Goal: Task Accomplishment & Management: Use online tool/utility

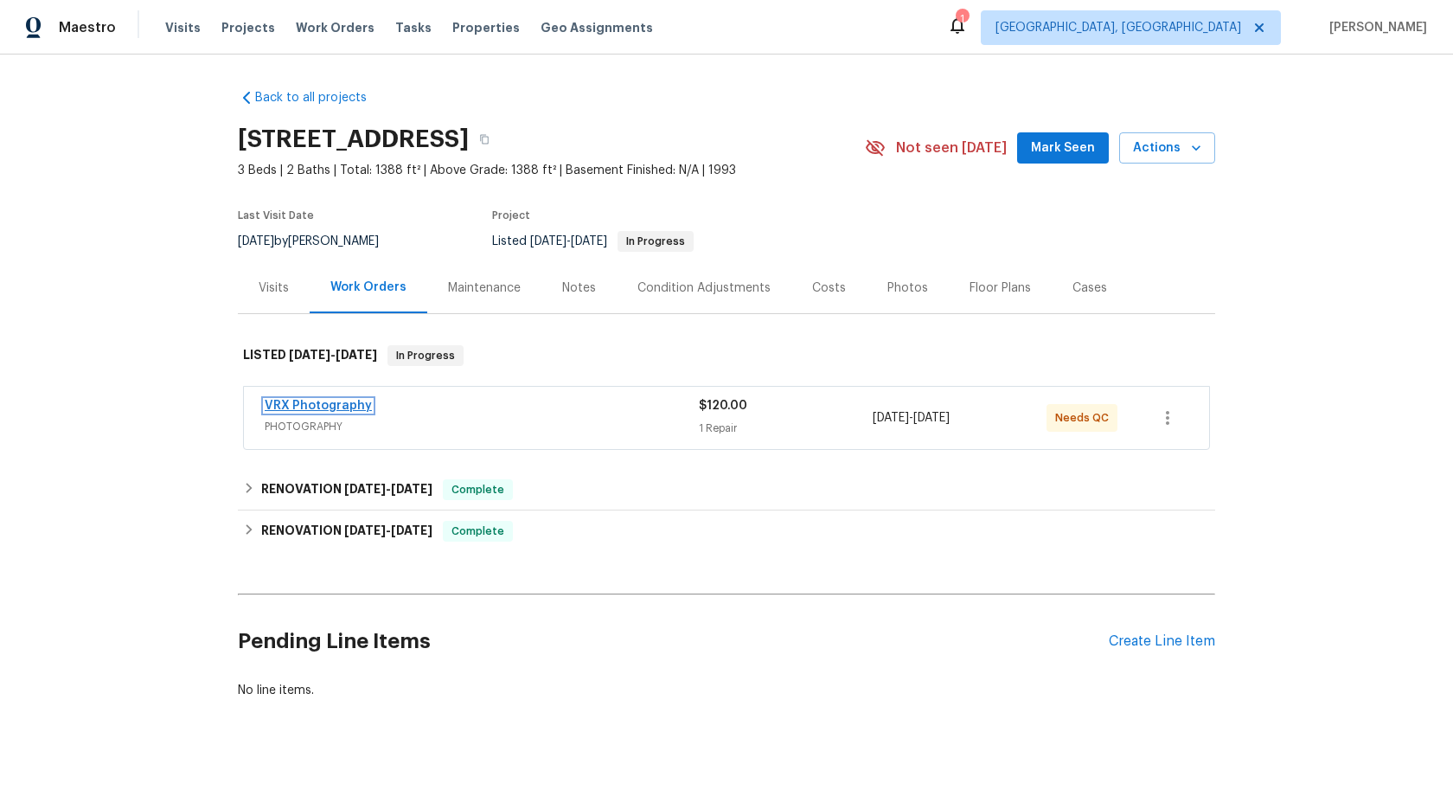
click at [342, 410] on link "VRX Photography" at bounding box center [318, 406] width 107 height 12
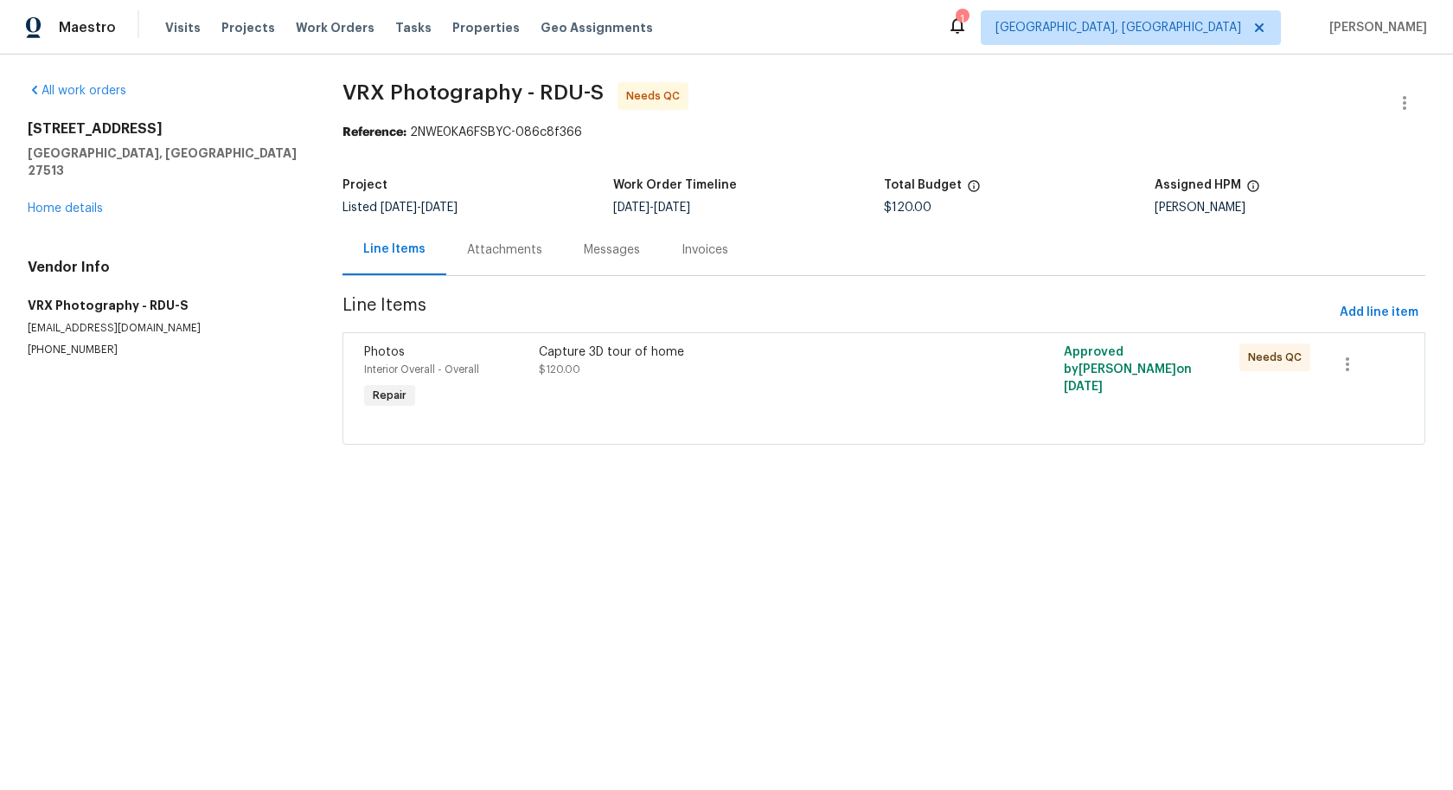
click at [584, 258] on div "Messages" at bounding box center [612, 249] width 56 height 17
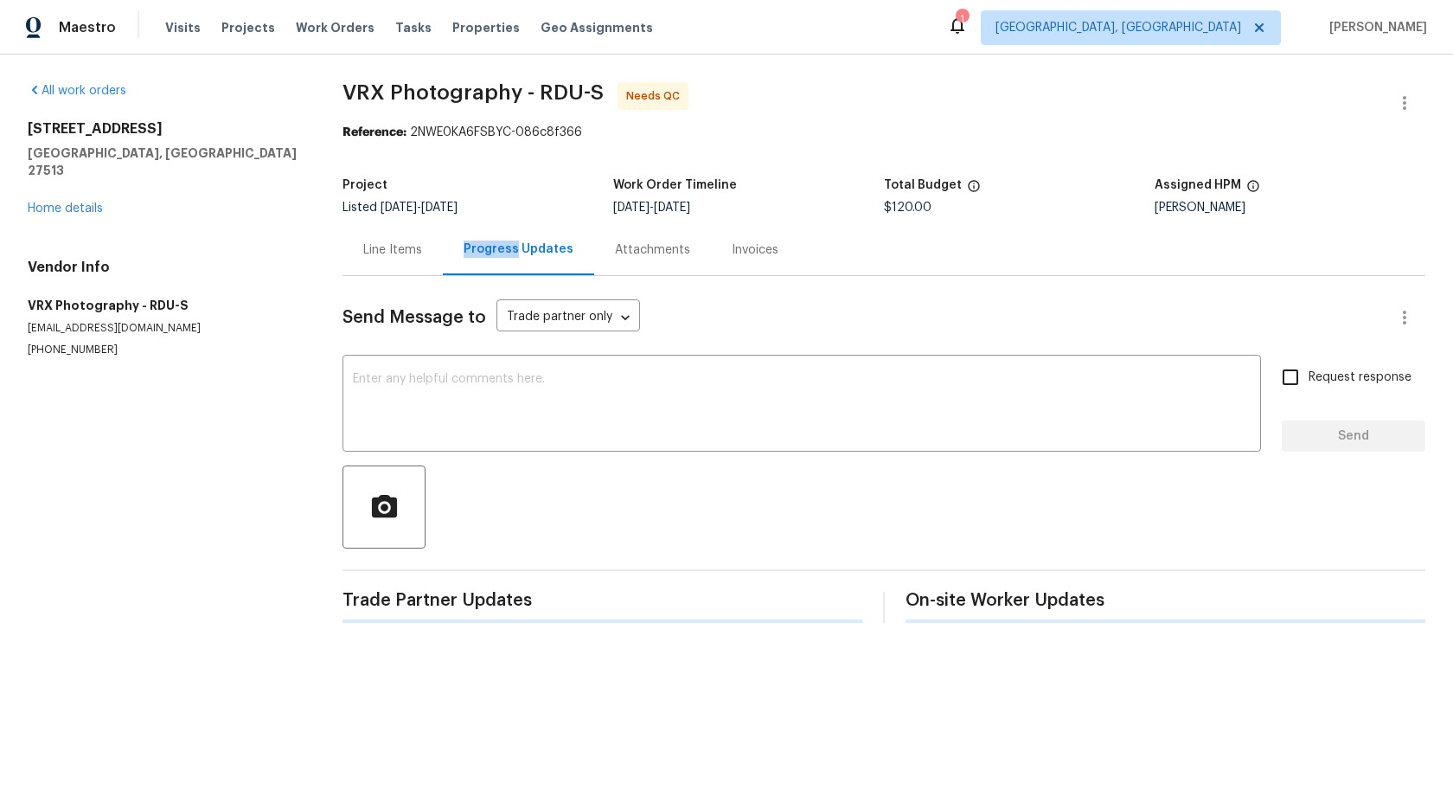
click at [496, 258] on div "Progress Updates" at bounding box center [519, 248] width 110 height 17
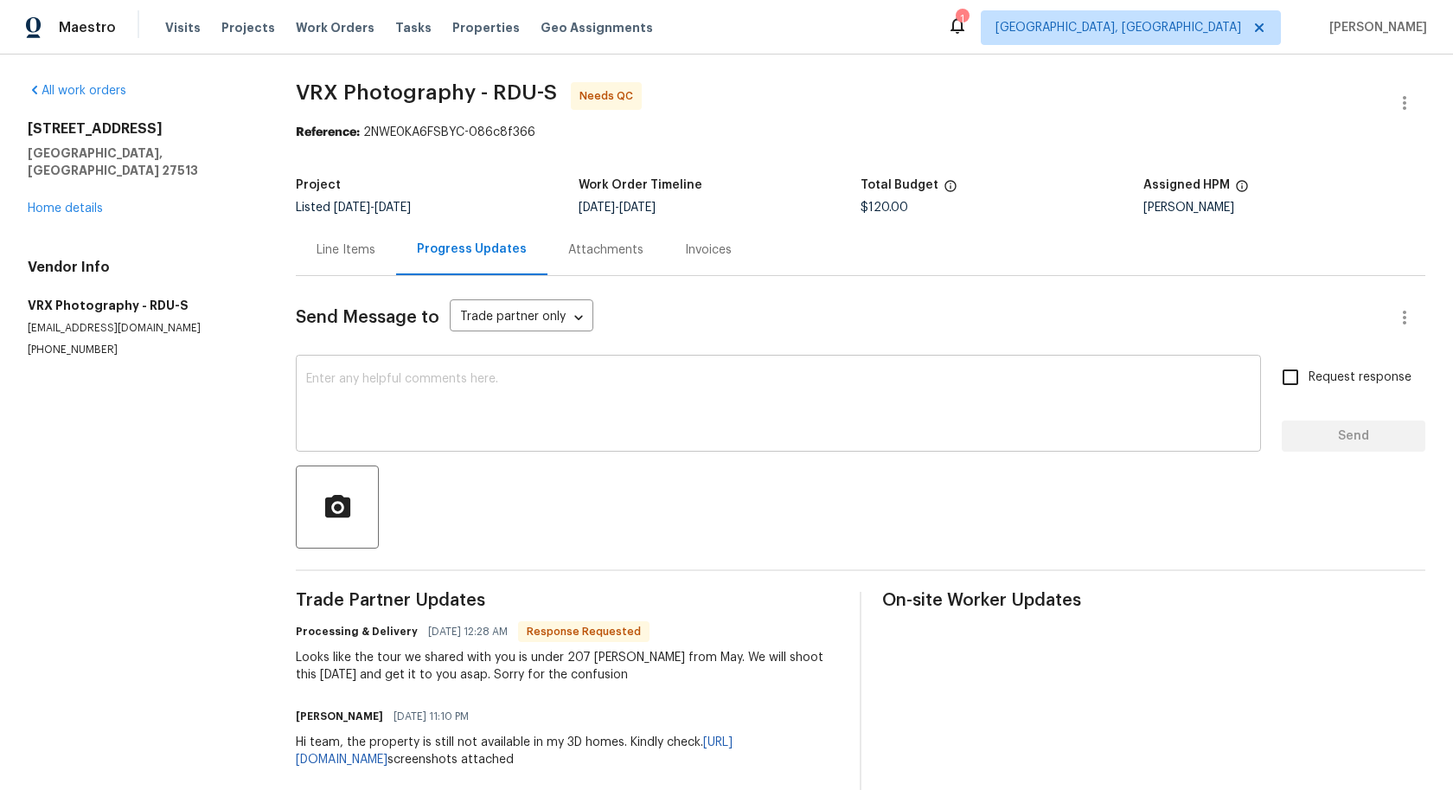
click at [533, 400] on textarea at bounding box center [778, 405] width 944 height 65
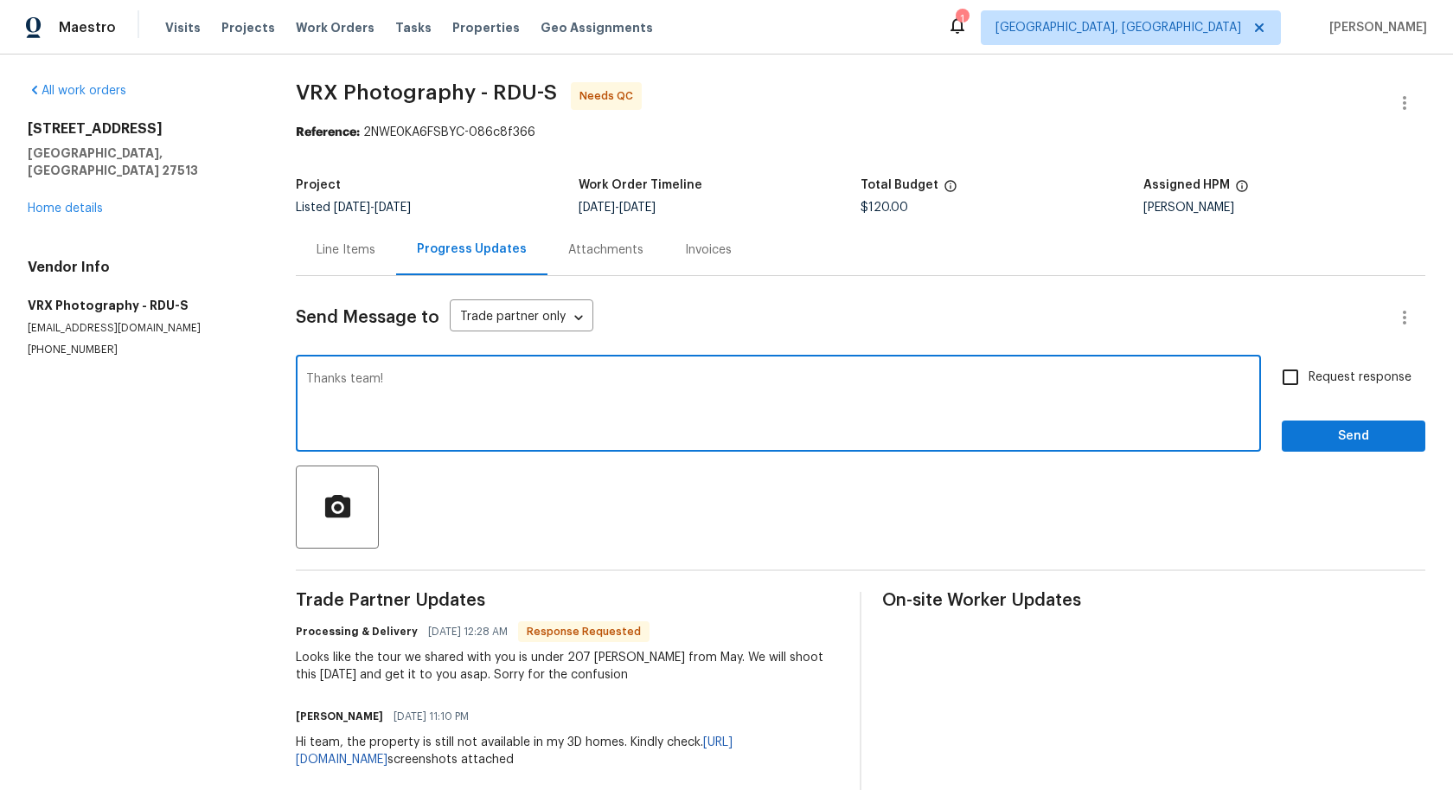
type textarea "Thanks team!"
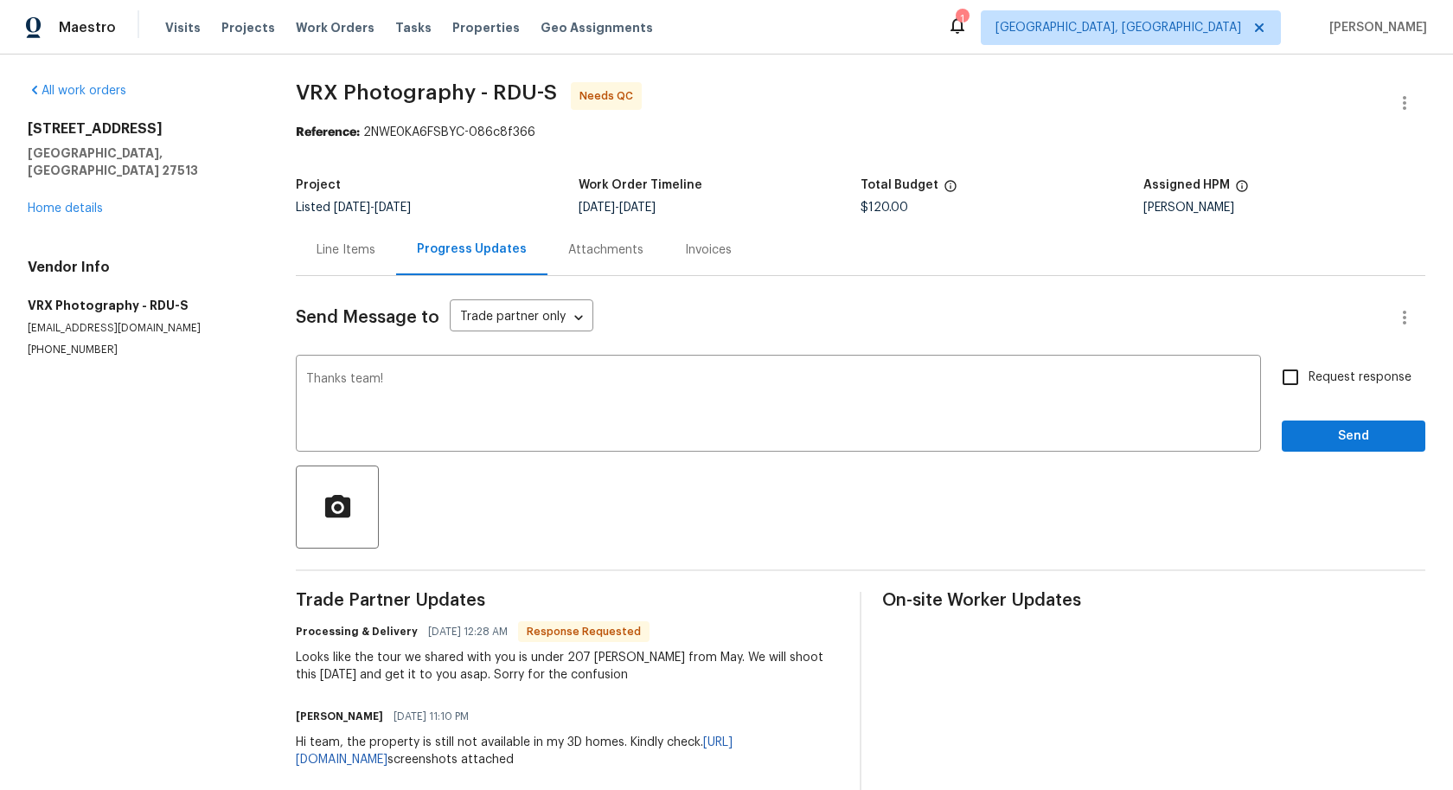
click at [1337, 389] on label "Request response" at bounding box center [1341, 377] width 139 height 36
click at [1309, 389] on input "Request response" at bounding box center [1290, 377] width 36 height 36
checkbox input "true"
click at [1337, 443] on span "Send" at bounding box center [1354, 437] width 116 height 22
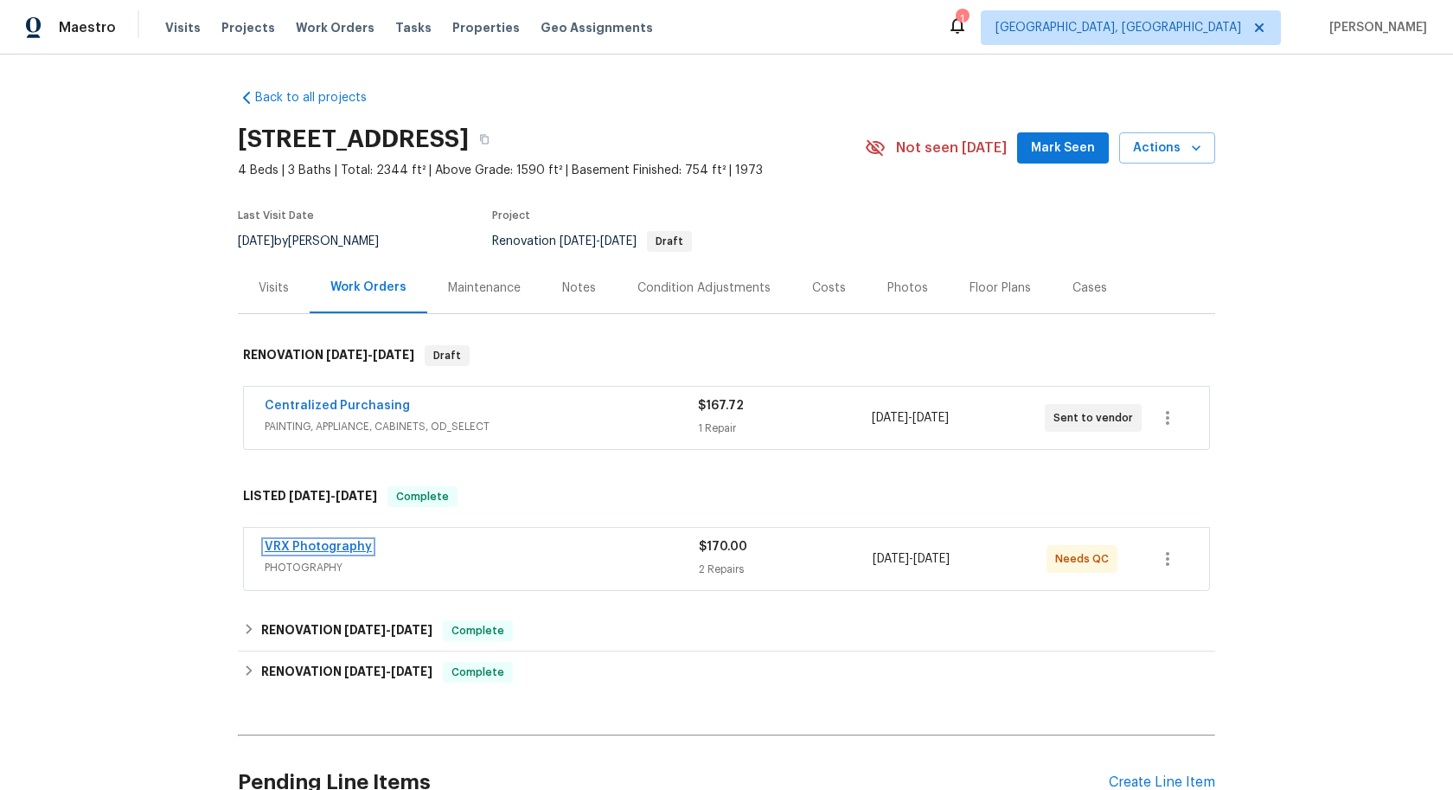
click at [337, 542] on link "VRX Photography" at bounding box center [318, 547] width 107 height 12
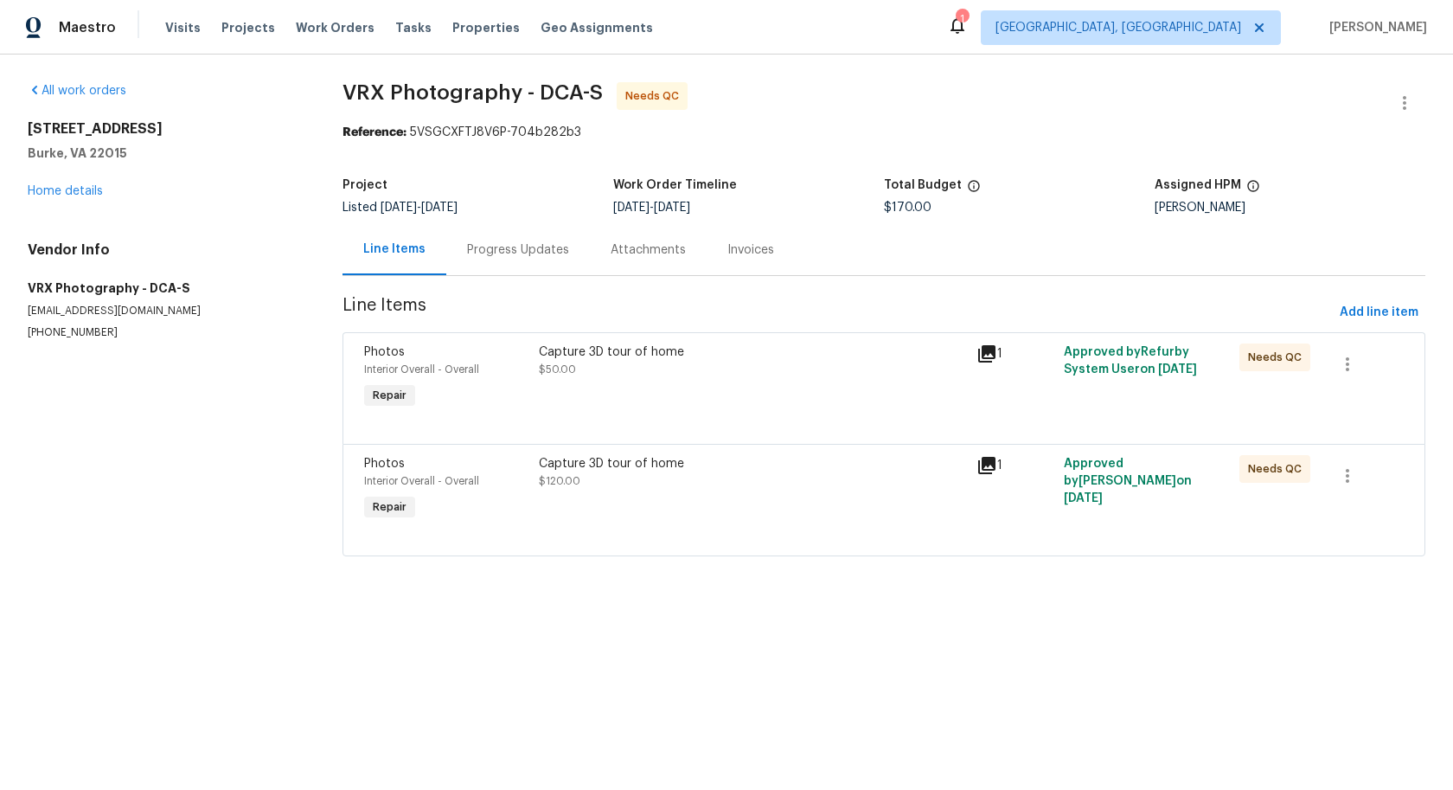
click at [529, 253] on div "Progress Updates" at bounding box center [518, 249] width 102 height 17
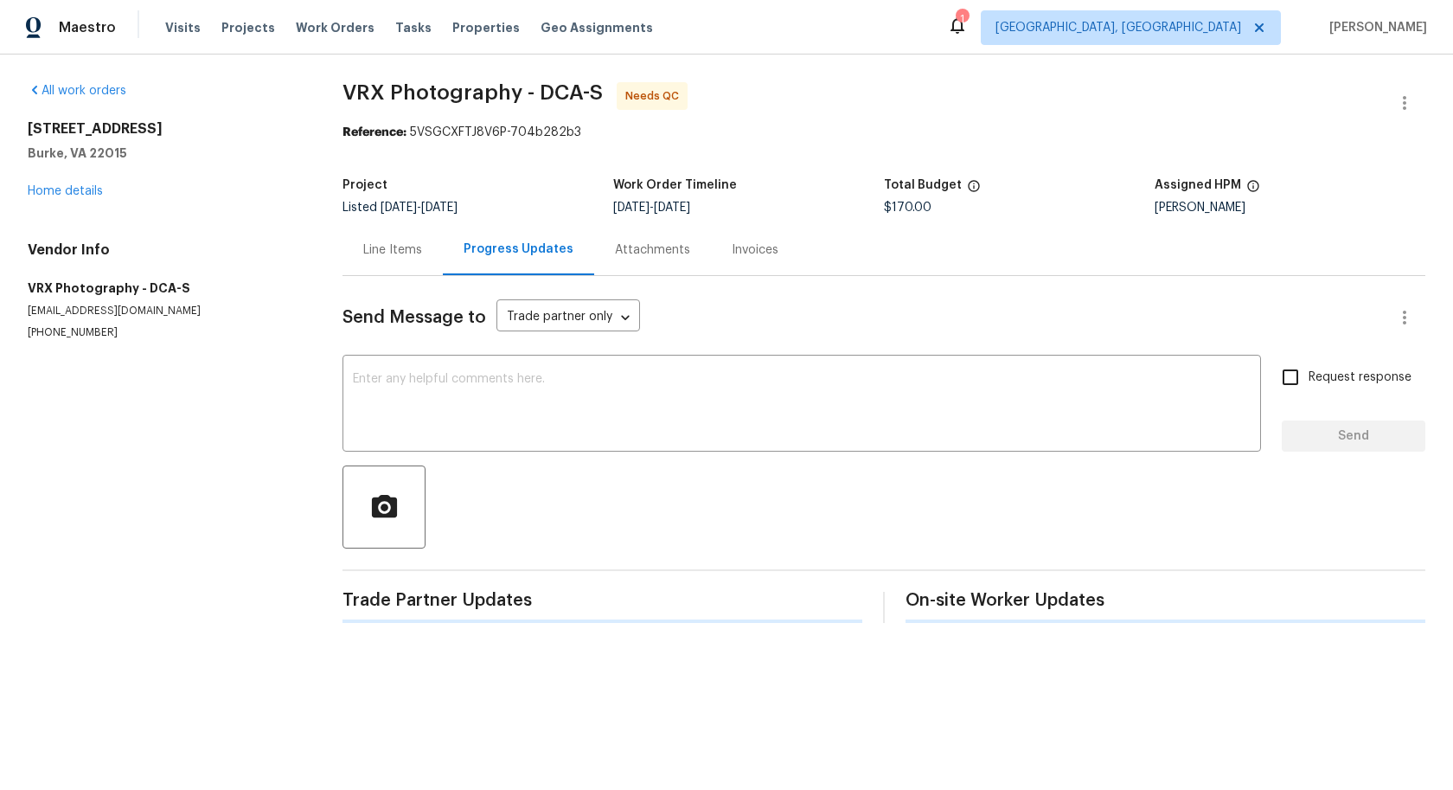
click at [529, 253] on div "Progress Updates" at bounding box center [519, 248] width 110 height 17
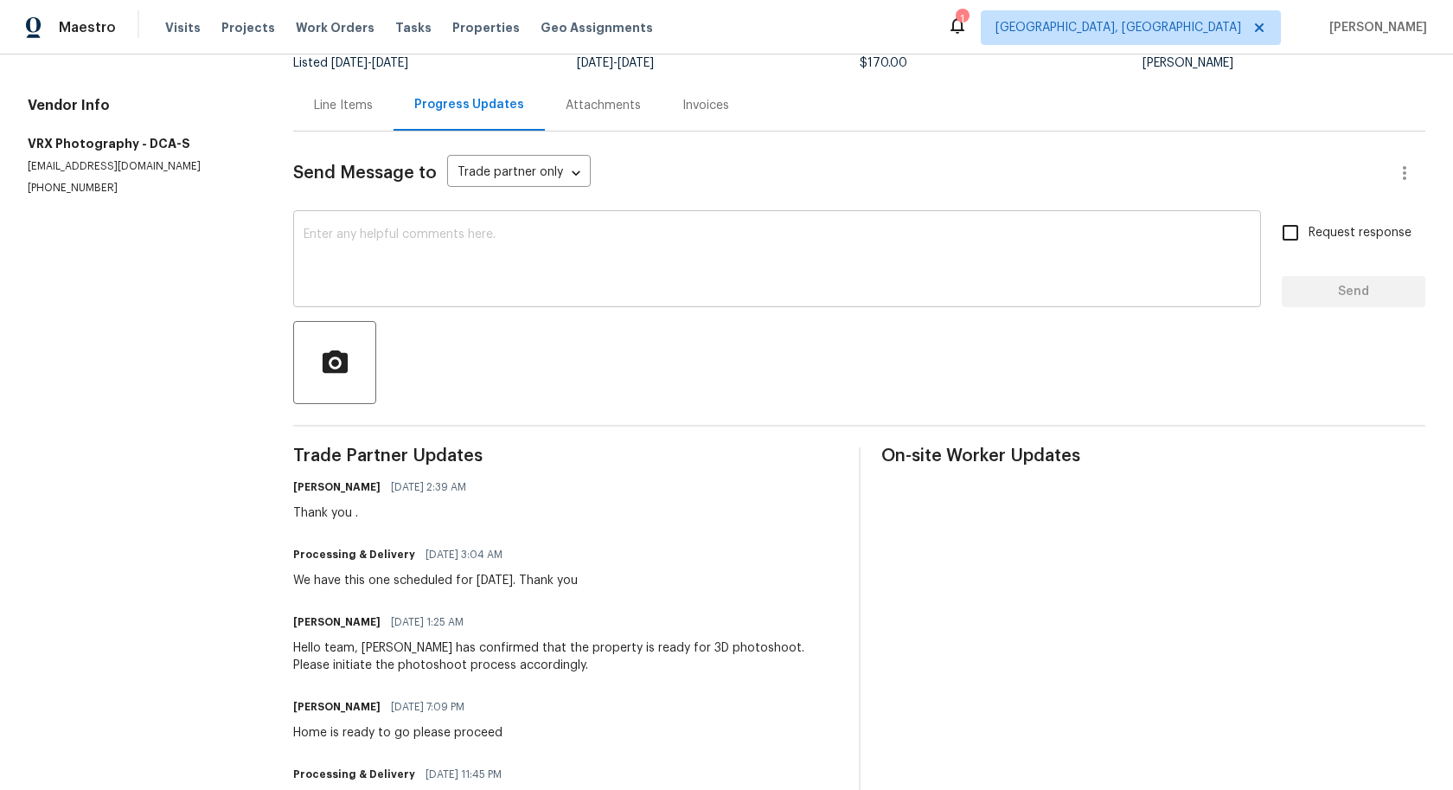
scroll to position [5, 0]
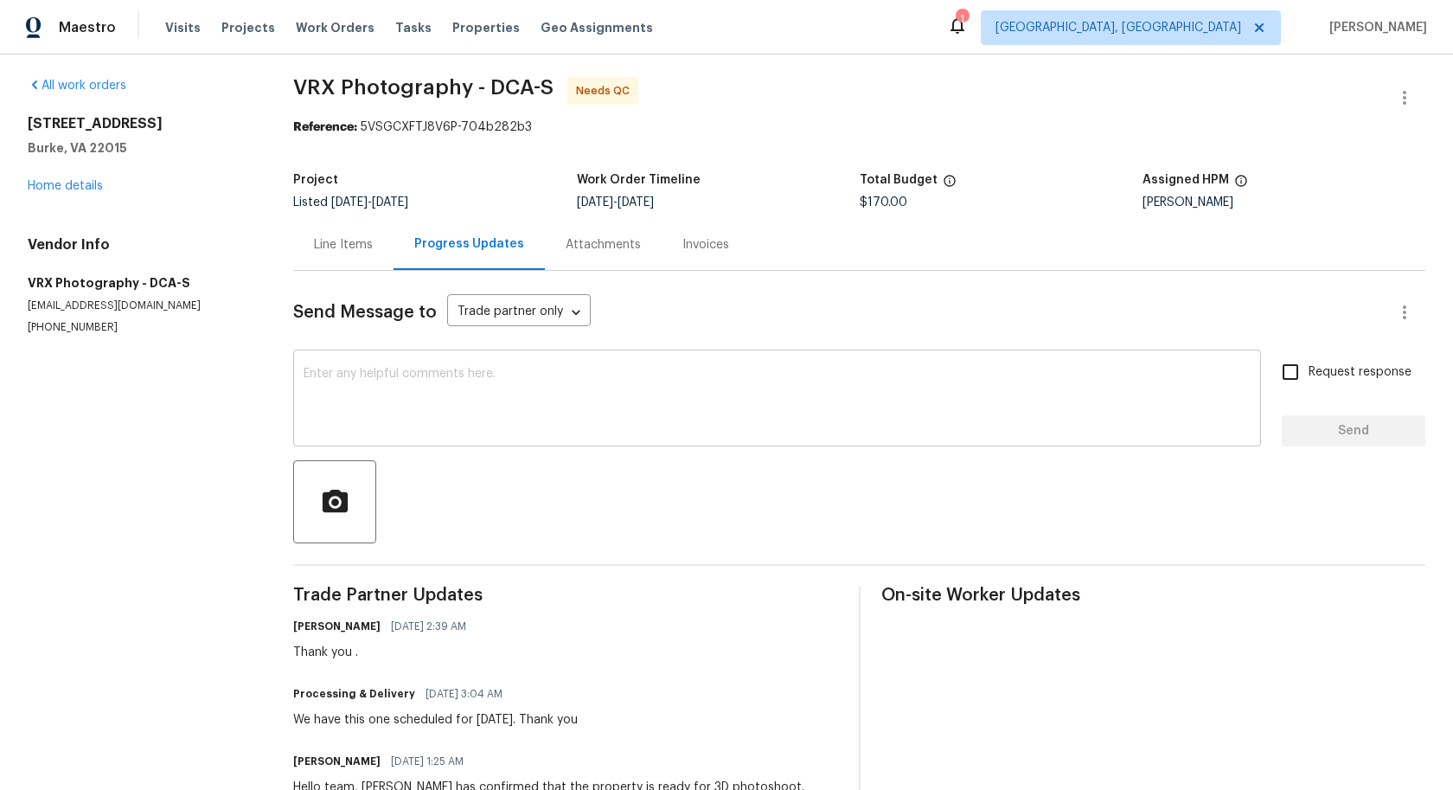
click at [550, 382] on textarea at bounding box center [777, 400] width 947 height 65
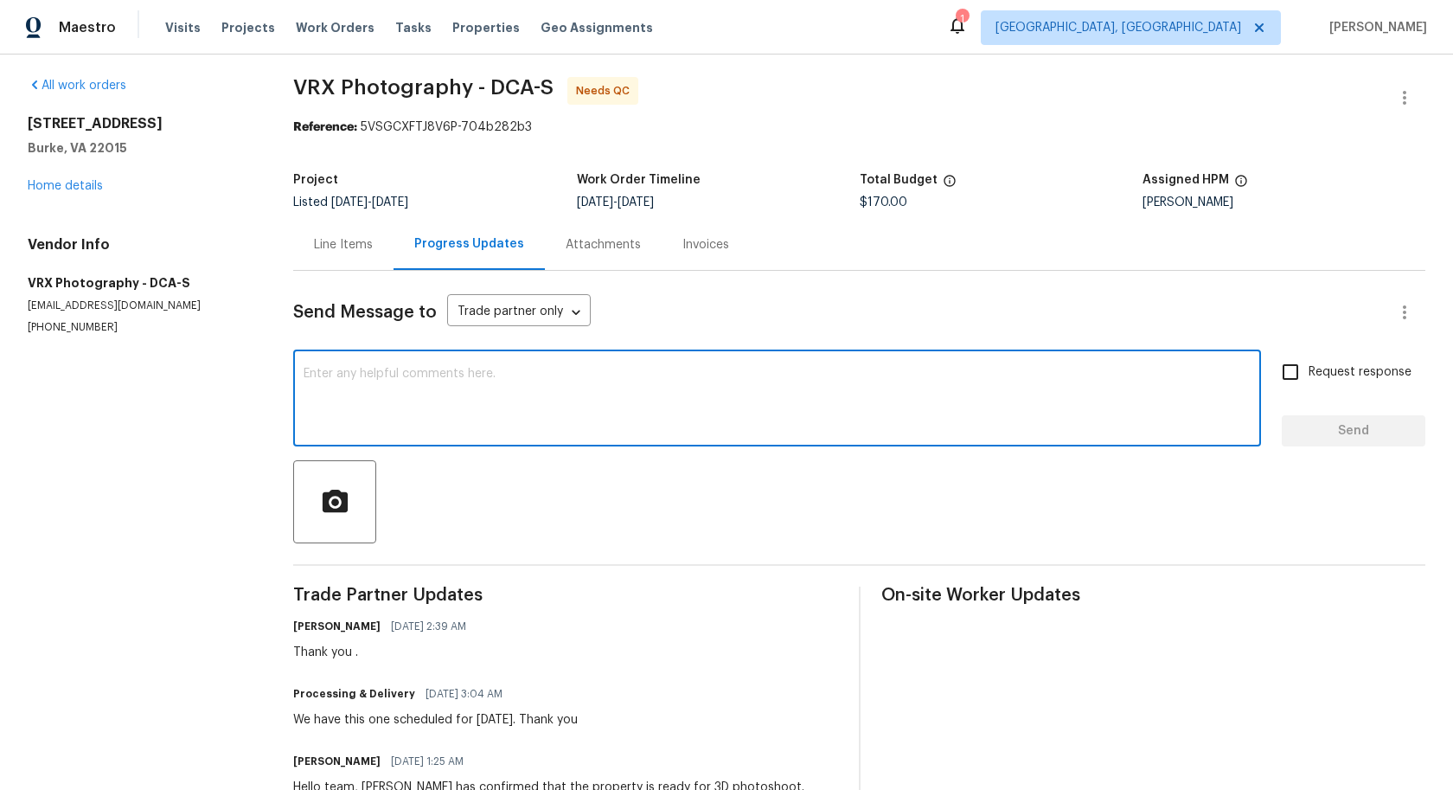
click at [584, 409] on textarea at bounding box center [777, 400] width 947 height 65
paste textarea "#3DQC - The Property is not available in my 3D homes. Hence, rework requested"
click at [368, 380] on textarea "#3DQC - The Property is not available in my 3D homes. Hence, rework requested" at bounding box center [777, 400] width 947 height 65
click at [360, 379] on textarea "#3DQC - The Property is not available in my 3D homes. Hence, rework requested" at bounding box center [777, 400] width 947 height 65
drag, startPoint x: 360, startPoint y: 379, endPoint x: 293, endPoint y: 379, distance: 66.6
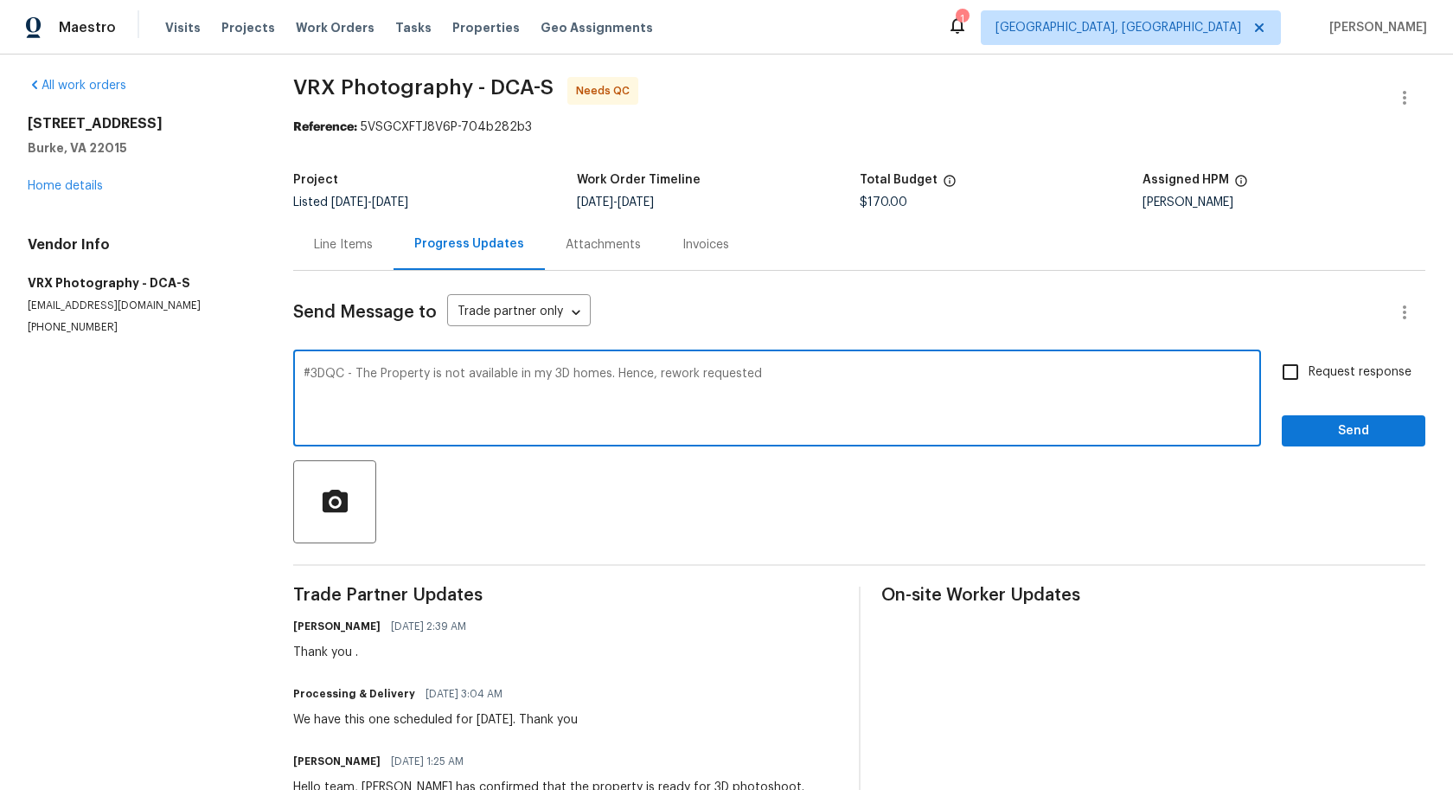
click at [304, 379] on textarea "#3DQC - The Property is not available in my 3D homes. Hence, rework requested" at bounding box center [777, 400] width 947 height 65
type textarea "Hi, team! Property is not available in my 3D homes. Hence, rework requested"
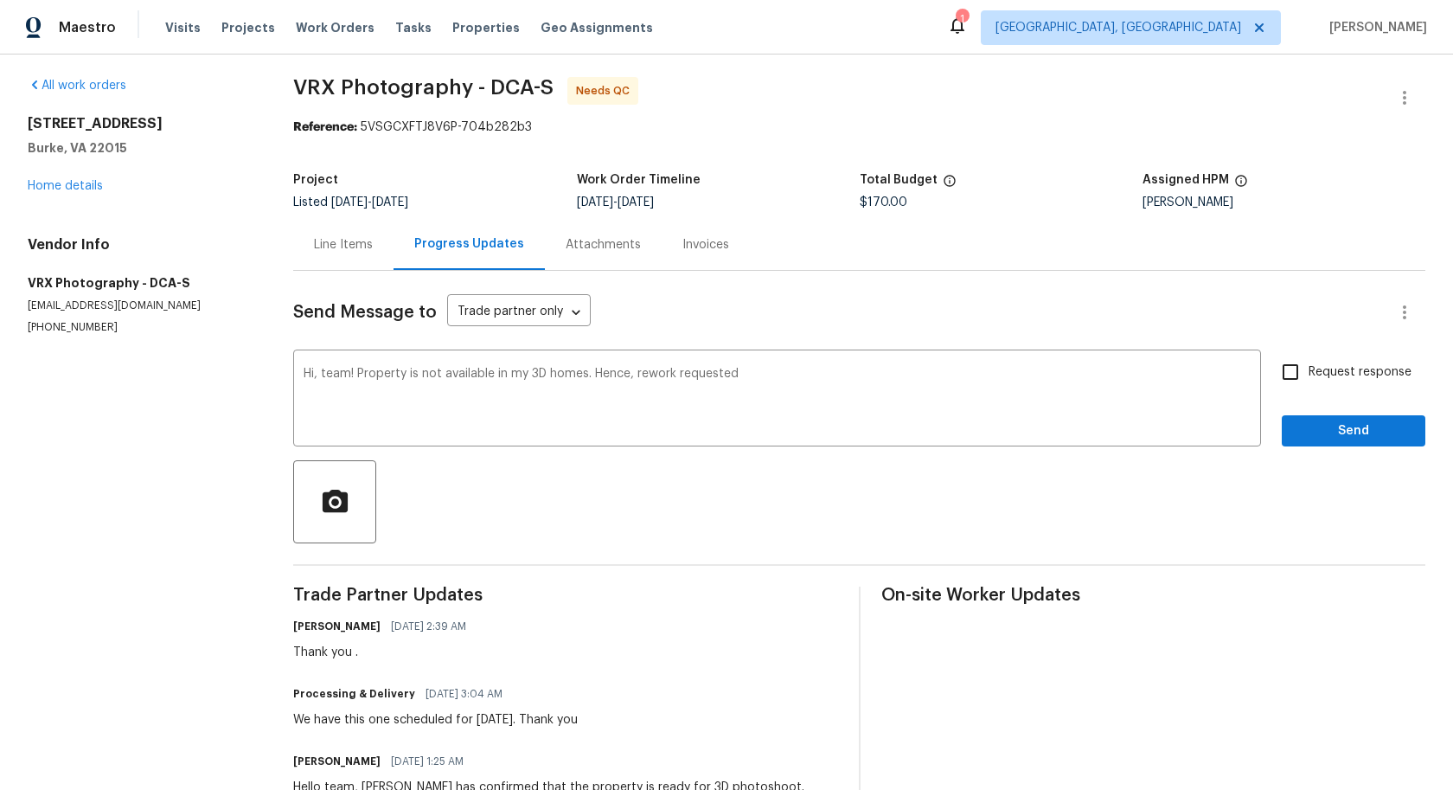
click at [1325, 358] on label "Request response" at bounding box center [1341, 372] width 139 height 36
click at [1309, 358] on input "Request response" at bounding box center [1290, 372] width 36 height 36
checkbox input "true"
click at [1331, 426] on span "Send" at bounding box center [1354, 431] width 116 height 22
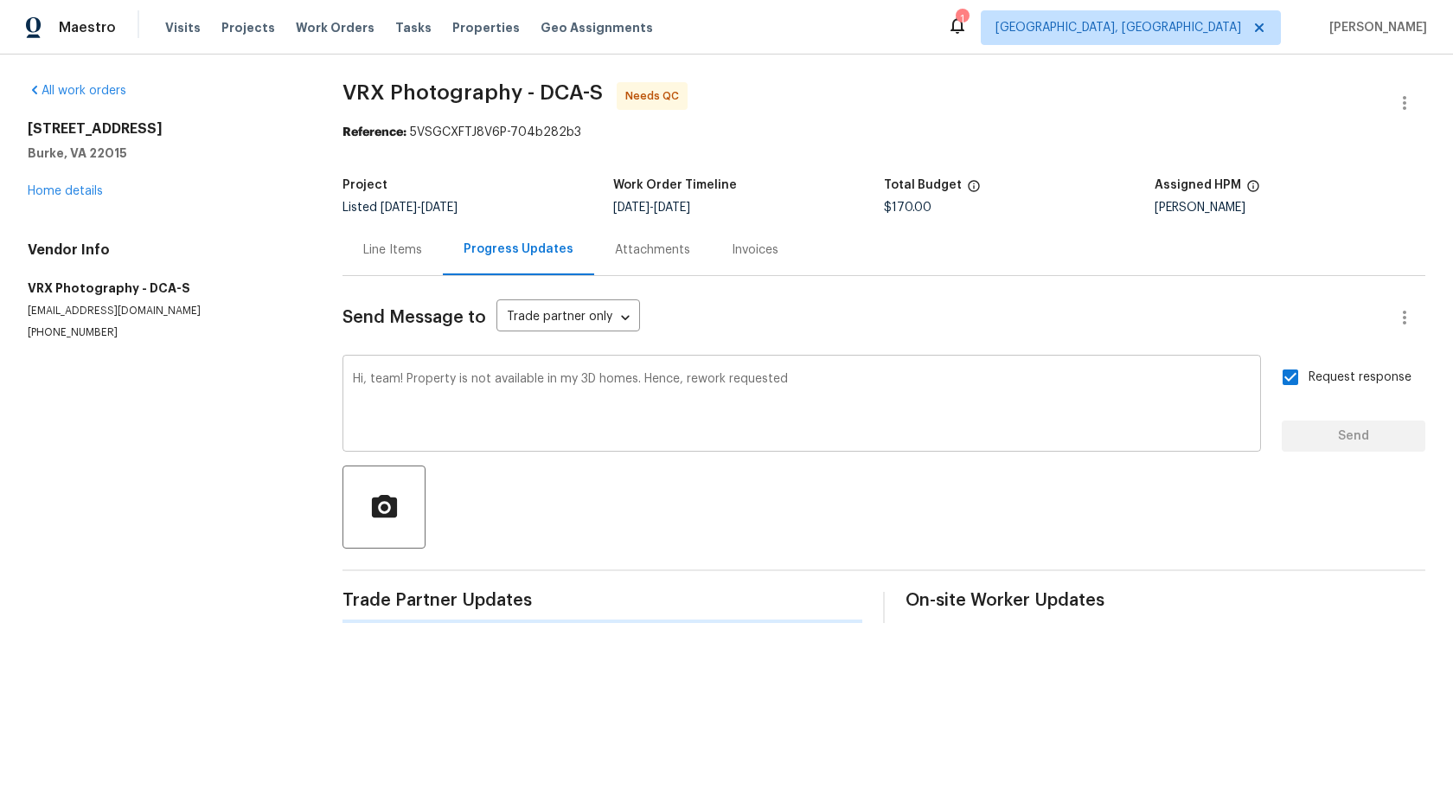
scroll to position [0, 0]
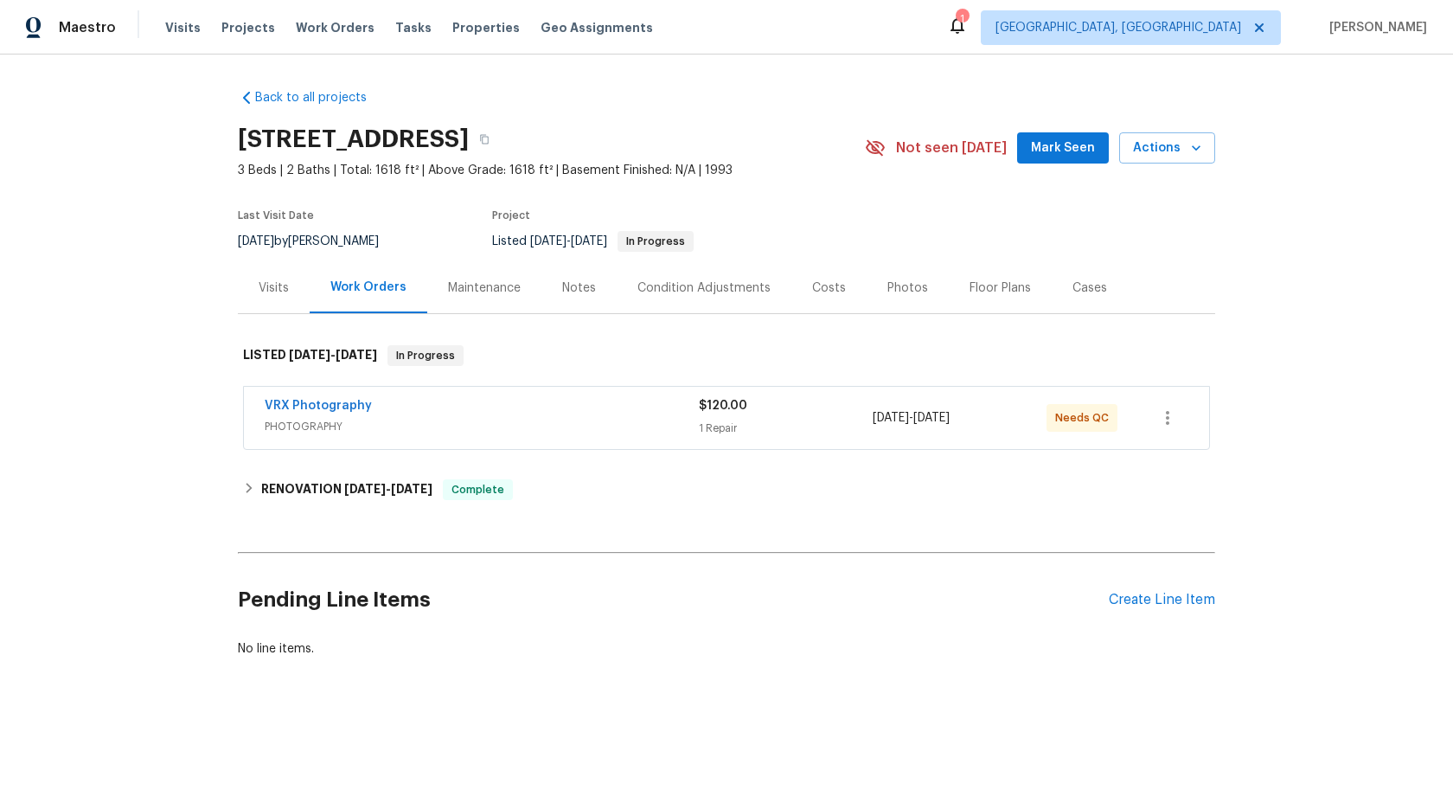
click at [584, 432] on span "PHOTOGRAPHY" at bounding box center [482, 426] width 434 height 17
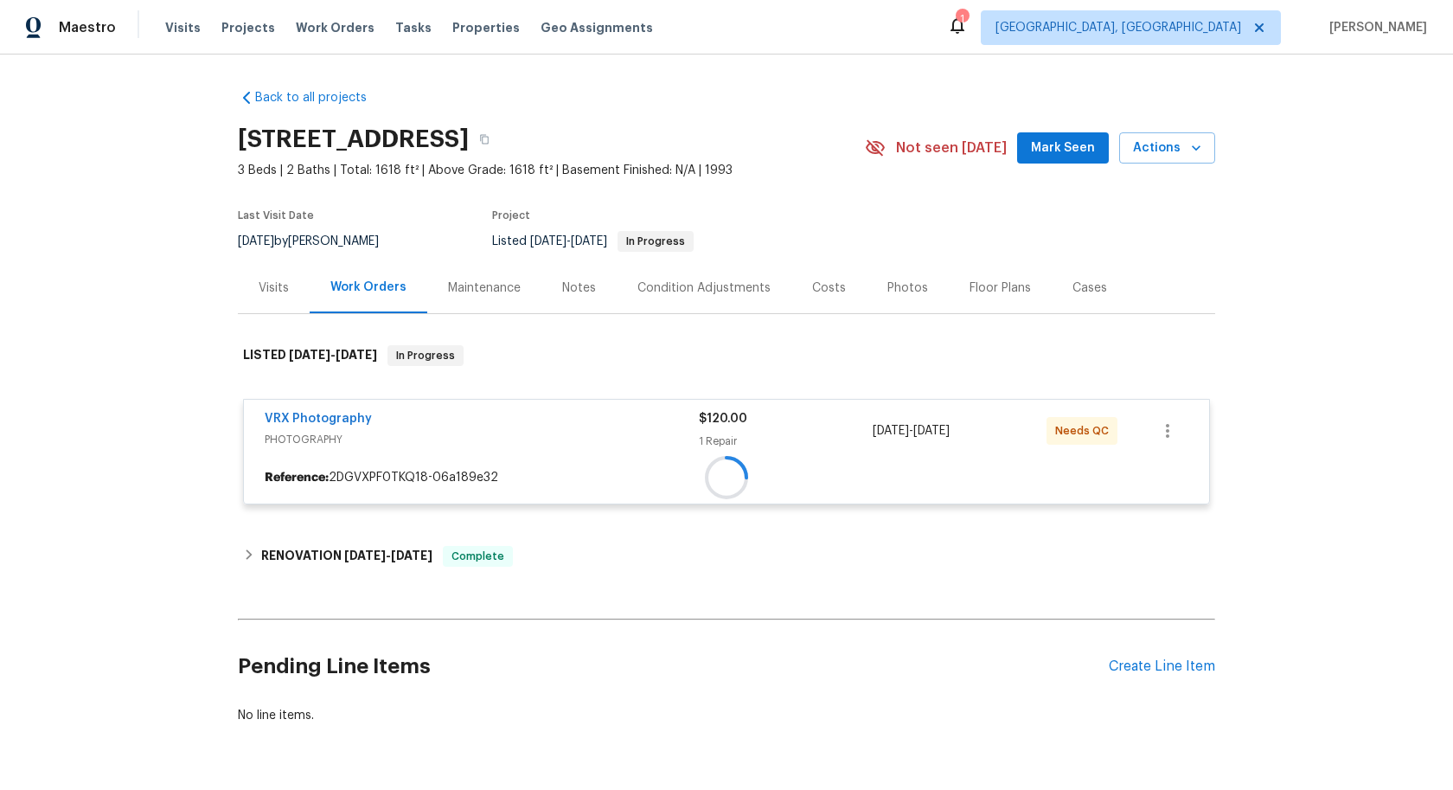
scroll to position [52, 0]
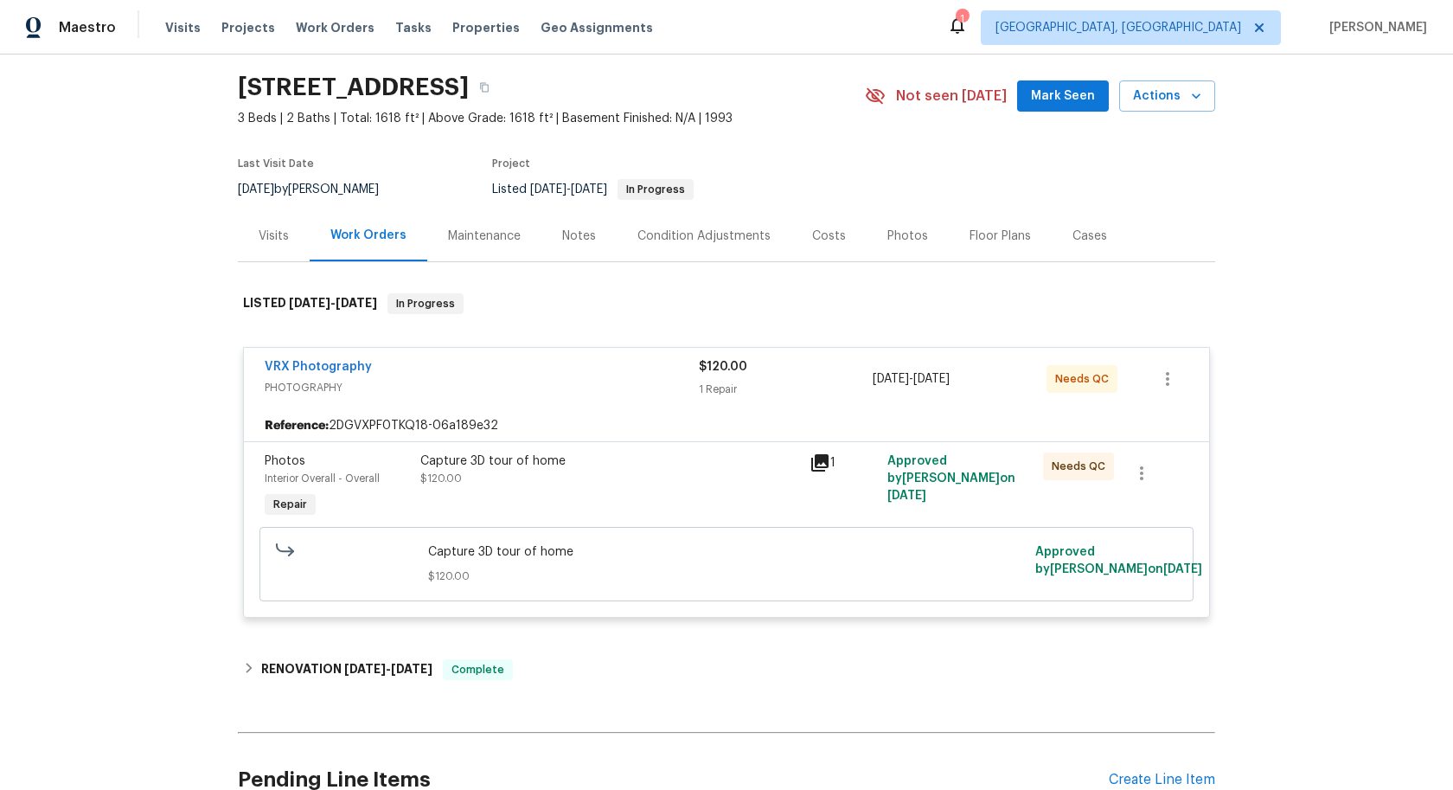
click at [694, 478] on div "Capture 3D tour of home $120.00" at bounding box center [609, 469] width 379 height 35
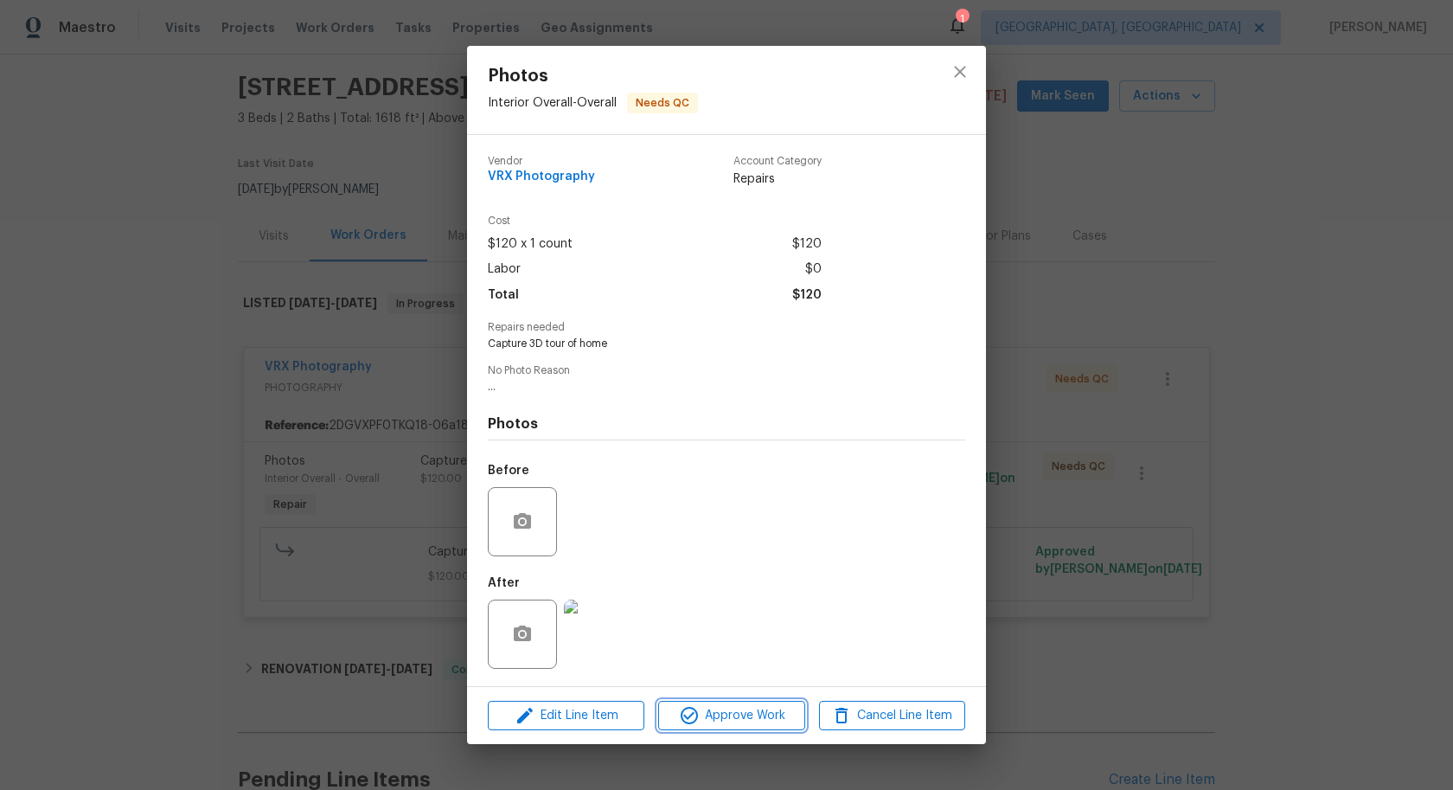
click at [718, 708] on span "Approve Work" at bounding box center [731, 716] width 136 height 22
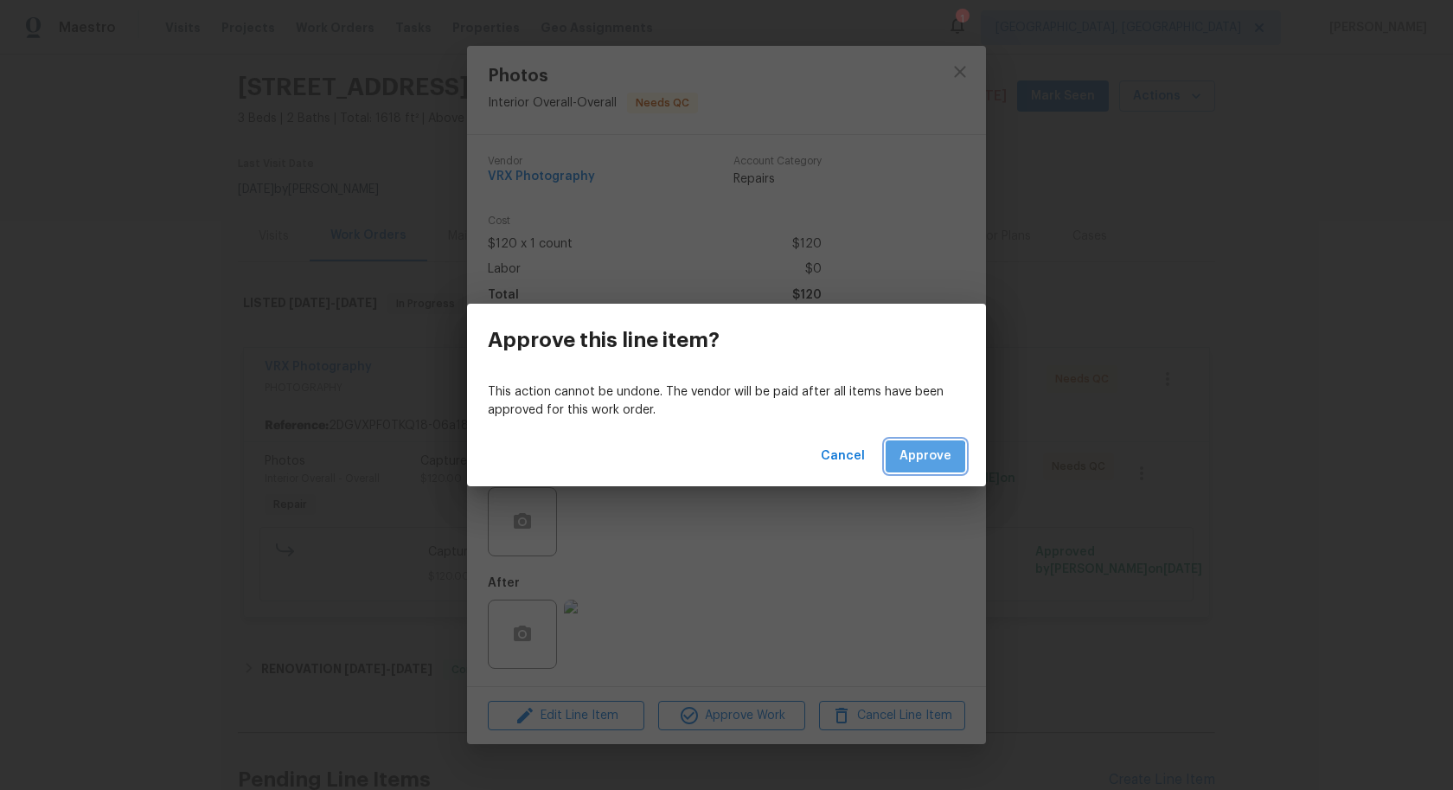
click at [921, 457] on span "Approve" at bounding box center [925, 456] width 52 height 22
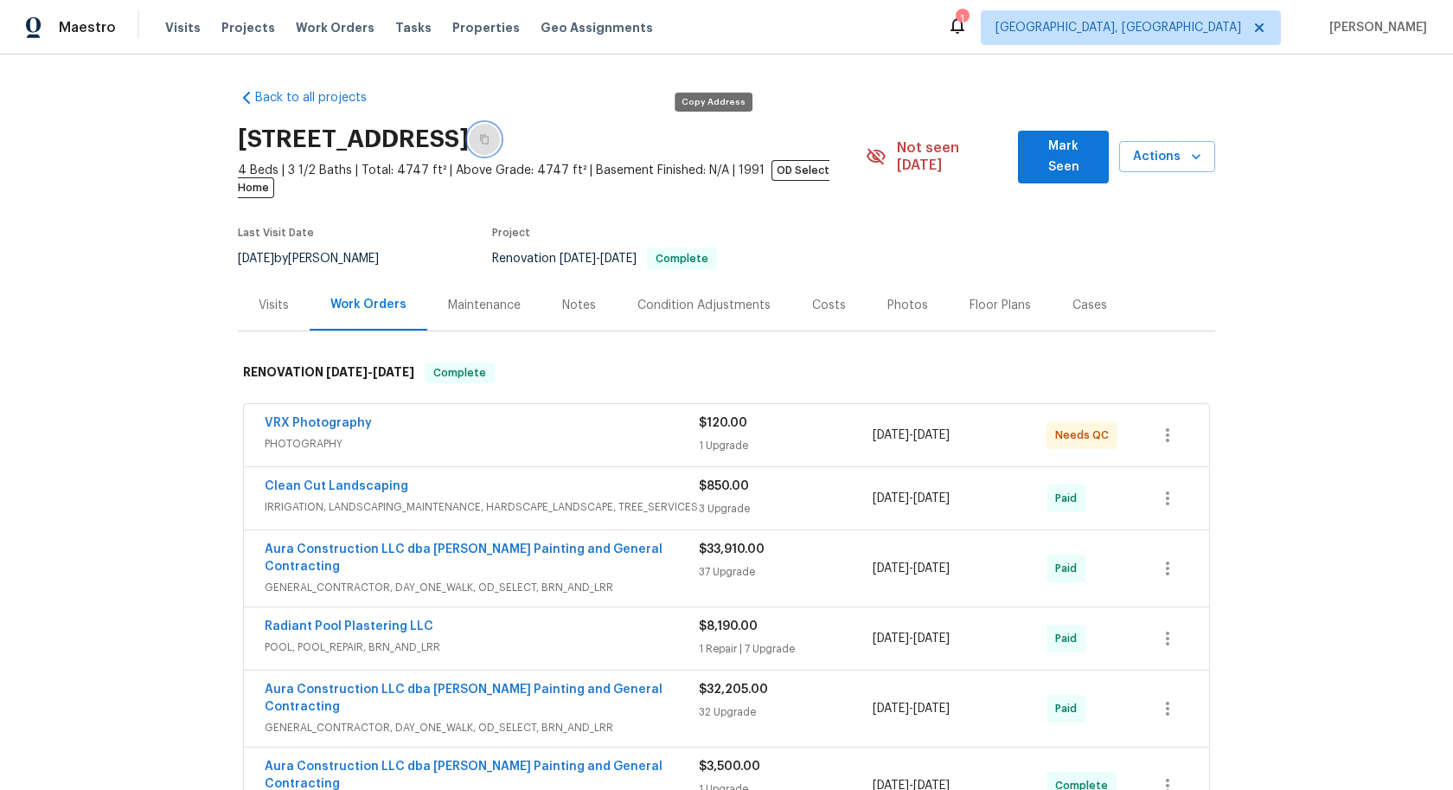
click at [500, 142] on button "button" at bounding box center [484, 139] width 31 height 31
click at [577, 404] on div "VRX Photography PHOTOGRAPHY $120.00 1 Upgrade 8/25/2025 - 8/28/2025 Needs QC" at bounding box center [726, 435] width 965 height 62
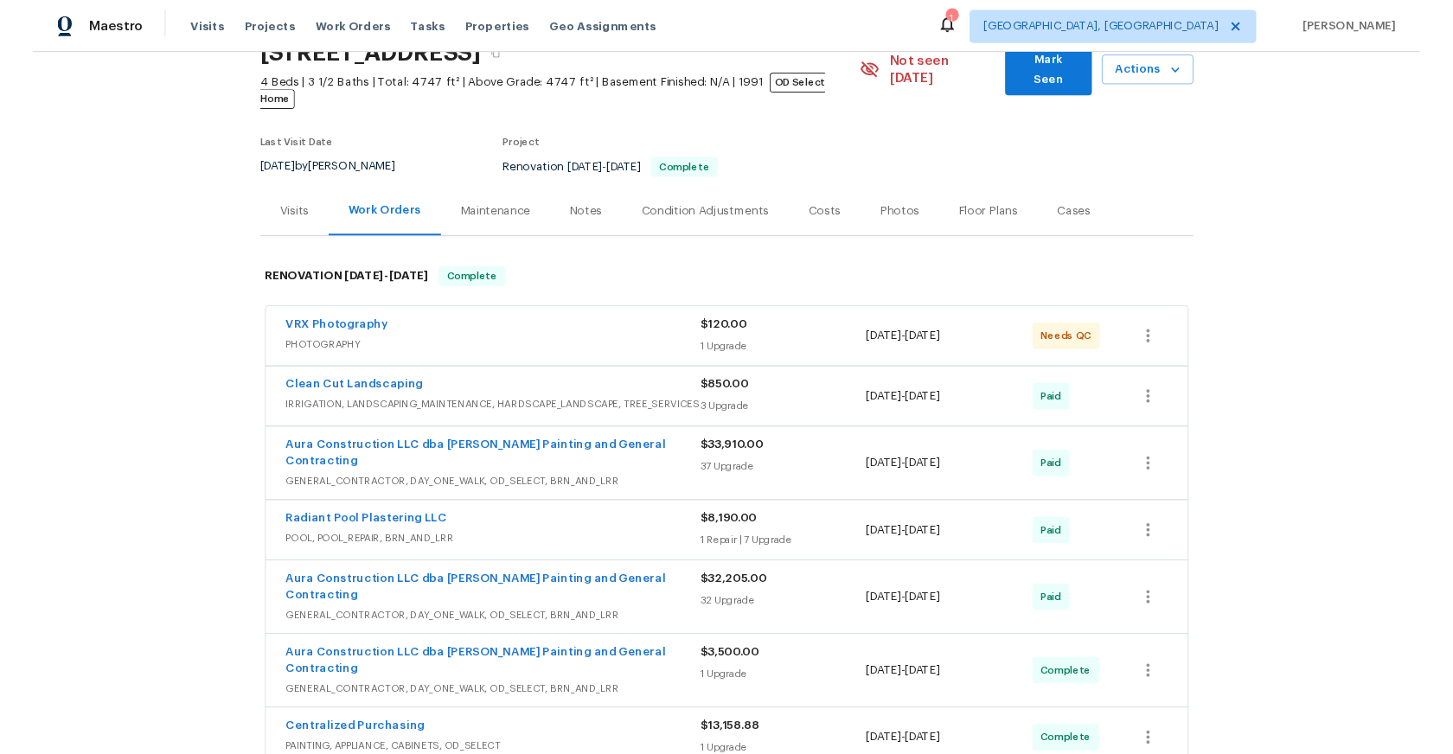
scroll to position [150, 0]
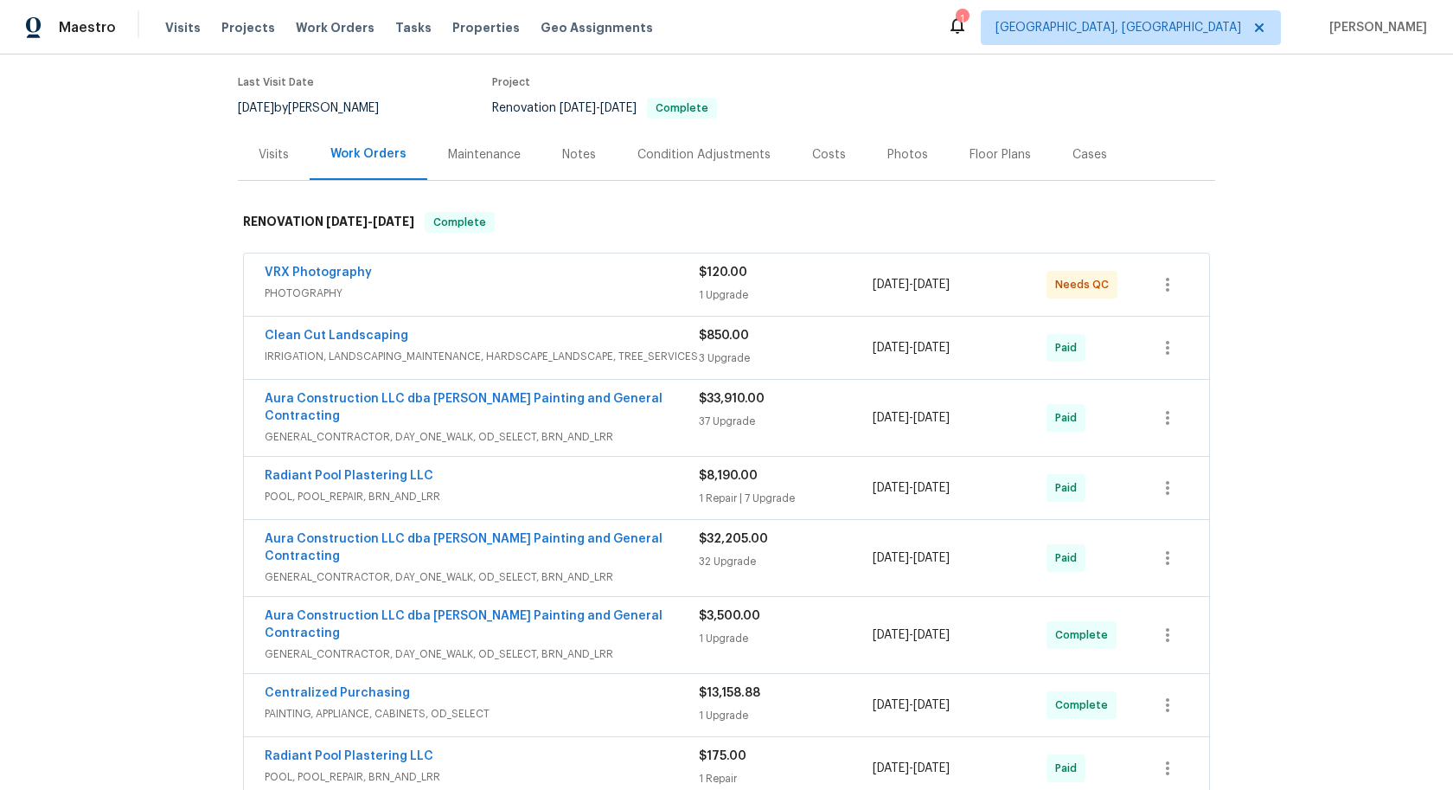
click at [548, 392] on div "Aura Construction LLC dba Logan's Painting and General Contracting" at bounding box center [482, 409] width 434 height 38
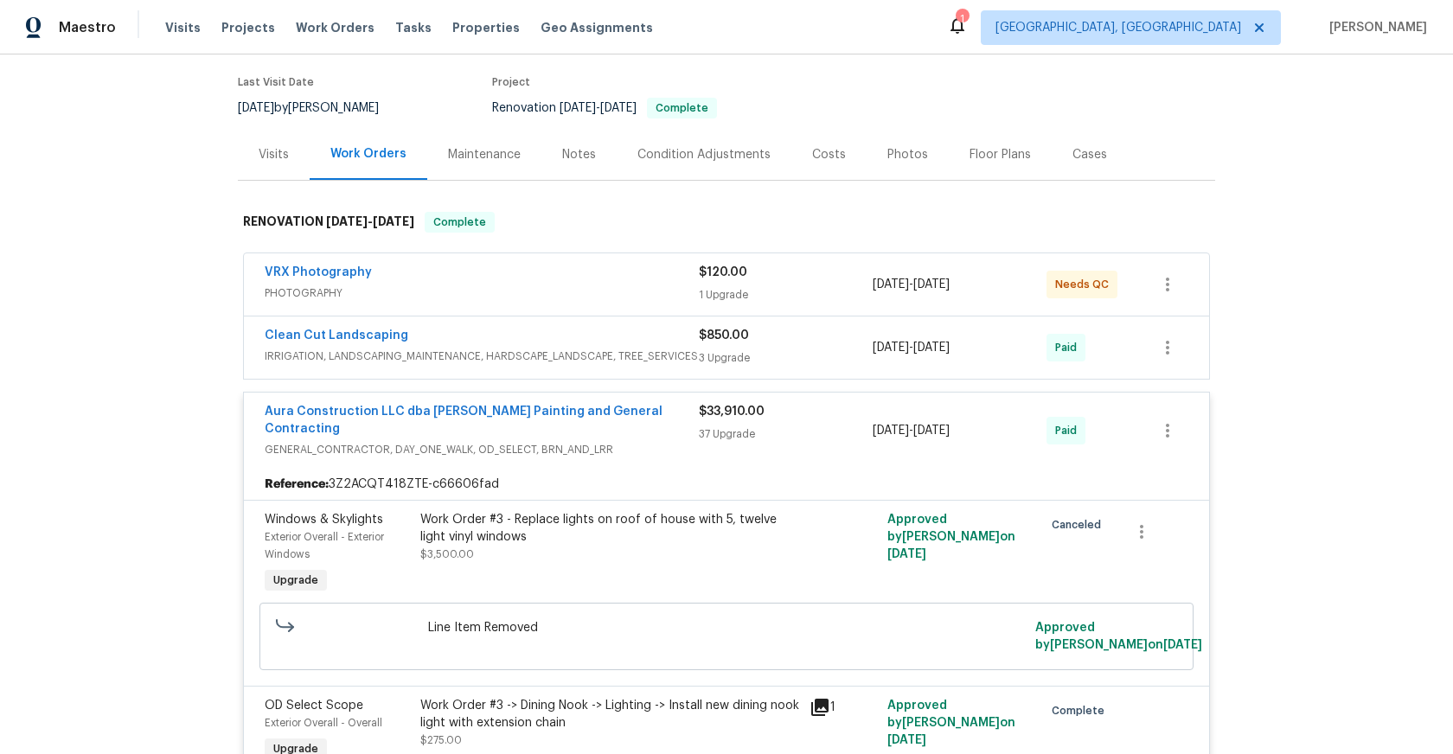
scroll to position [663, 0]
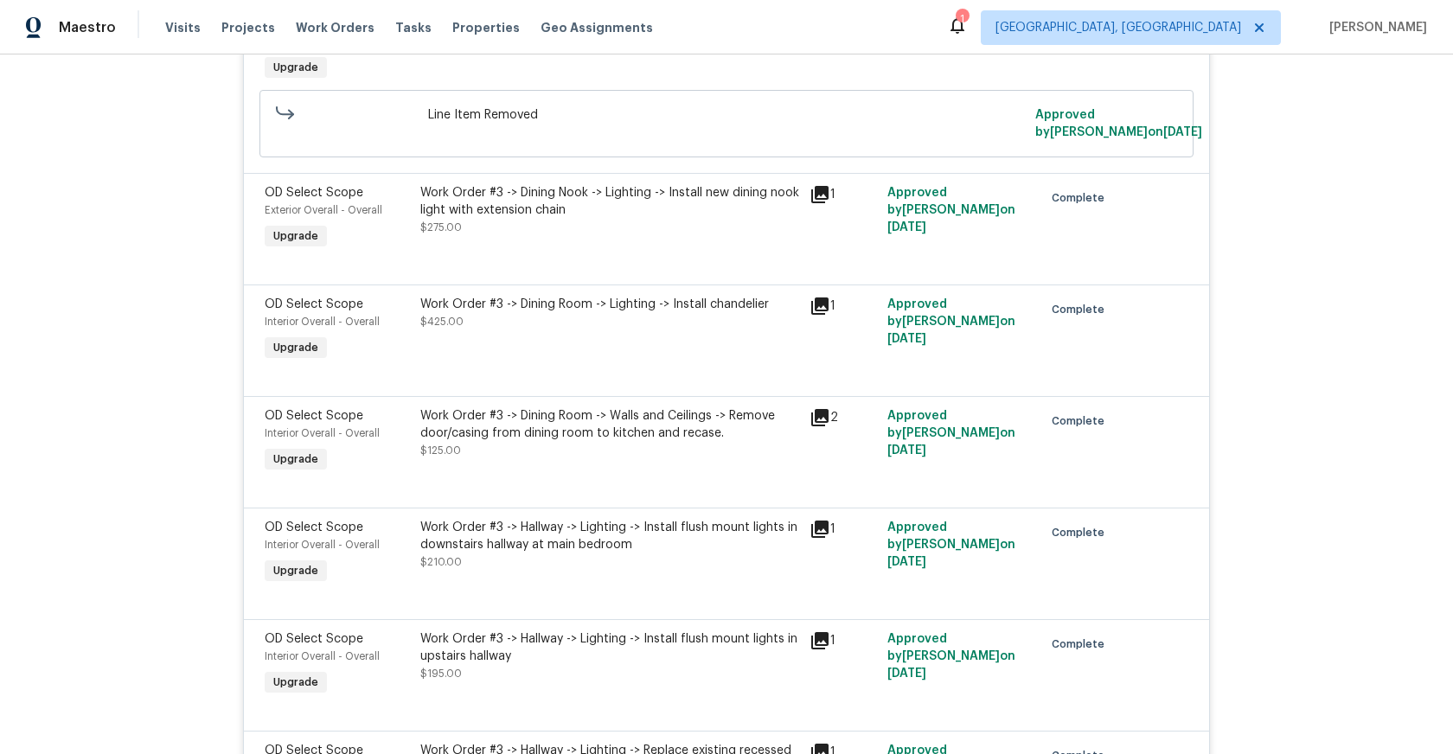
click at [607, 415] on div "Work Order #3 -> Dining Room -> Walls and Ceilings -> Remove door/casing from d…" at bounding box center [609, 433] width 379 height 52
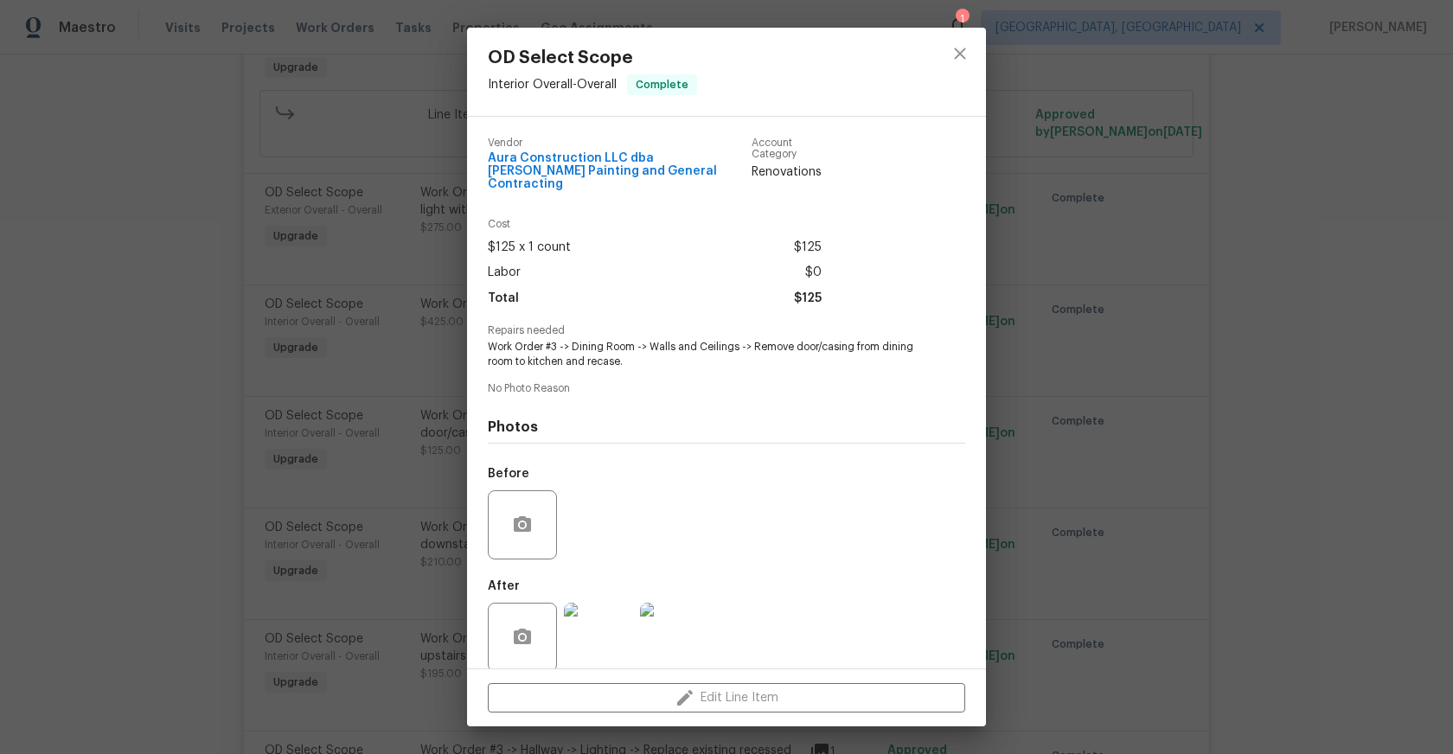
scroll to position [15, 0]
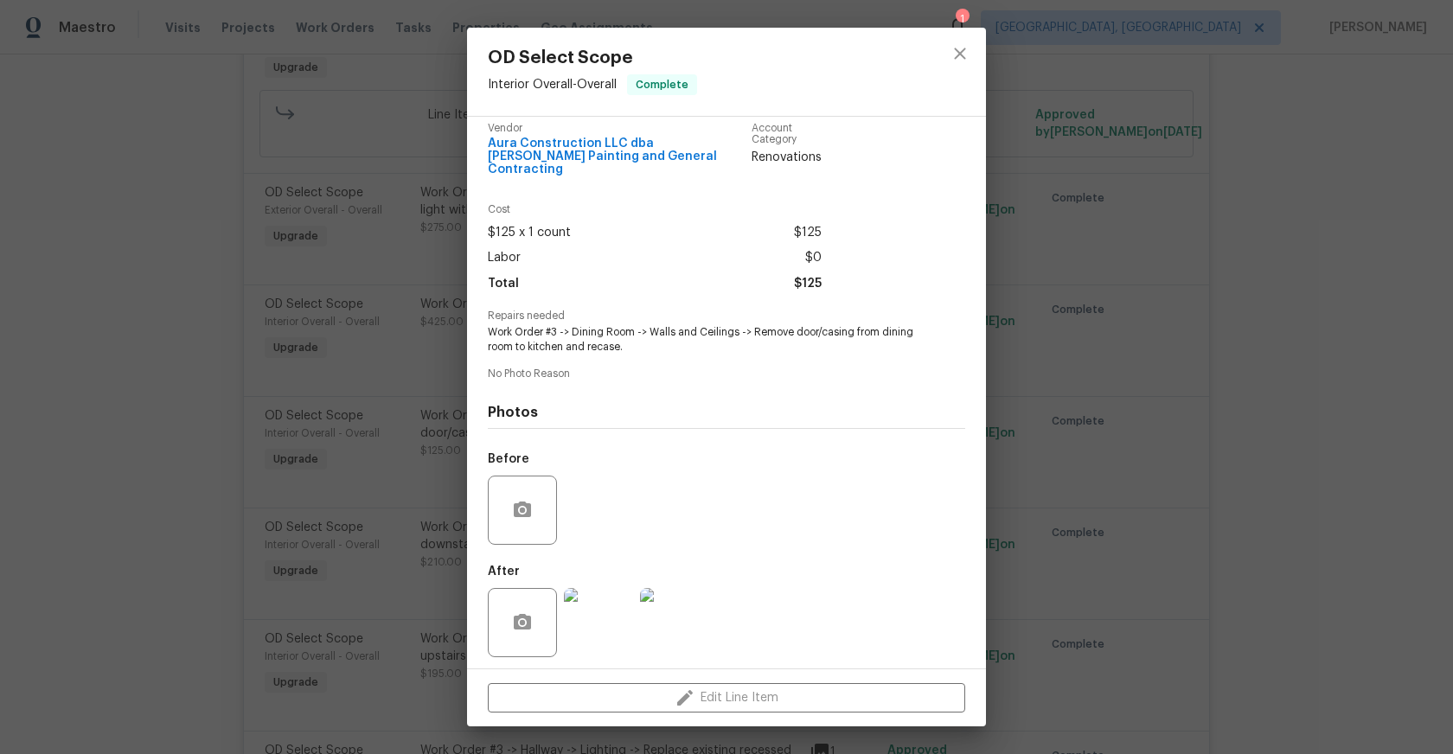
click at [597, 618] on img at bounding box center [598, 622] width 69 height 69
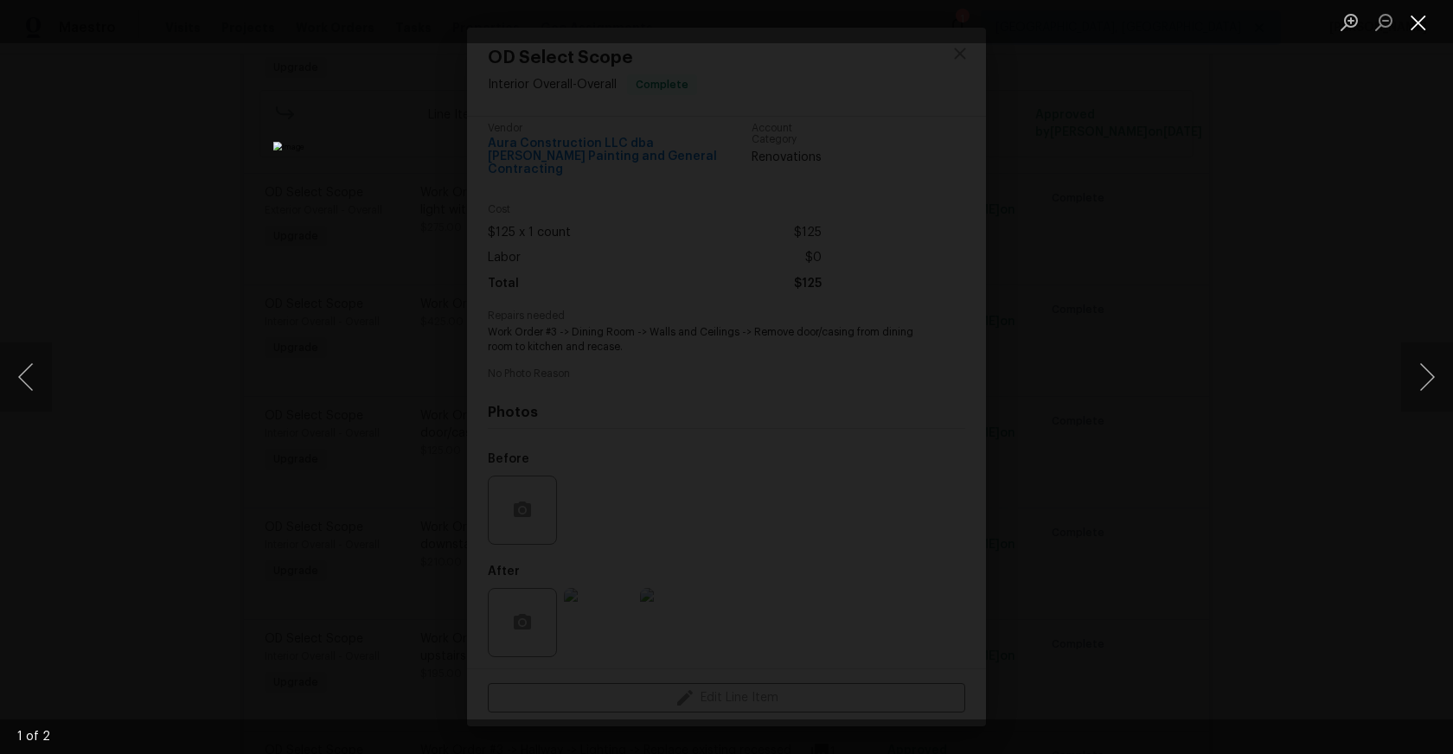
click at [1422, 21] on button "Close lightbox" at bounding box center [1418, 22] width 35 height 30
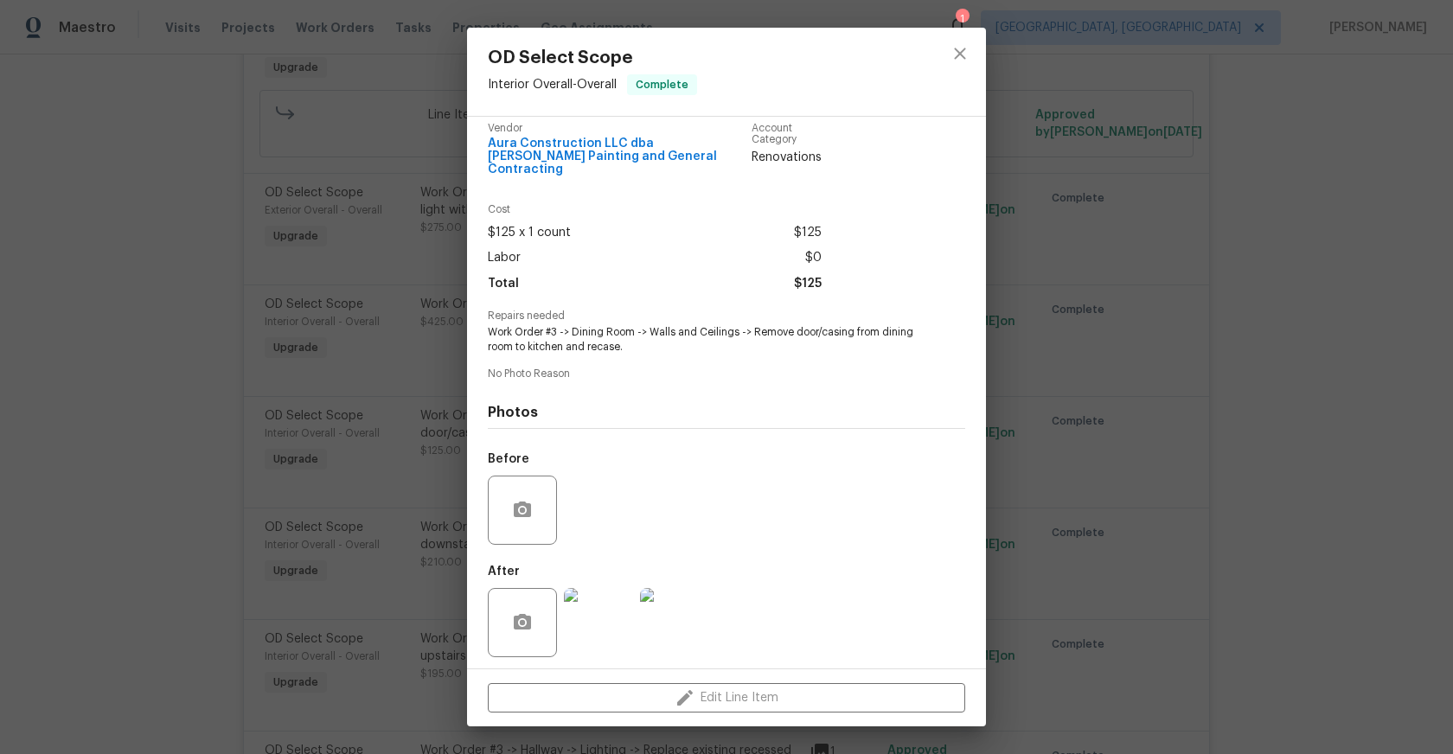
click at [1217, 270] on div "OD Select Scope Interior Overall - Overall Complete Vendor Aura Construction LL…" at bounding box center [726, 377] width 1453 height 754
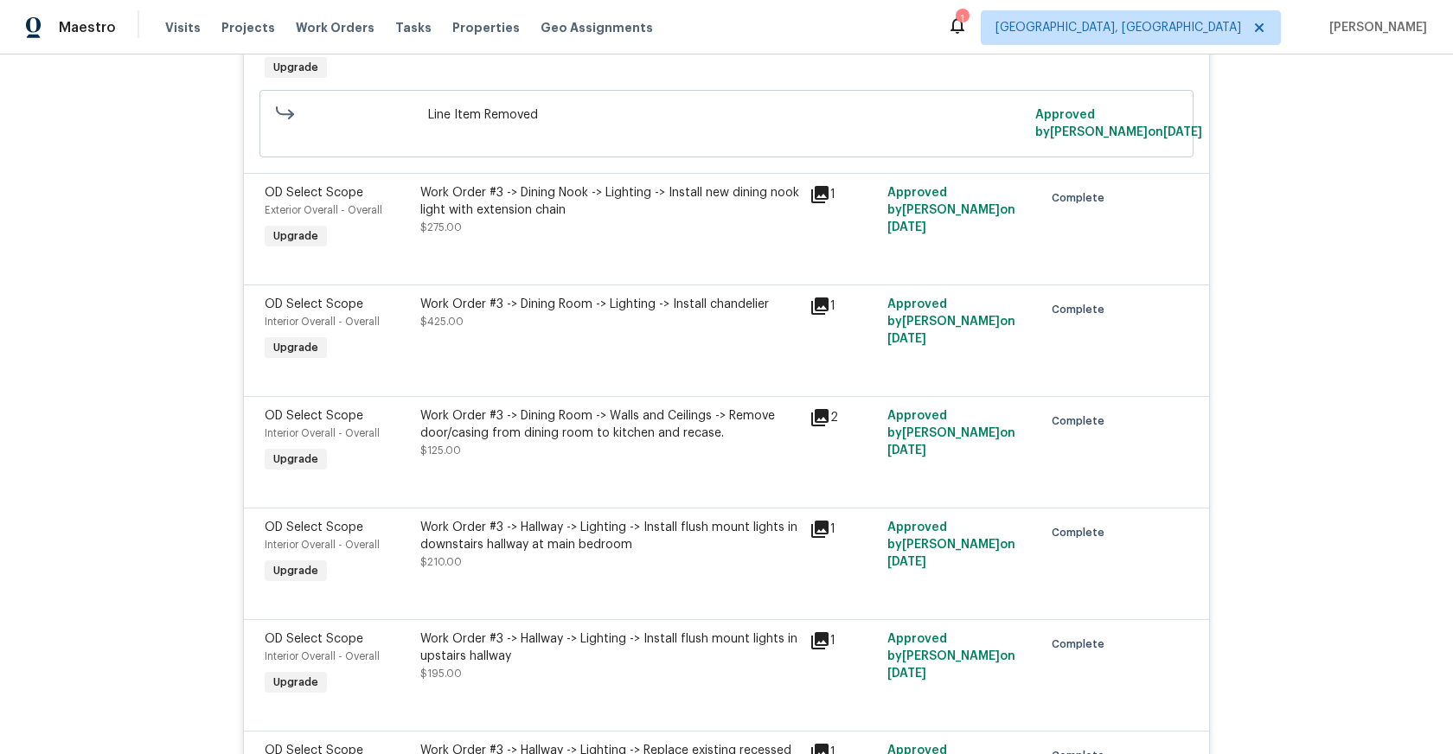
scroll to position [1206, 0]
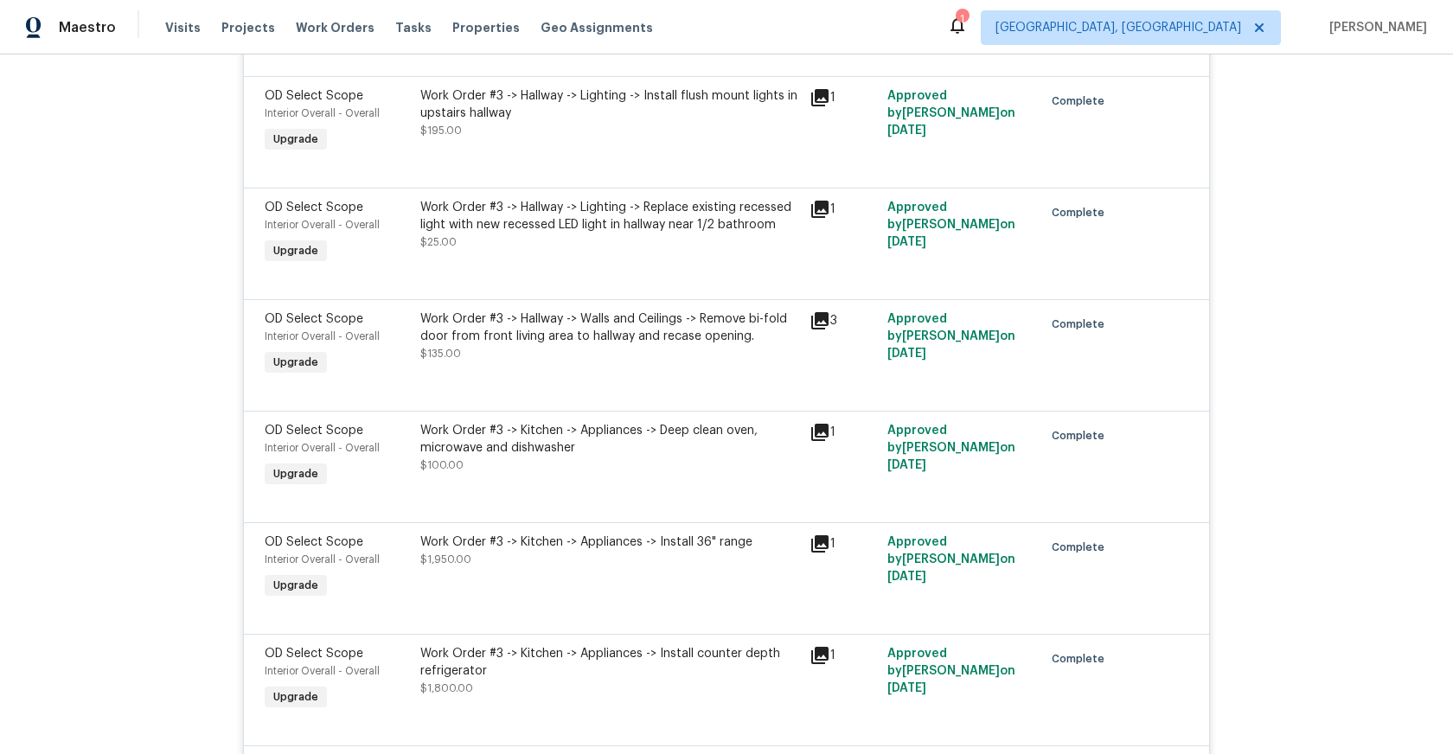
click at [670, 445] on div "Work Order #3 -> Kitchen -> Appliances -> Deep clean oven, microwave and dishwa…" at bounding box center [609, 448] width 379 height 52
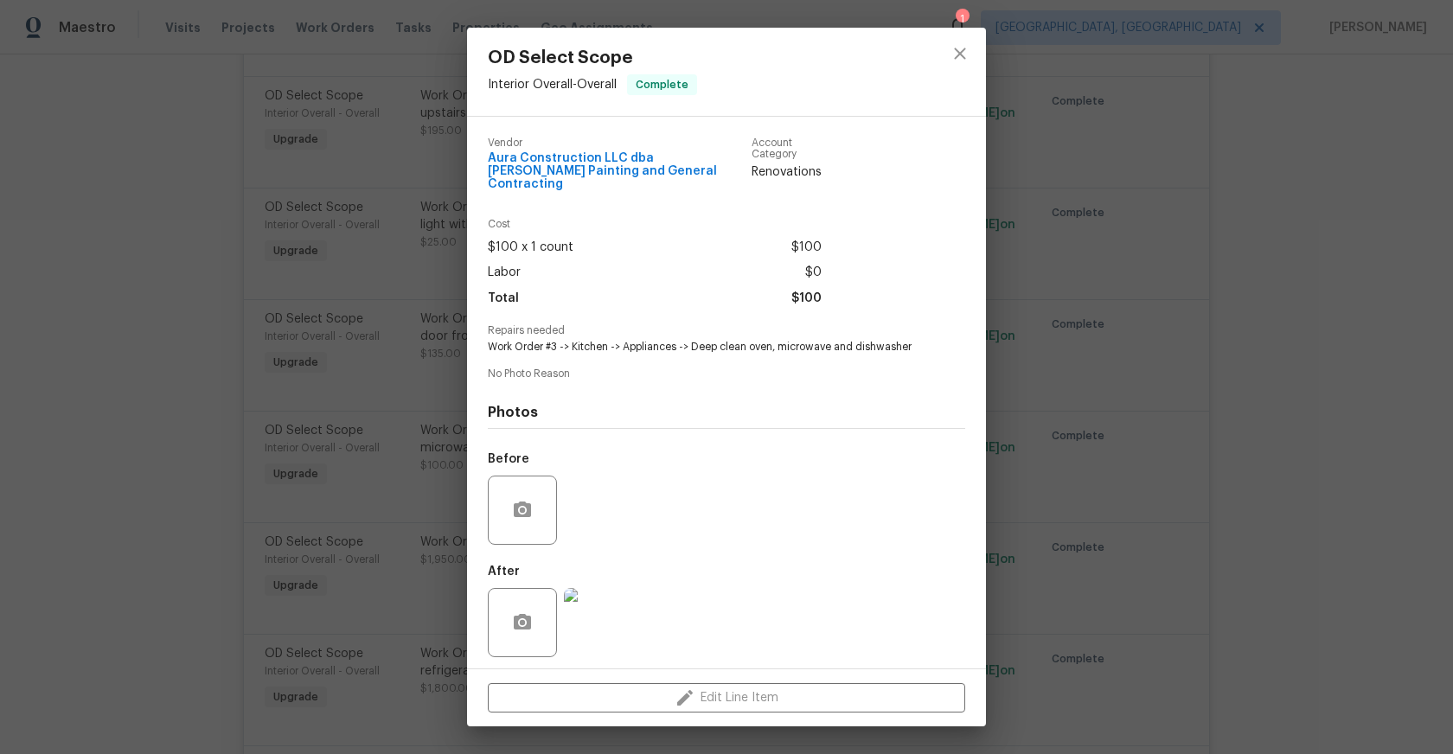
click at [597, 634] on img at bounding box center [598, 622] width 69 height 69
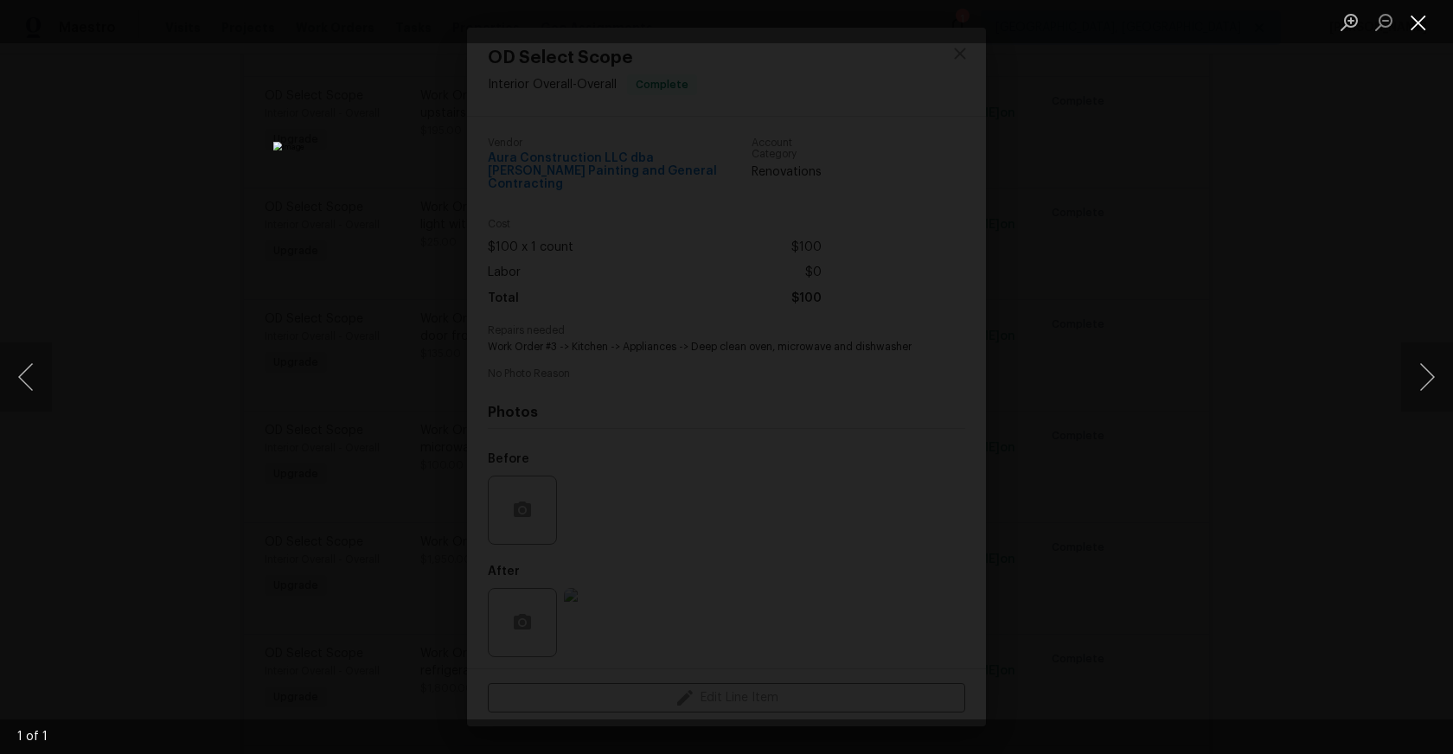
click at [1434, 32] on button "Close lightbox" at bounding box center [1418, 22] width 35 height 30
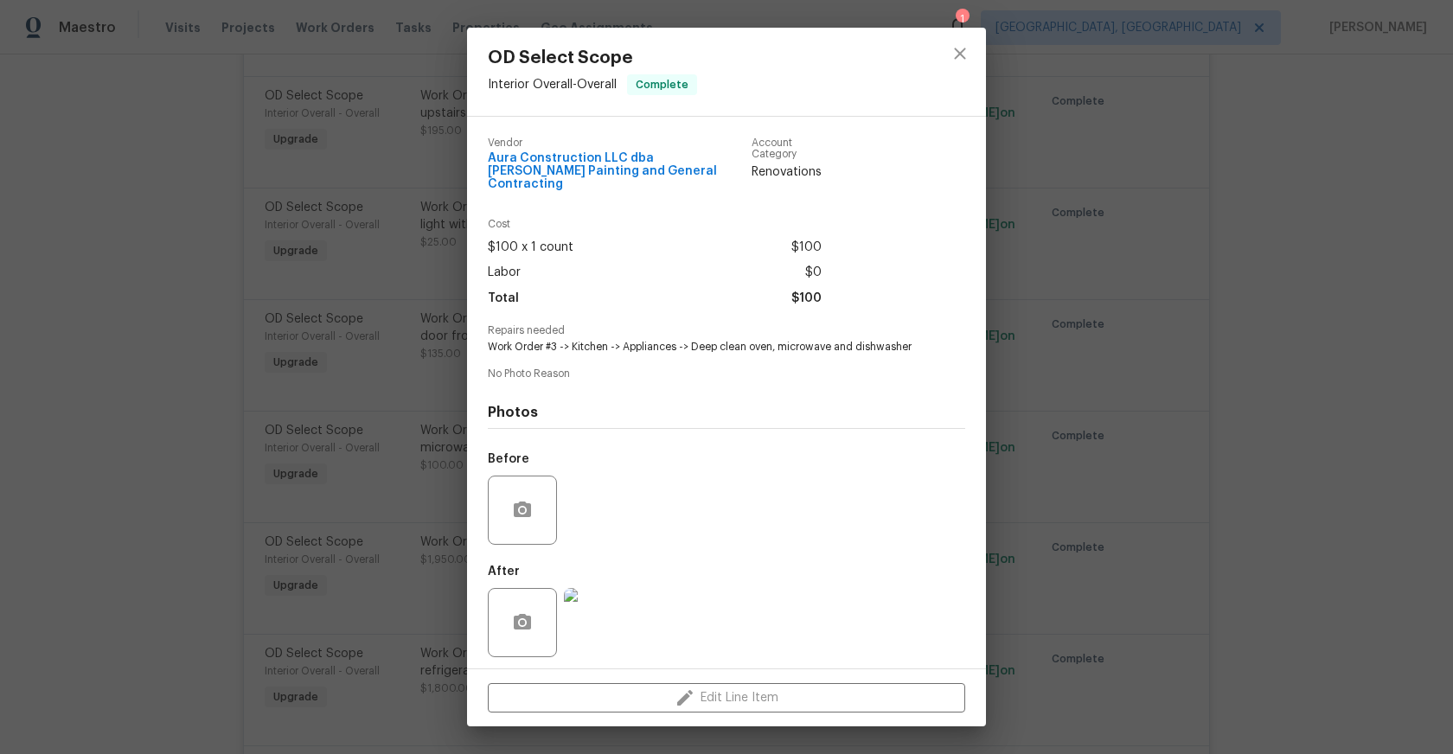
click at [139, 557] on div "OD Select Scope Interior Overall - Overall Complete Vendor Aura Construction LL…" at bounding box center [726, 377] width 1453 height 754
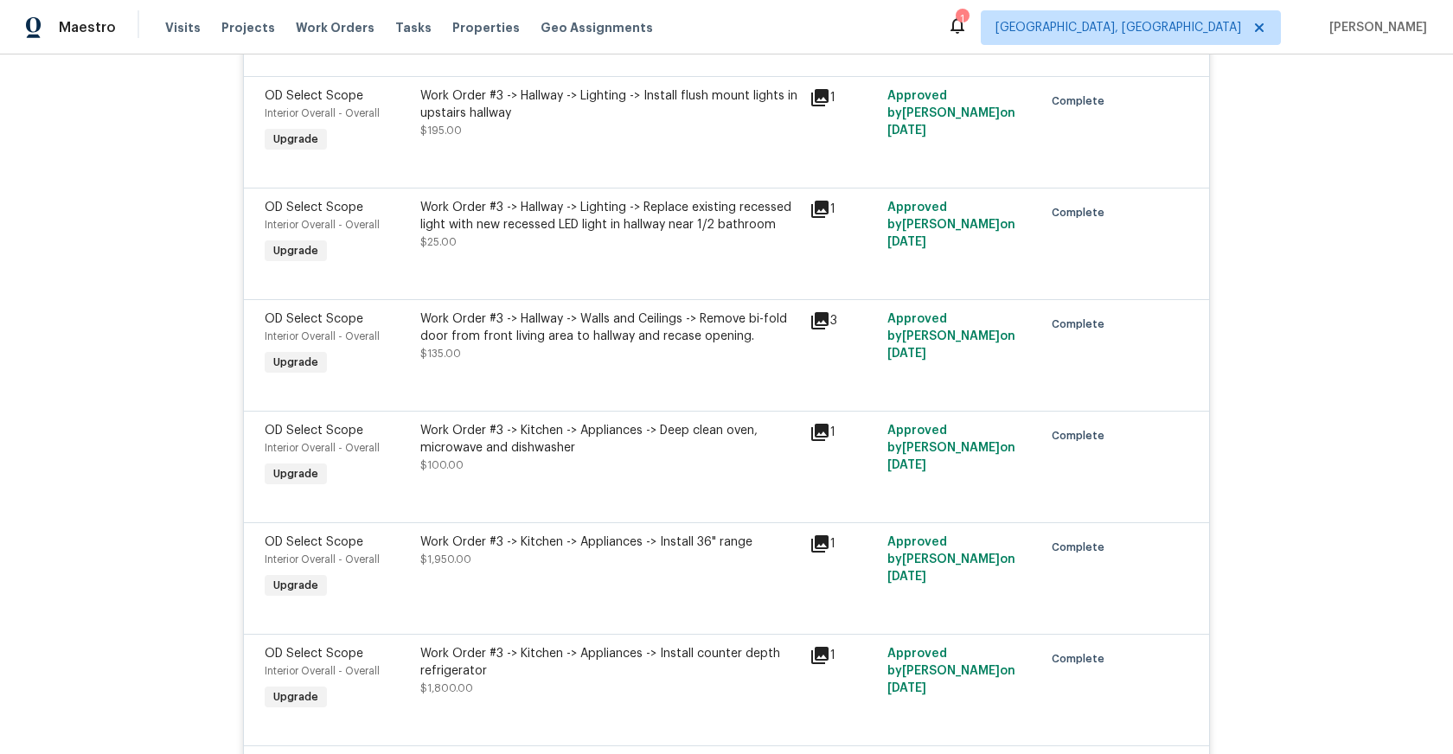
click at [653, 550] on div "Work Order #3 -> Kitchen -> Appliances -> Install 36" range $1,950.00" at bounding box center [609, 568] width 389 height 80
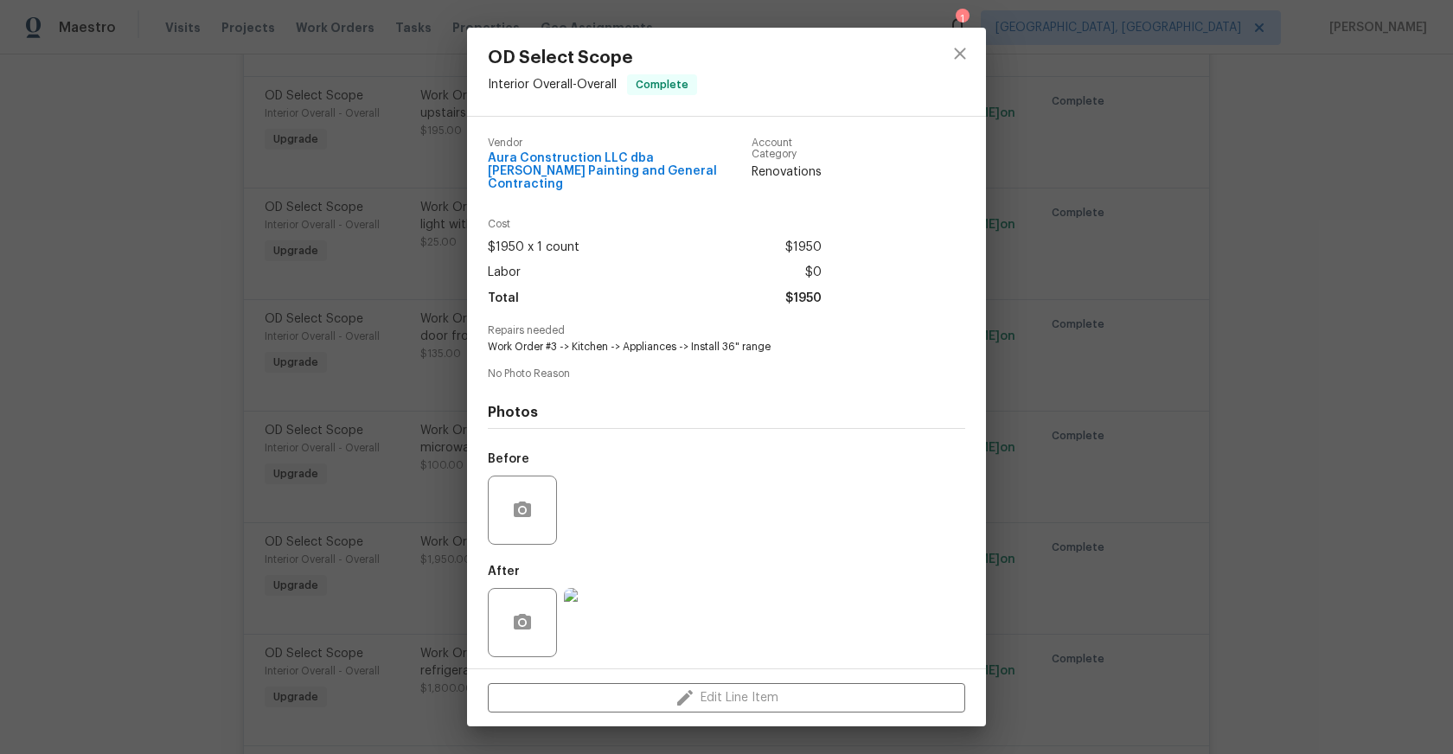
click at [603, 624] on img at bounding box center [598, 622] width 69 height 69
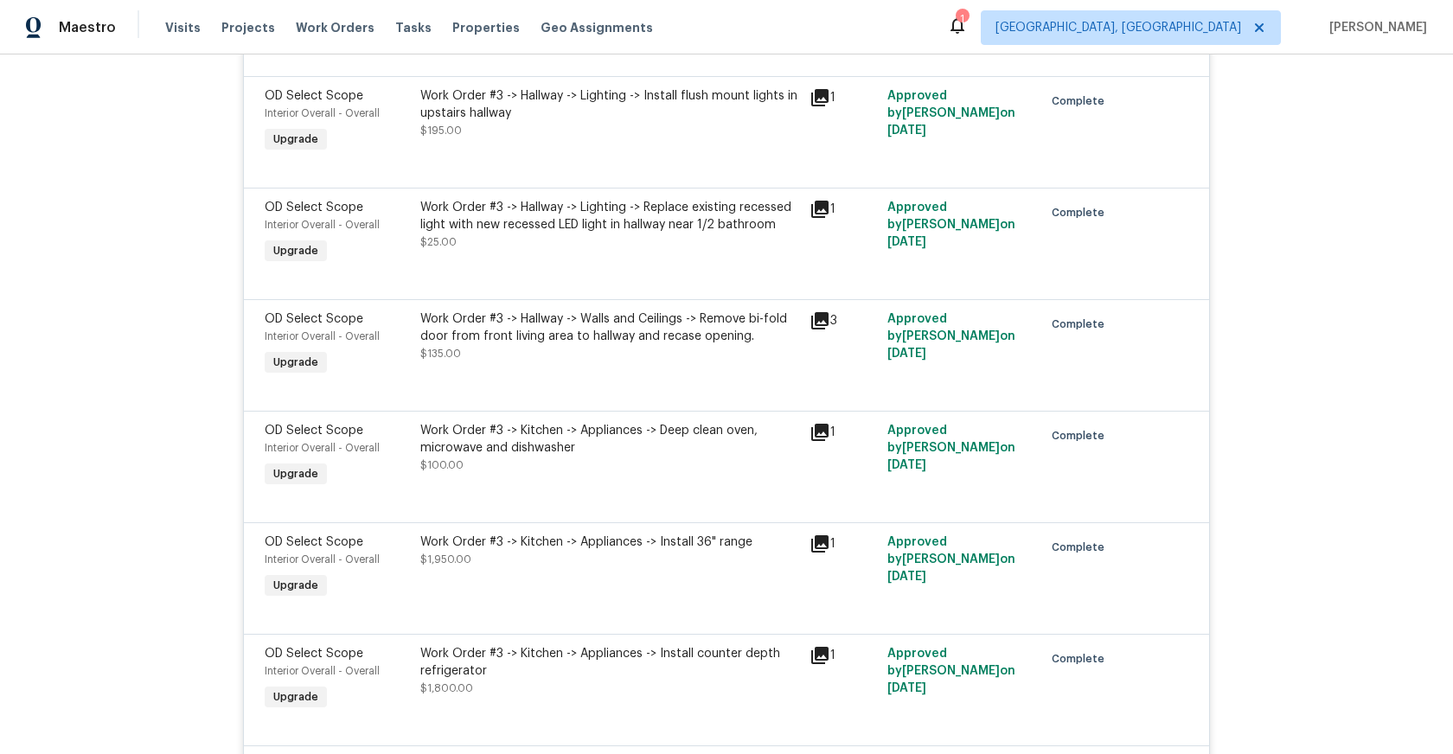
scroll to position [0, 0]
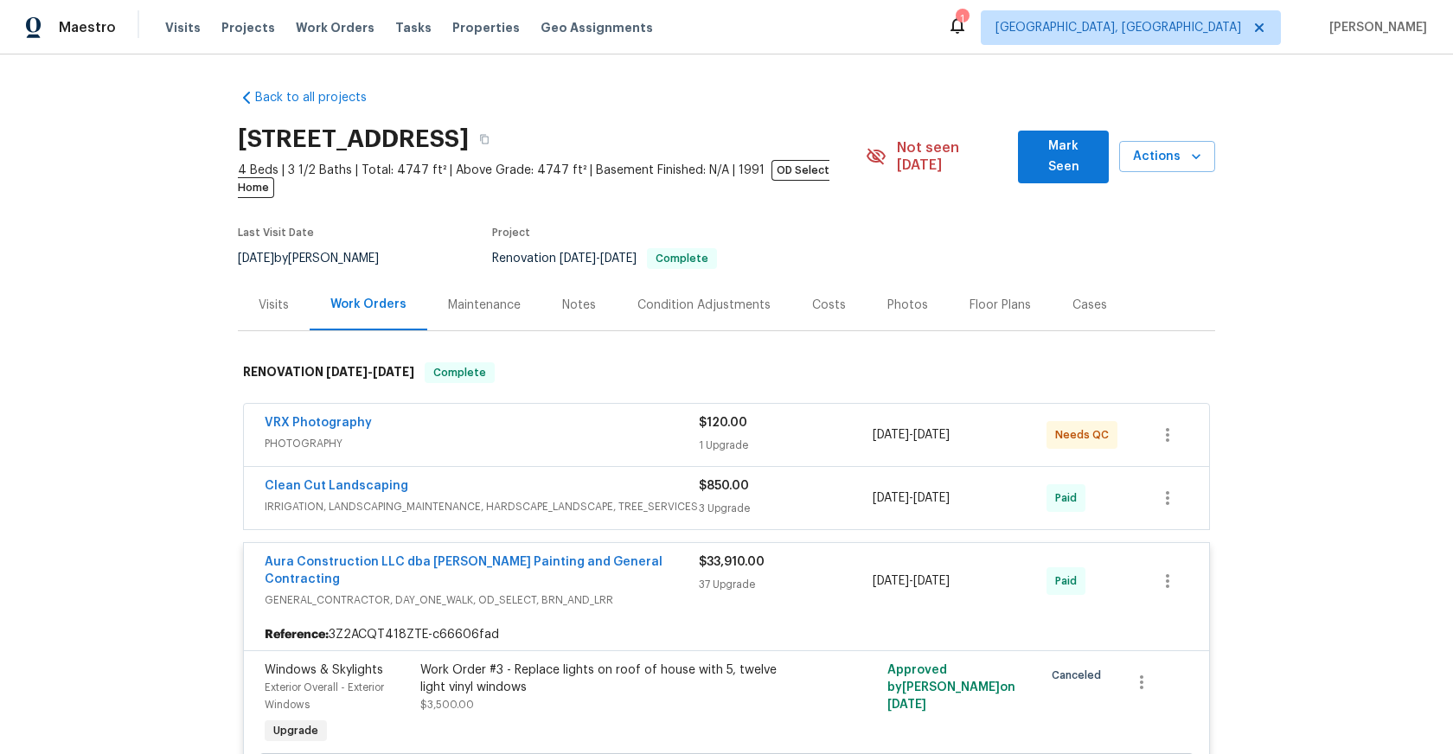
click at [644, 435] on span "PHOTOGRAPHY" at bounding box center [482, 443] width 434 height 17
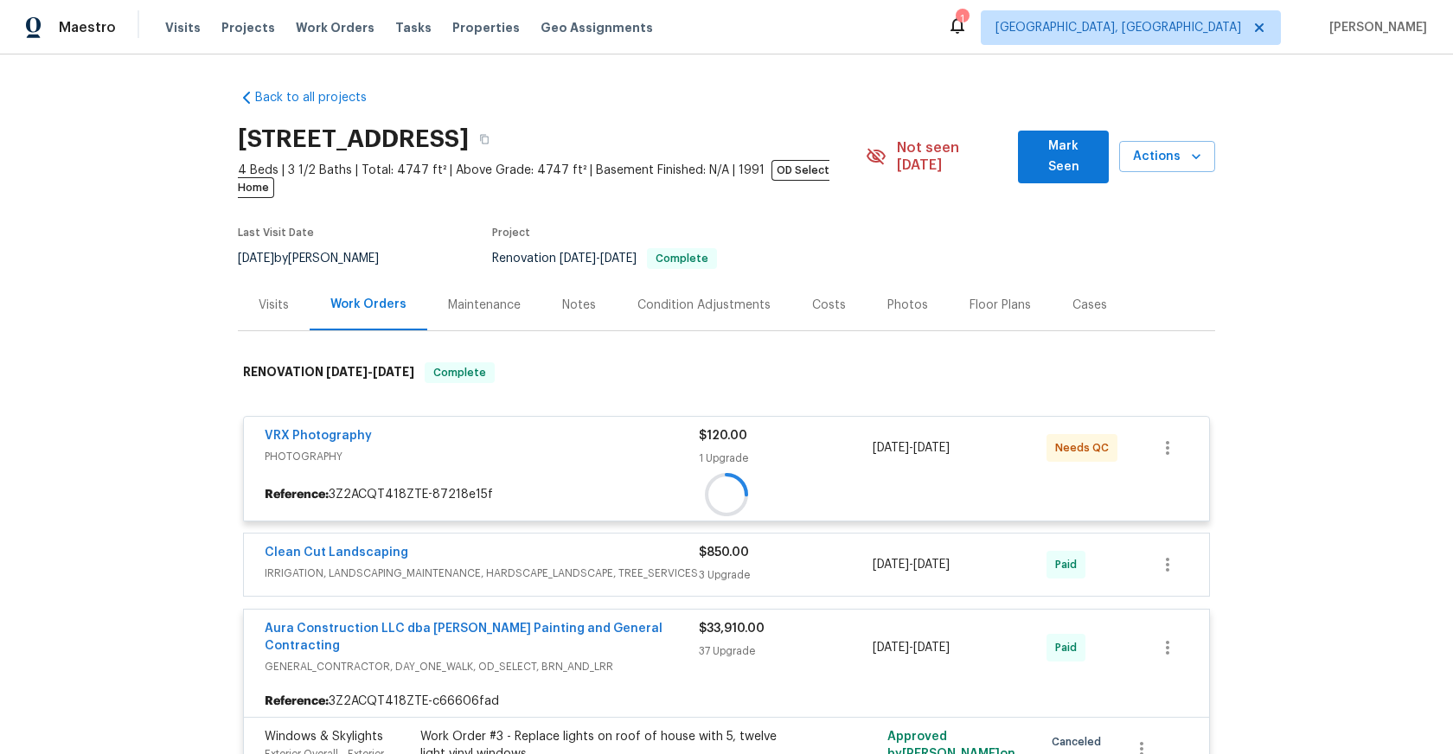
scroll to position [35, 0]
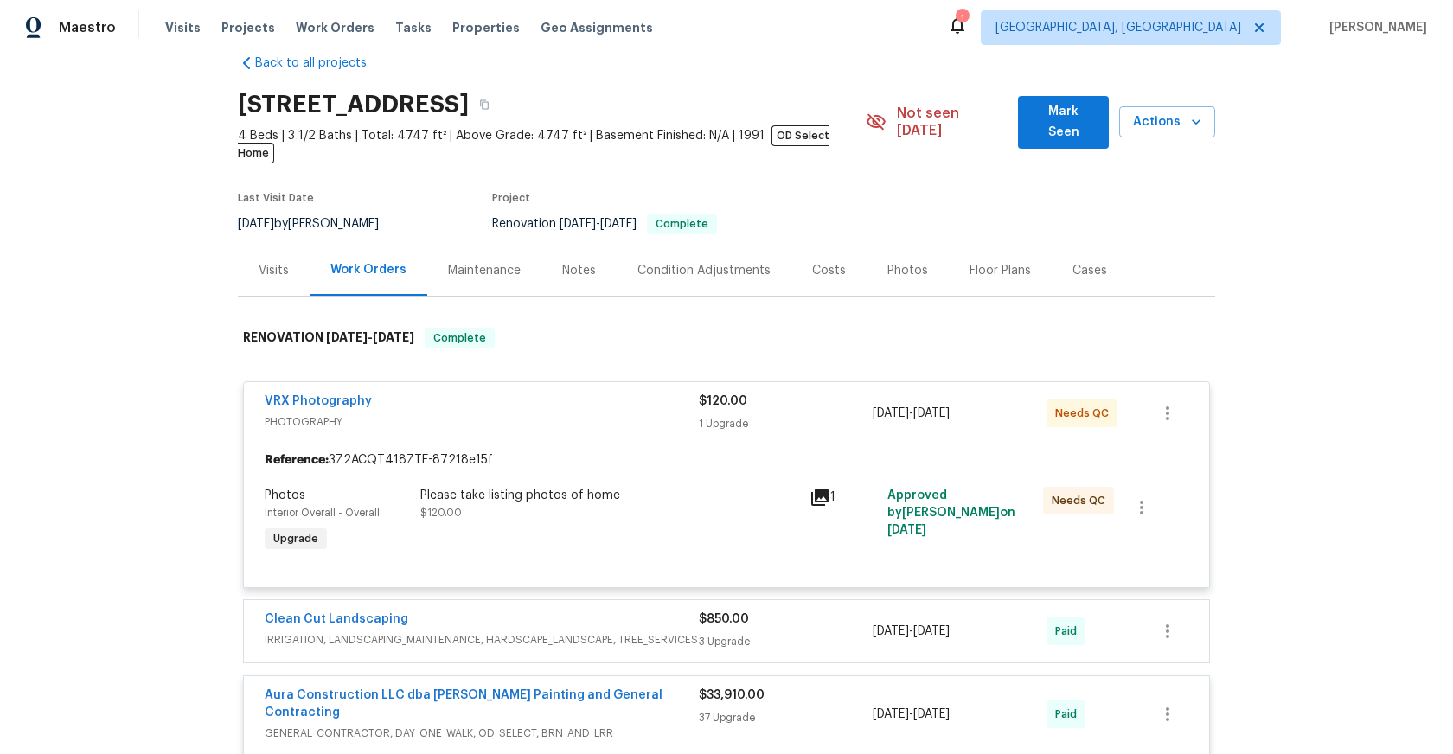
click at [717, 502] on div "Please take listing photos of home $120.00" at bounding box center [609, 504] width 379 height 35
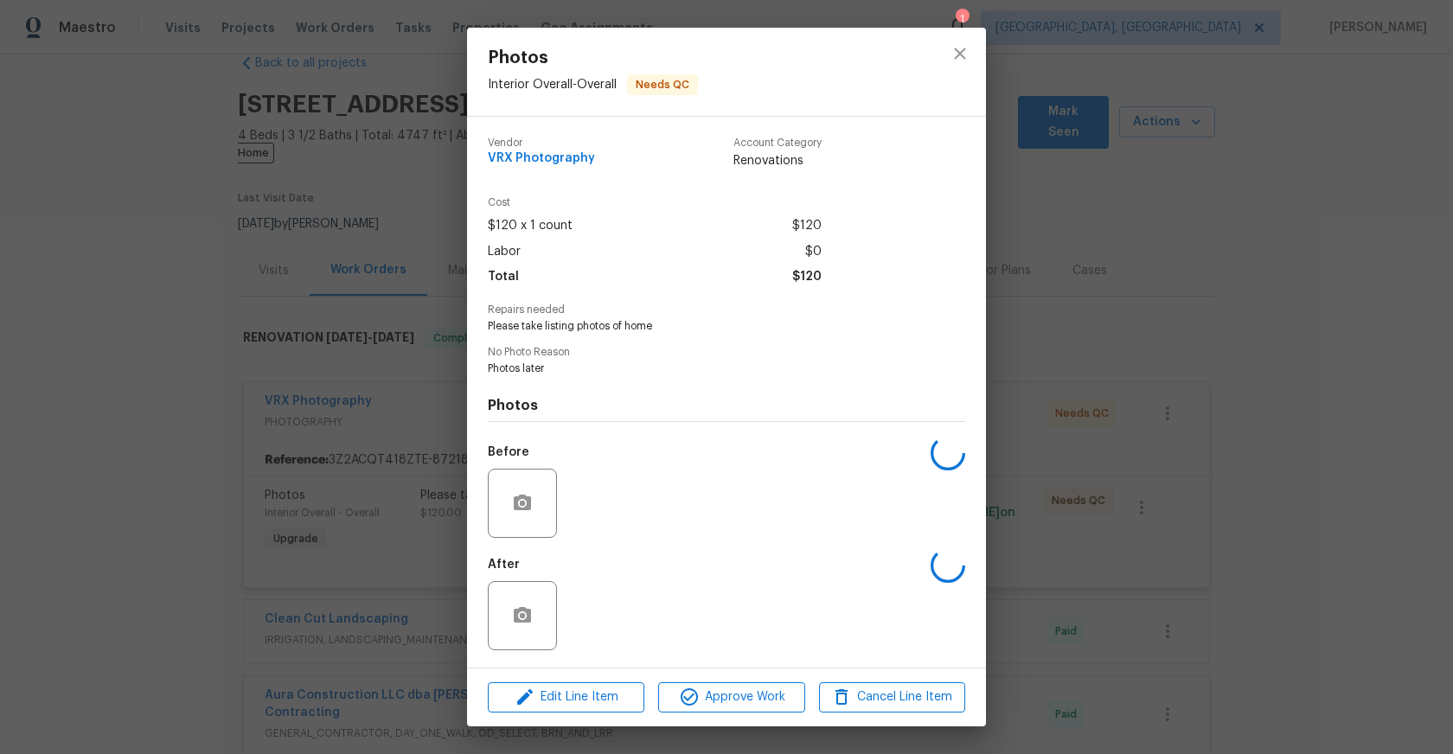
scroll to position [3, 0]
click at [740, 691] on span "Approve Work" at bounding box center [731, 698] width 136 height 22
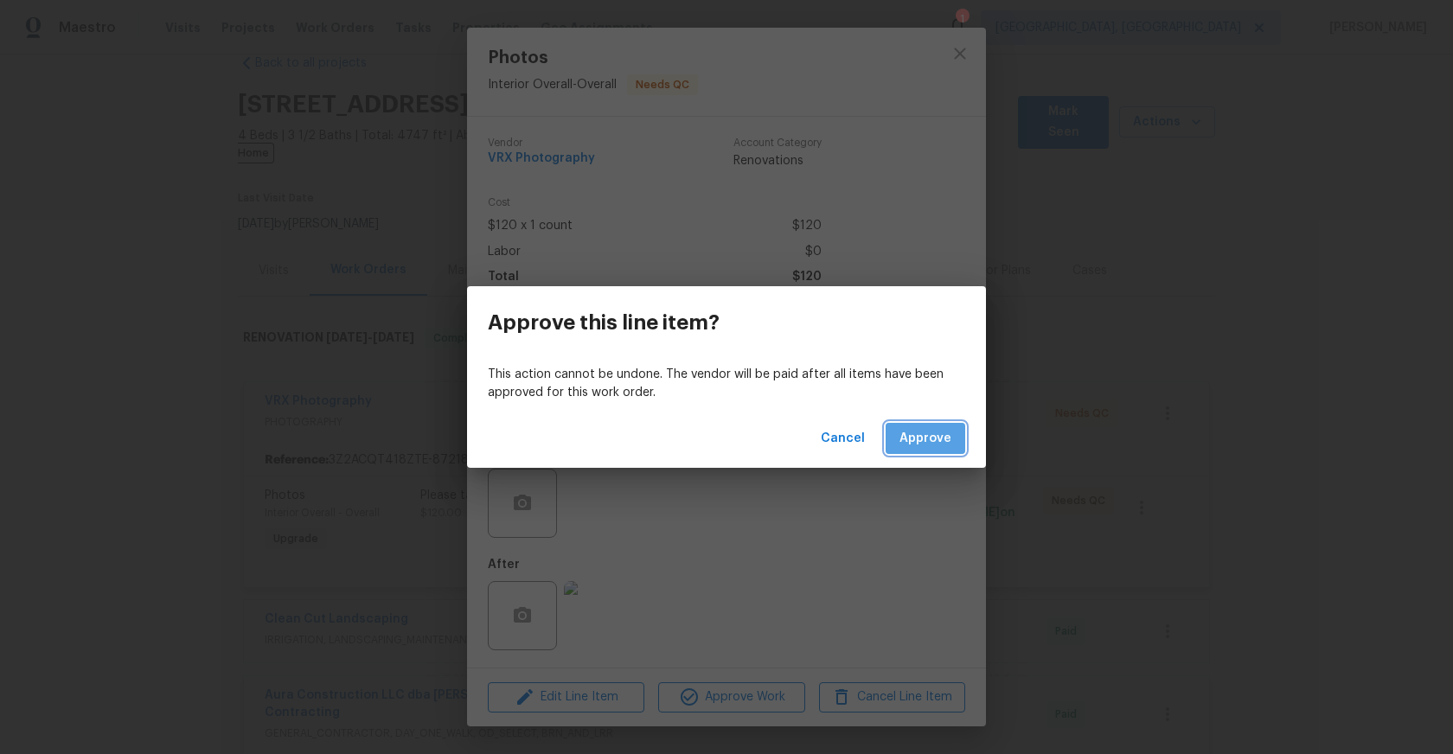
click at [931, 434] on span "Approve" at bounding box center [925, 439] width 52 height 22
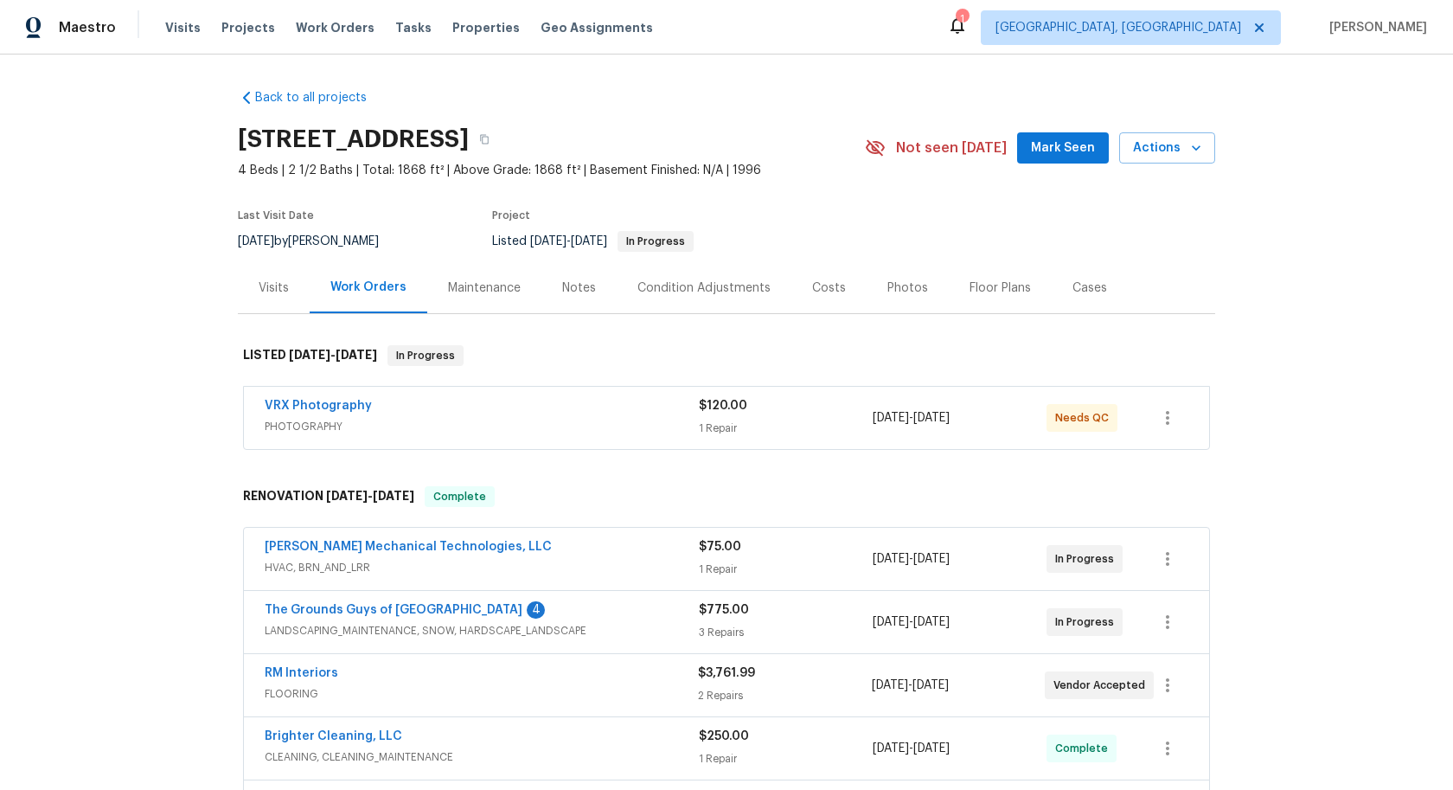
click at [583, 395] on div "VRX Photography PHOTOGRAPHY $120.00 1 Repair [DATE] - [DATE] Needs QC" at bounding box center [726, 418] width 965 height 62
click at [591, 431] on span "PHOTOGRAPHY" at bounding box center [482, 426] width 434 height 17
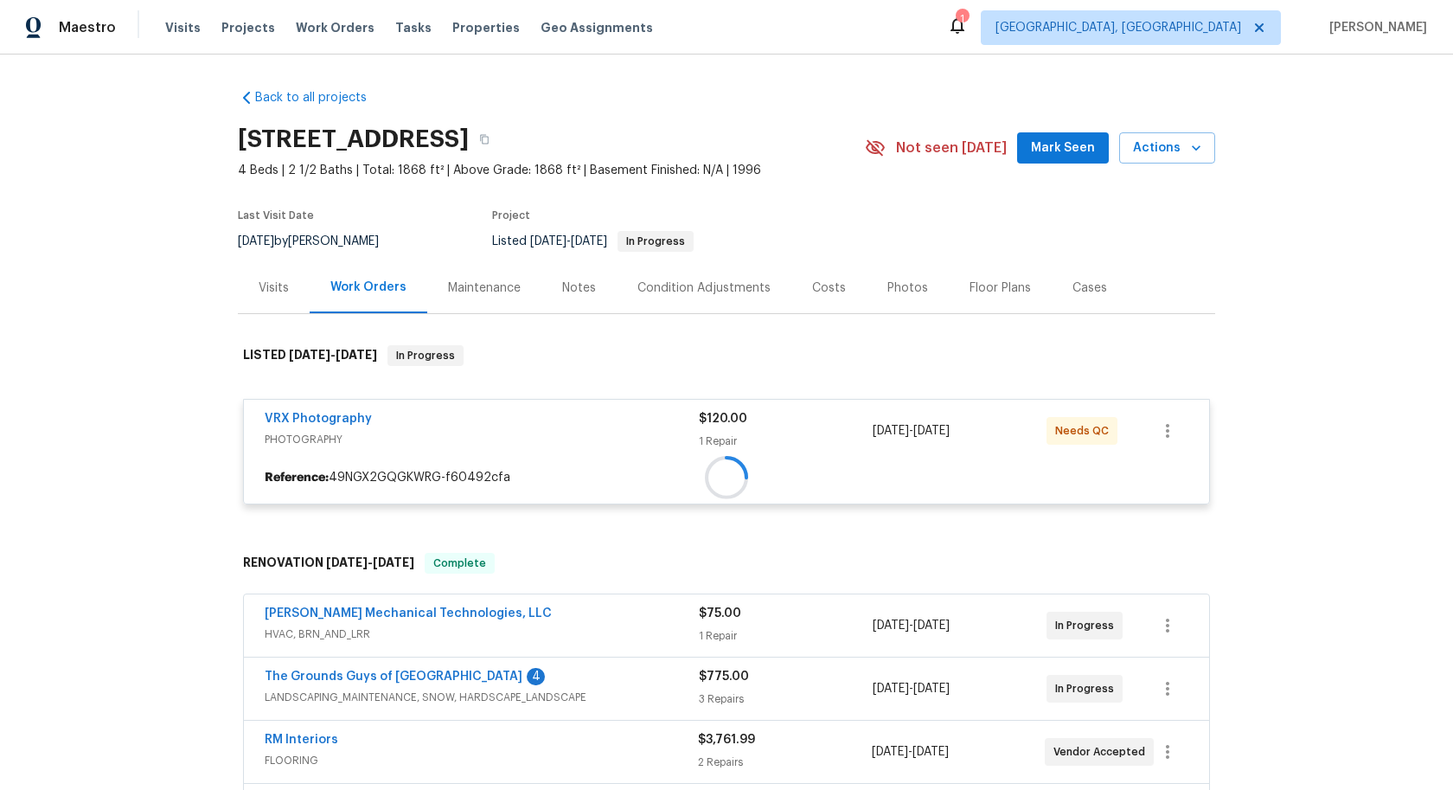
scroll to position [112, 0]
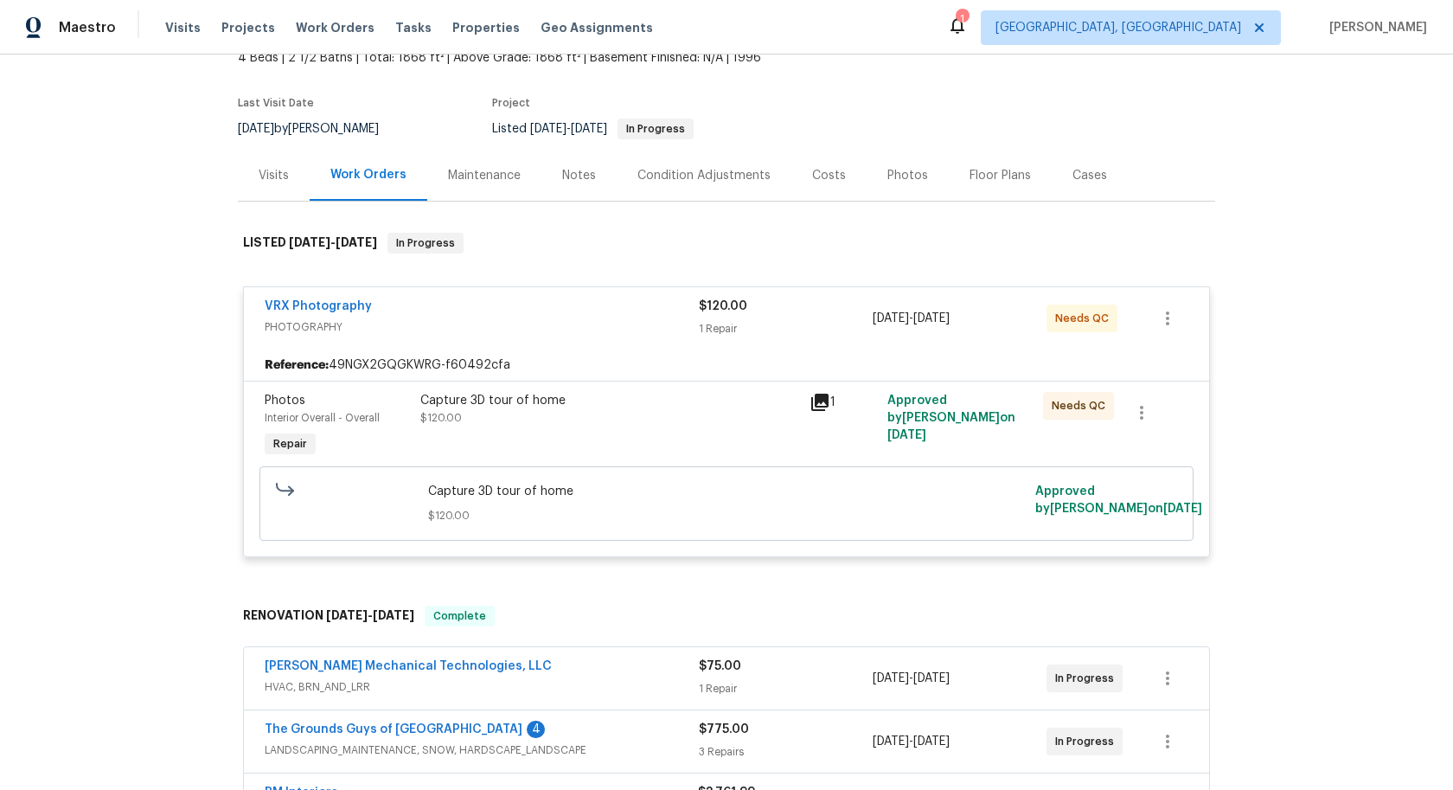
click at [642, 431] on div "Capture 3D tour of home $120.00" at bounding box center [609, 427] width 389 height 80
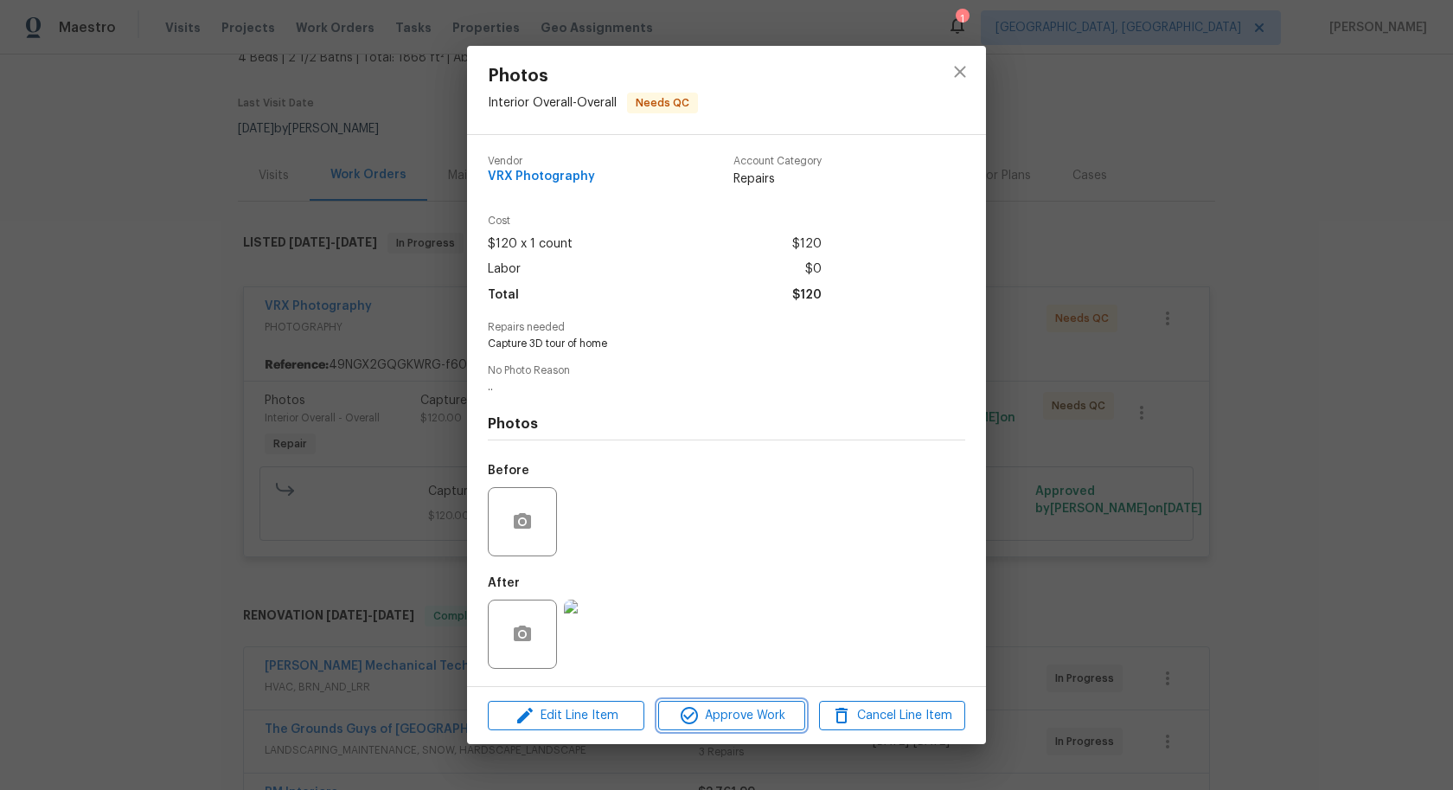
click at [722, 709] on span "Approve Work" at bounding box center [731, 716] width 136 height 22
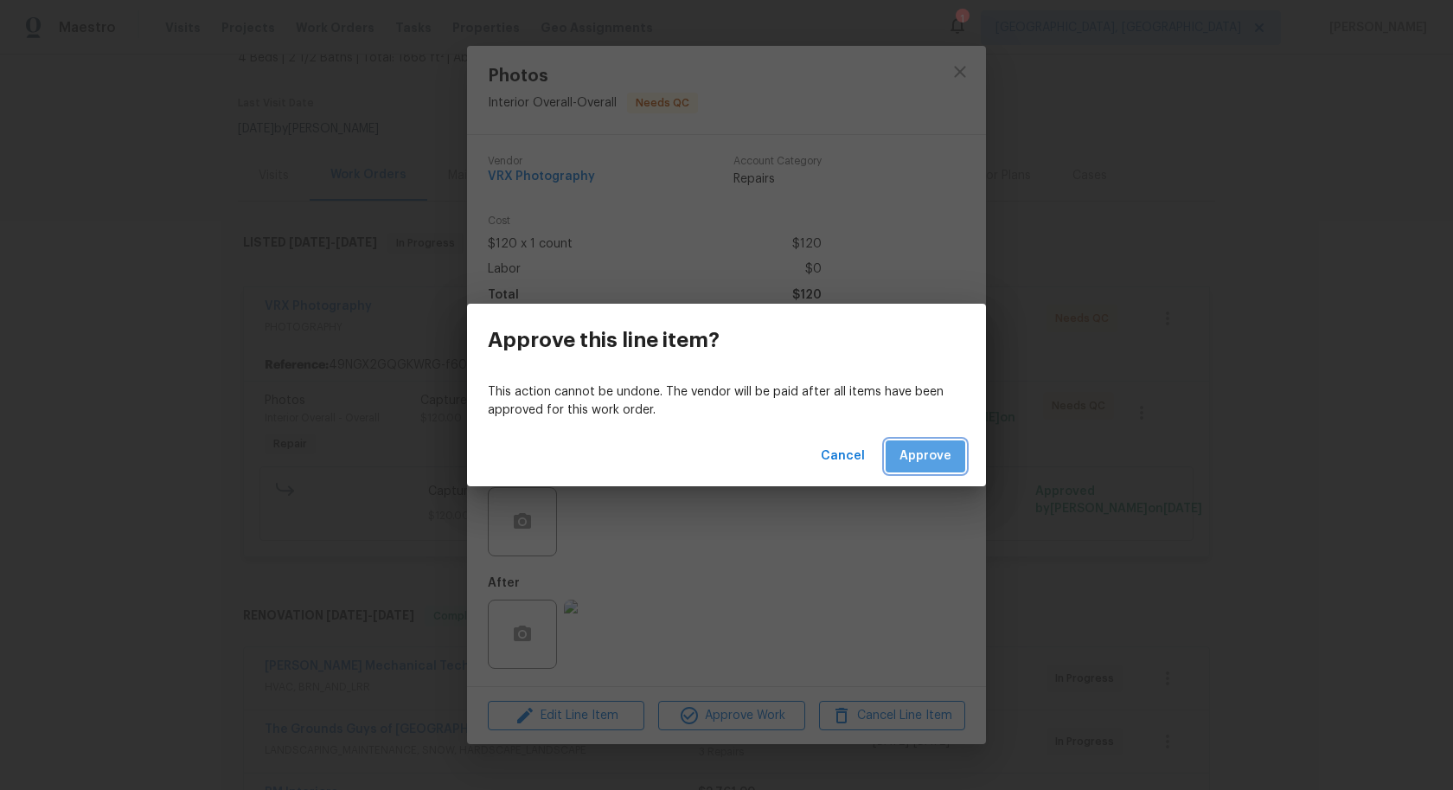
click at [912, 465] on span "Approve" at bounding box center [925, 456] width 52 height 22
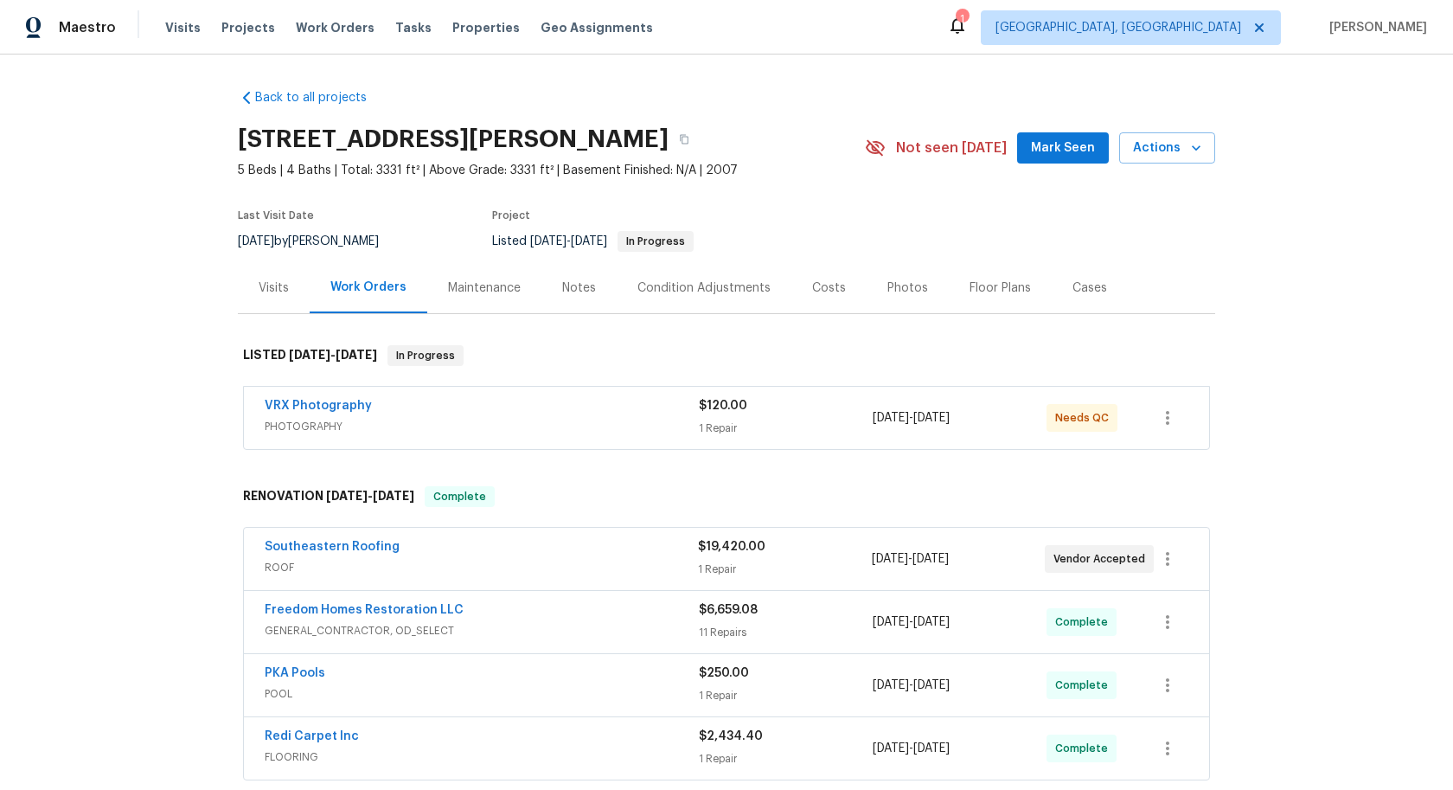
click at [591, 406] on div "VRX Photography" at bounding box center [482, 407] width 434 height 21
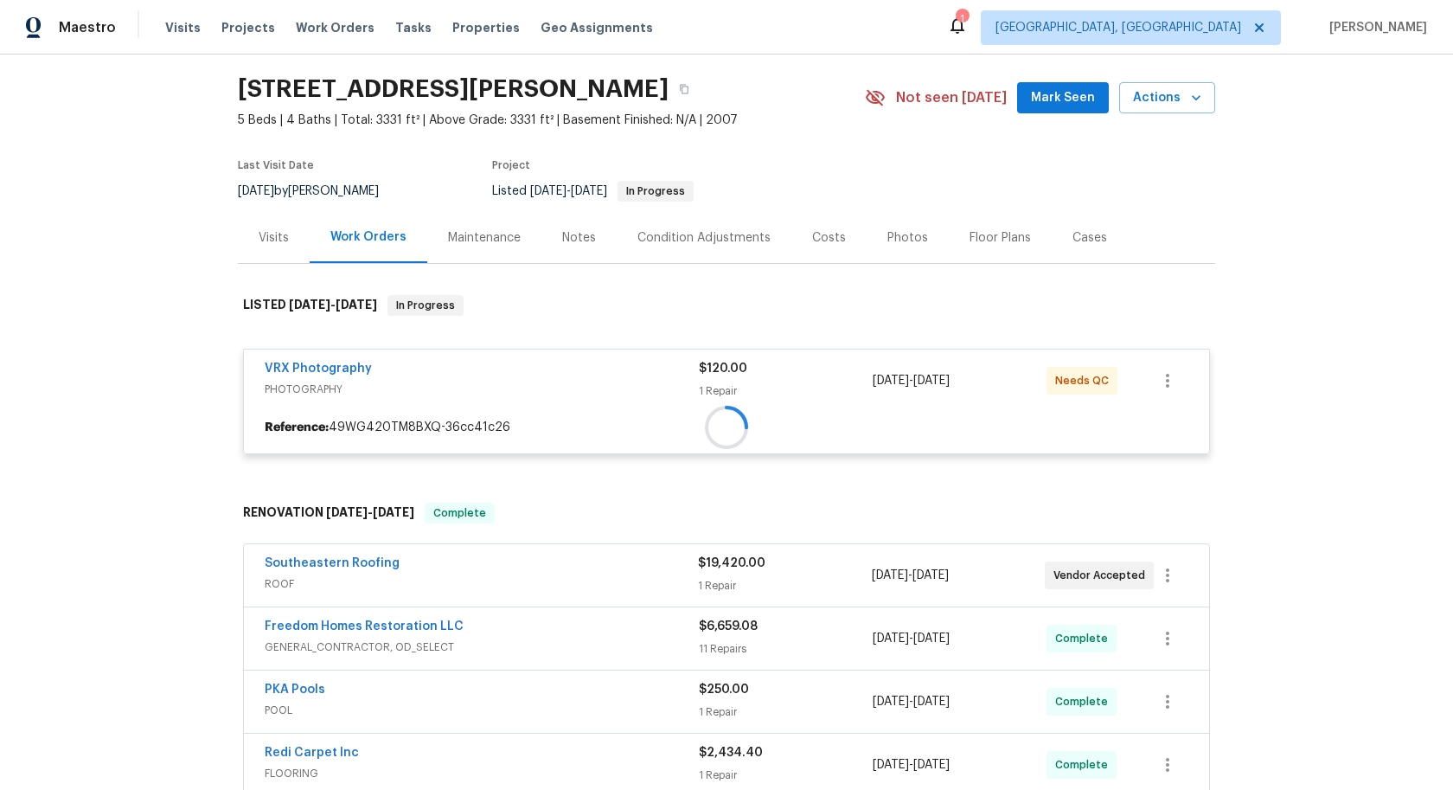
scroll to position [56, 0]
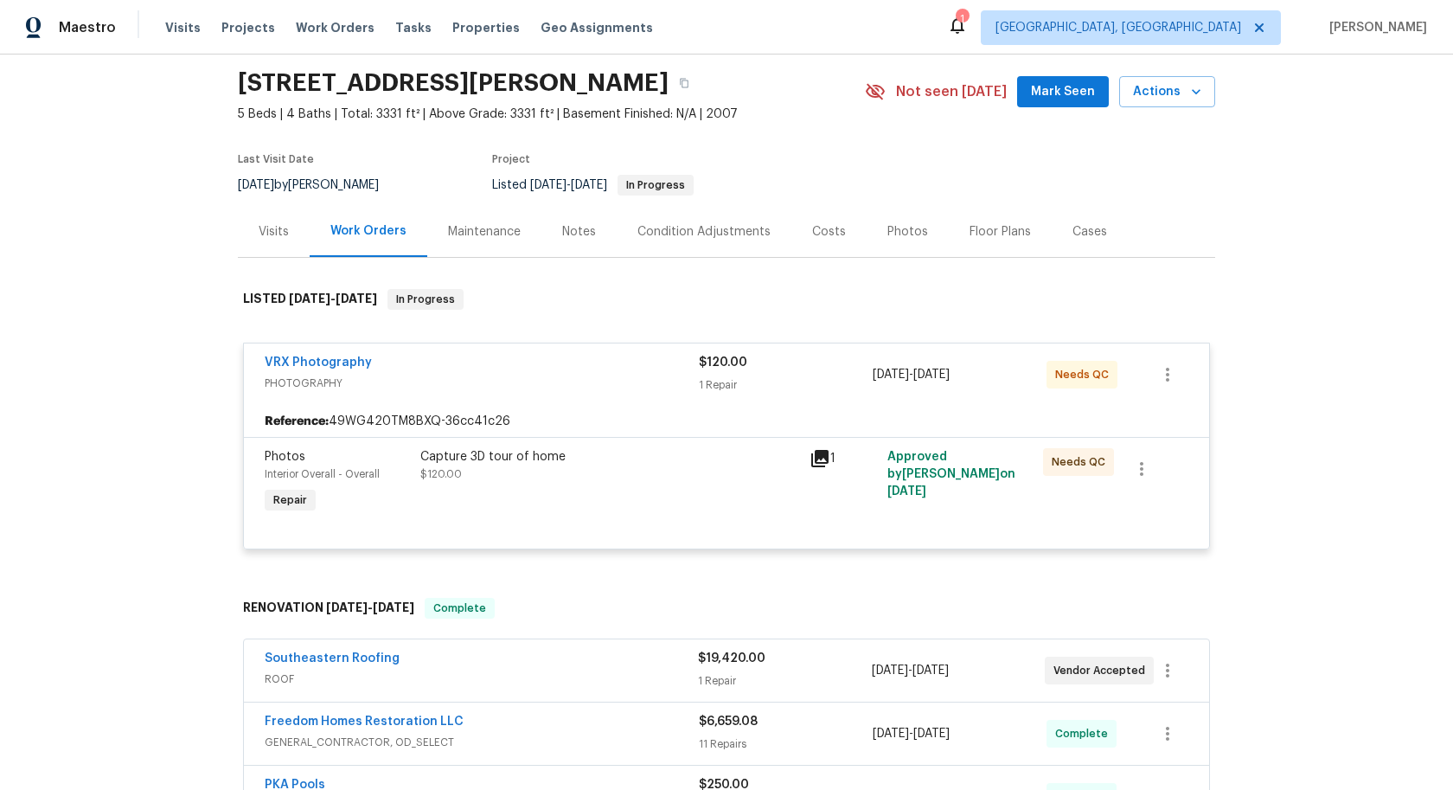
click at [662, 474] on div "Capture 3D tour of home $120.00" at bounding box center [609, 465] width 379 height 35
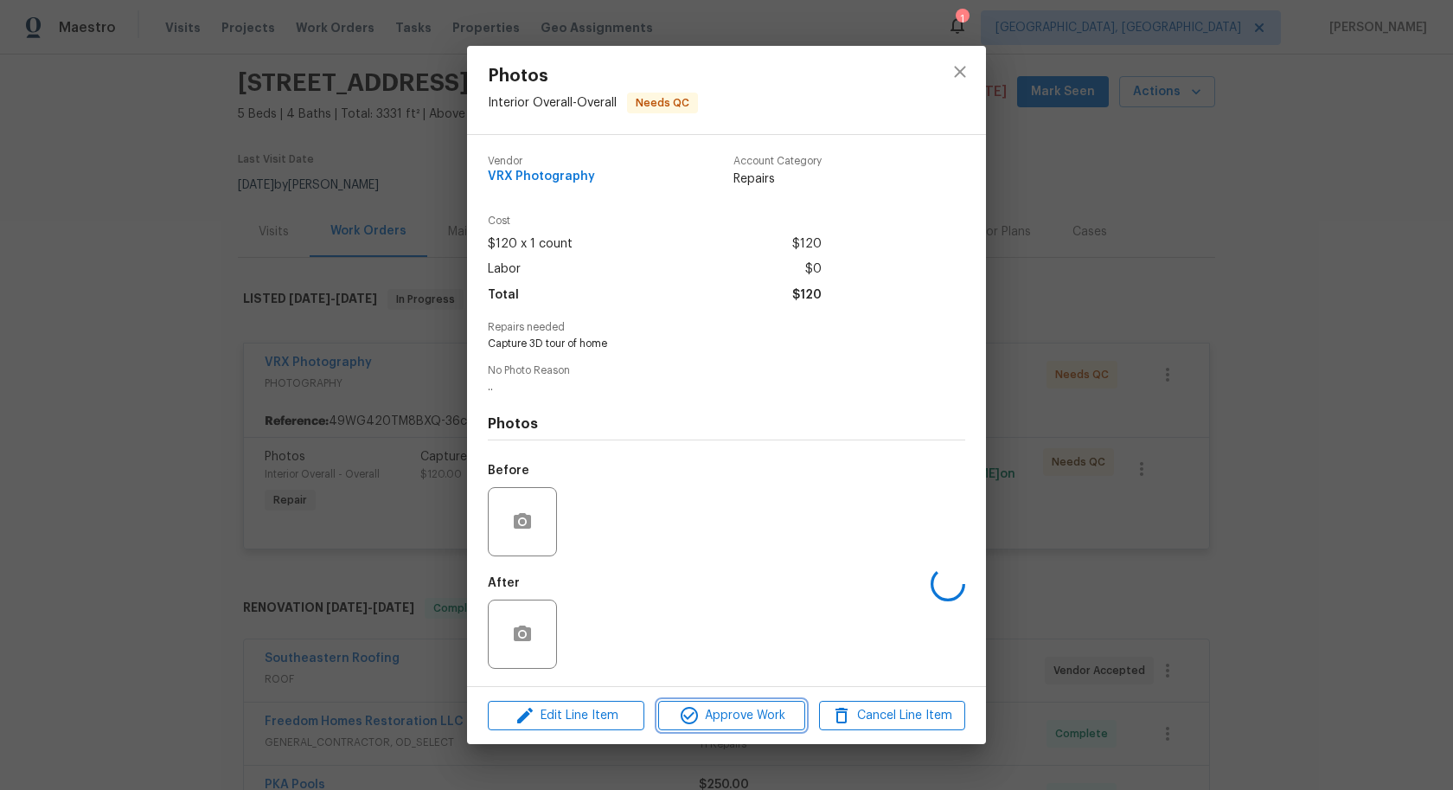
click at [711, 705] on button "Approve Work" at bounding box center [731, 716] width 146 height 30
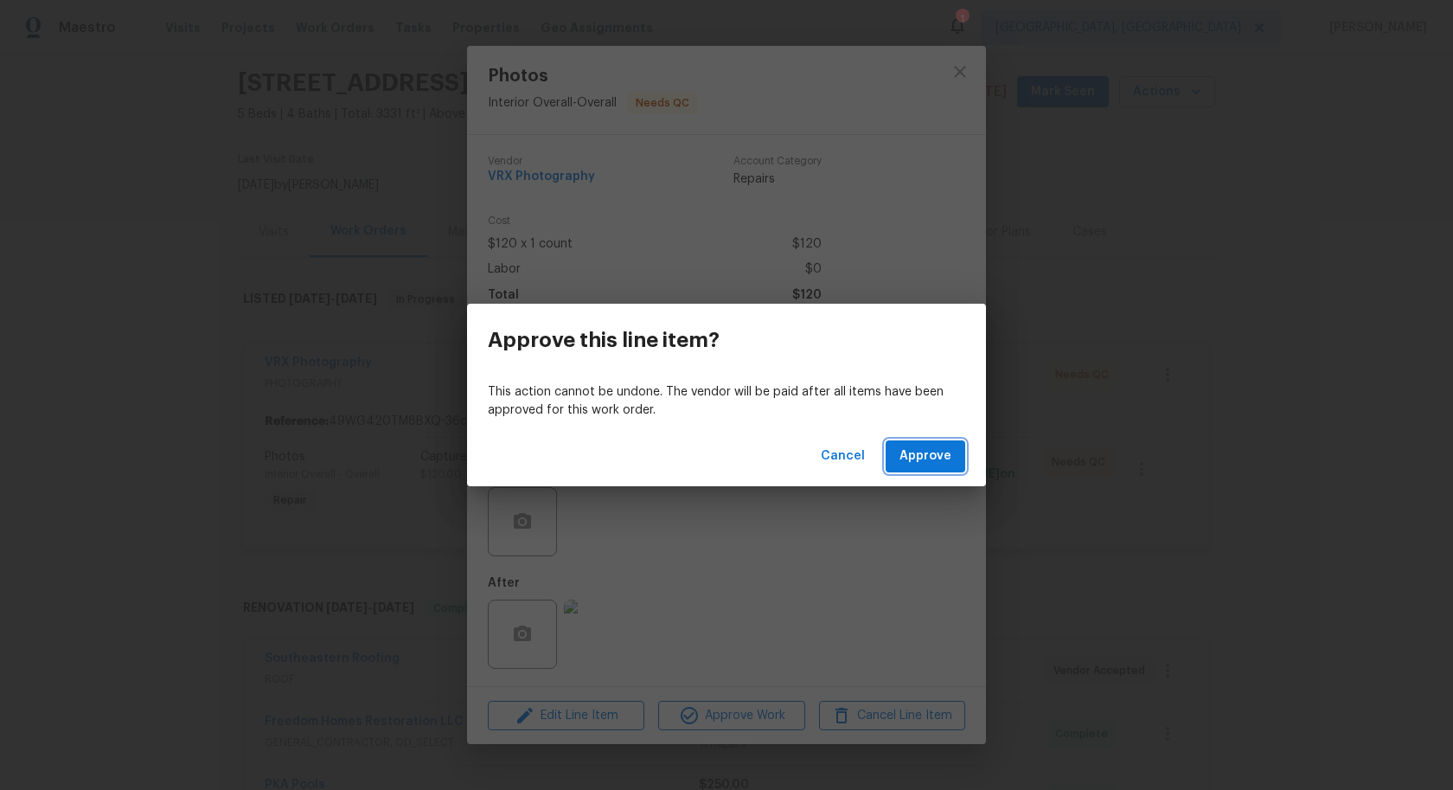
click at [923, 459] on span "Approve" at bounding box center [925, 456] width 52 height 22
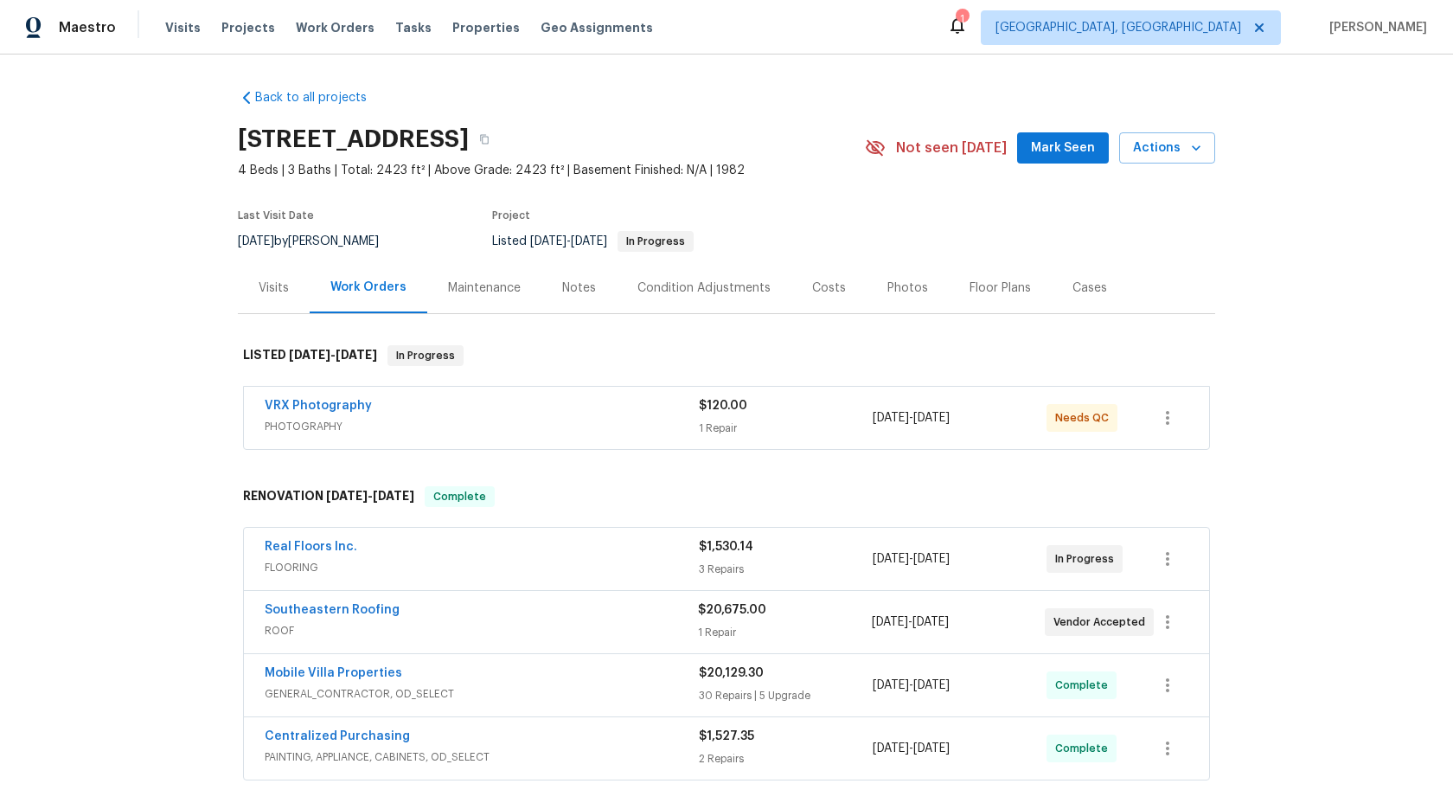
click at [573, 421] on span "PHOTOGRAPHY" at bounding box center [482, 426] width 434 height 17
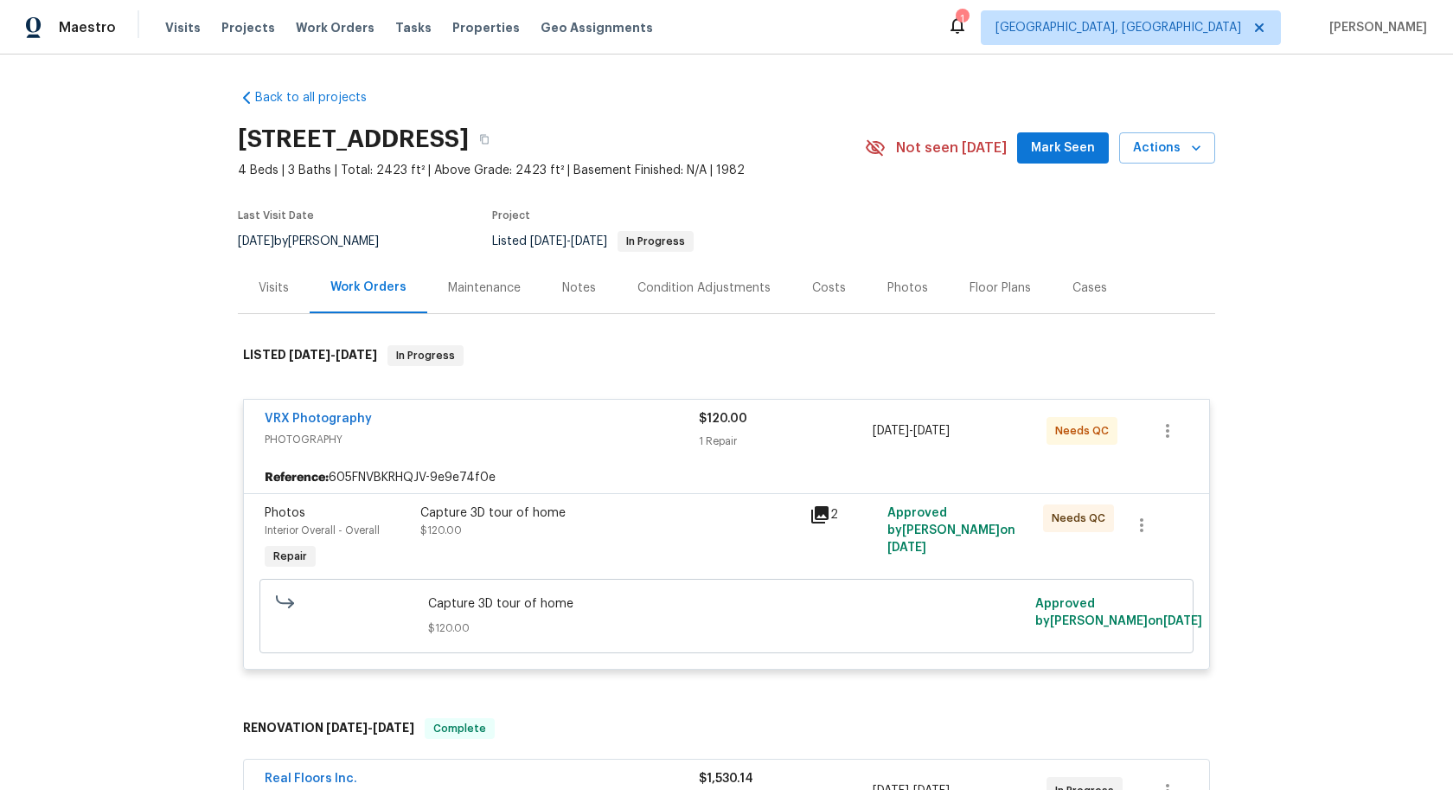
scroll to position [126, 0]
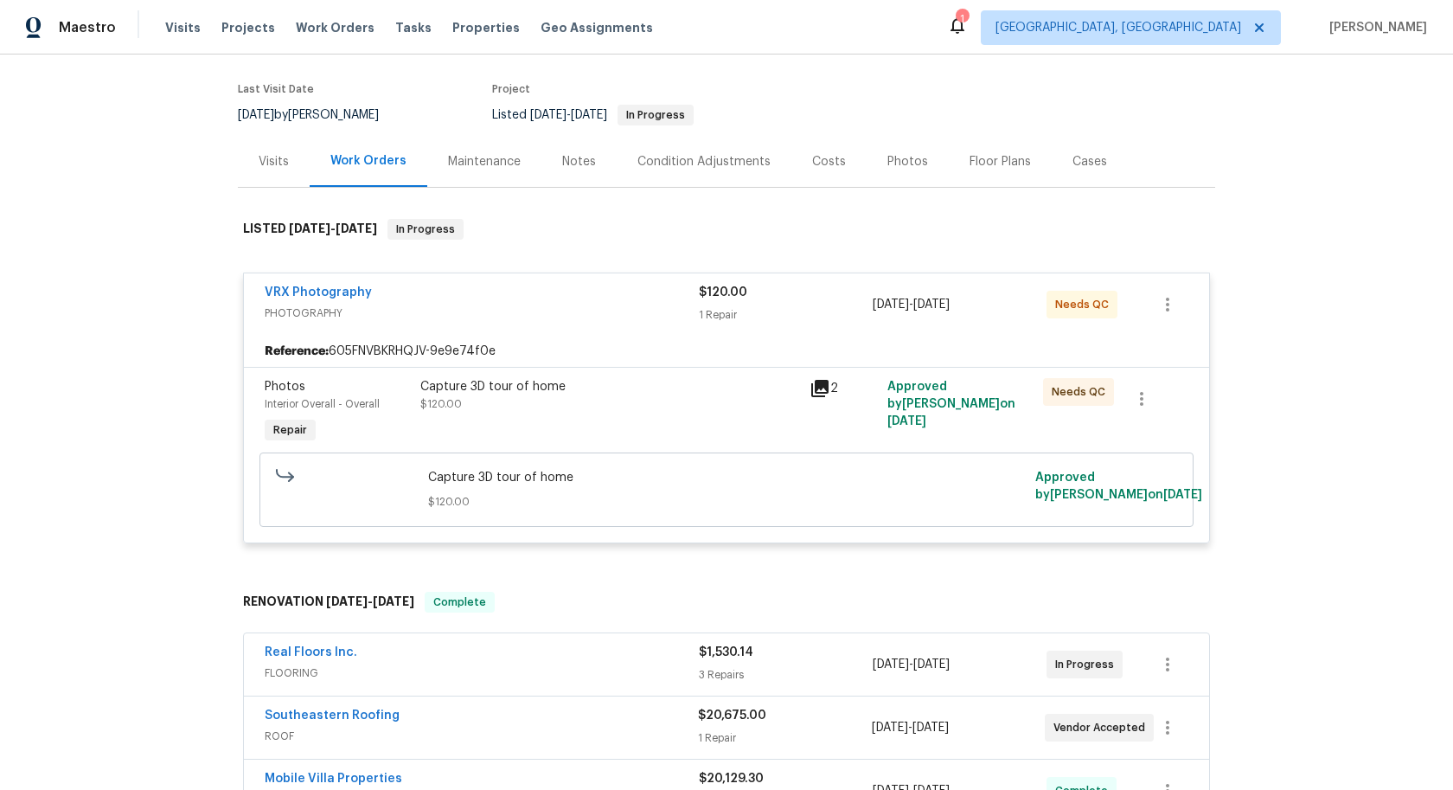
click at [644, 436] on div "Capture 3D tour of home $120.00" at bounding box center [609, 413] width 389 height 80
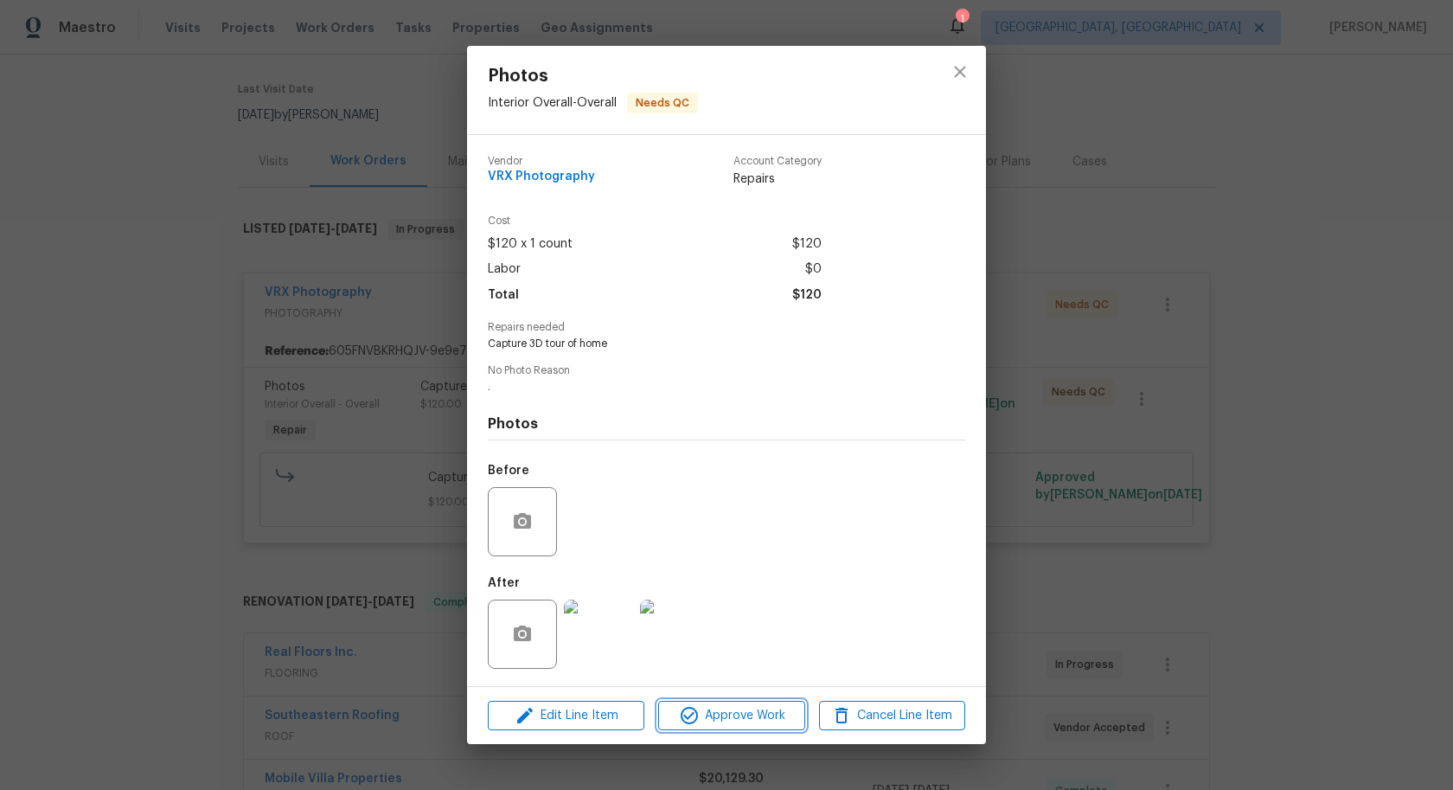
click at [730, 712] on span "Approve Work" at bounding box center [731, 716] width 136 height 22
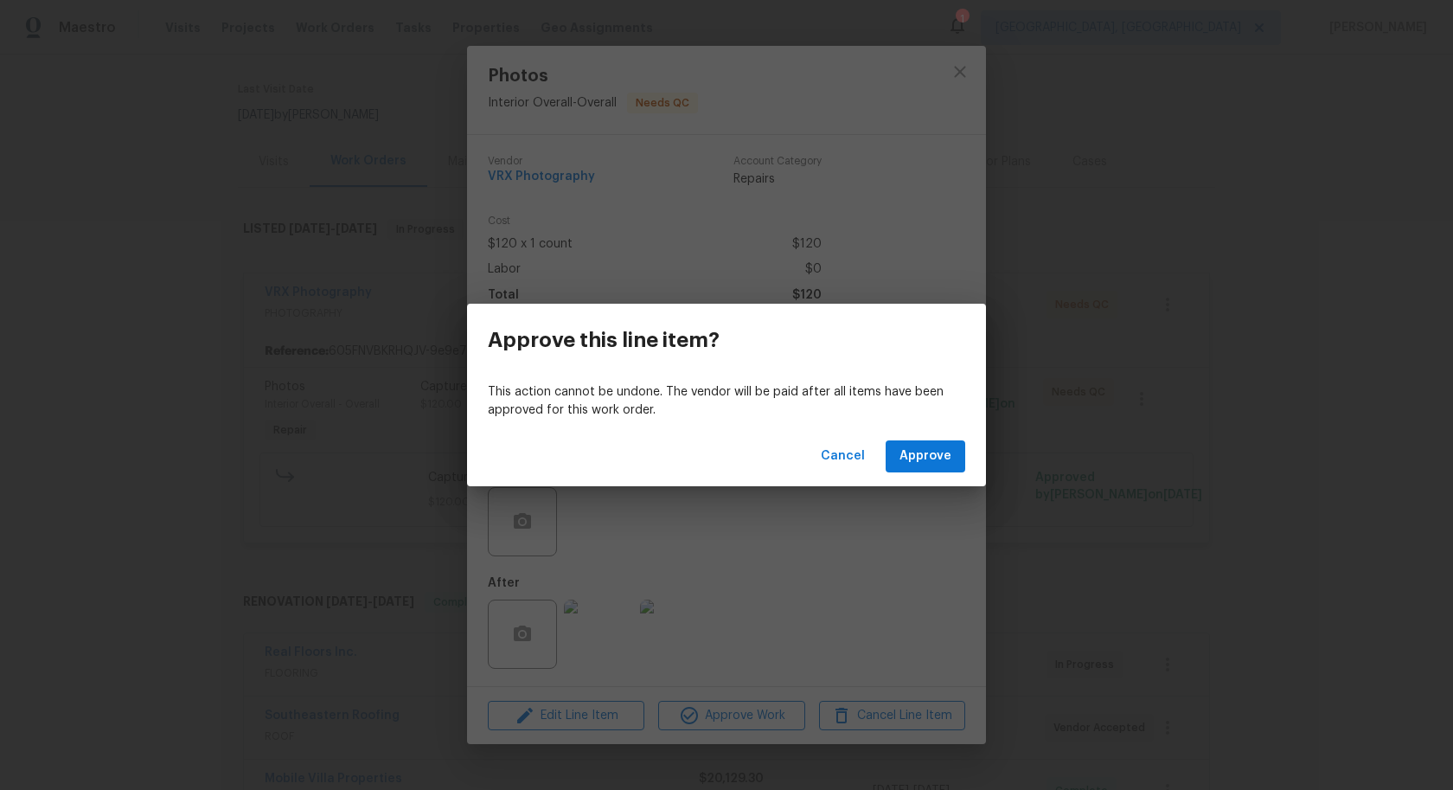
click at [926, 483] on div "Cancel Approve" at bounding box center [726, 456] width 519 height 60
click at [926, 466] on span "Approve" at bounding box center [925, 456] width 52 height 22
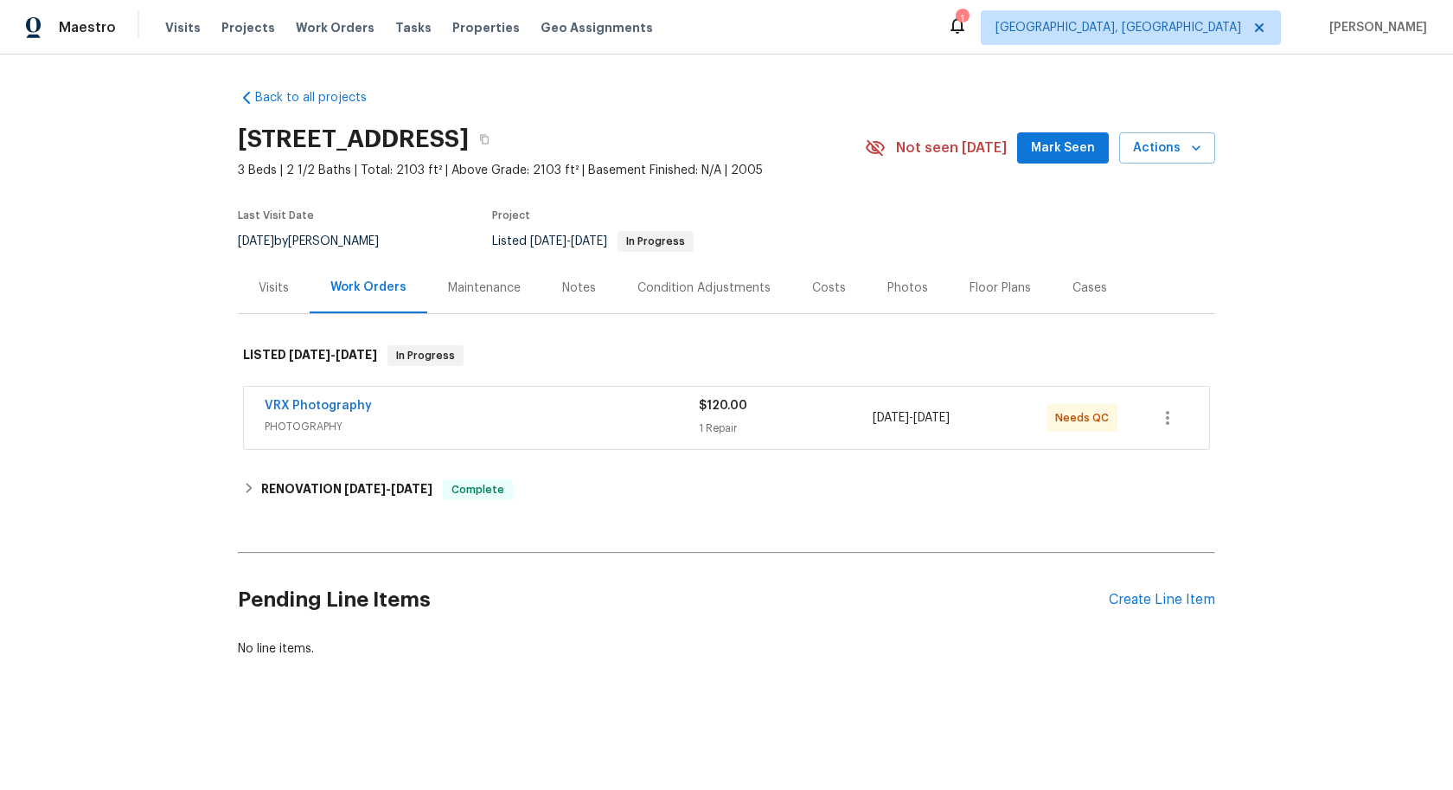
click at [603, 432] on span "PHOTOGRAPHY" at bounding box center [482, 426] width 434 height 17
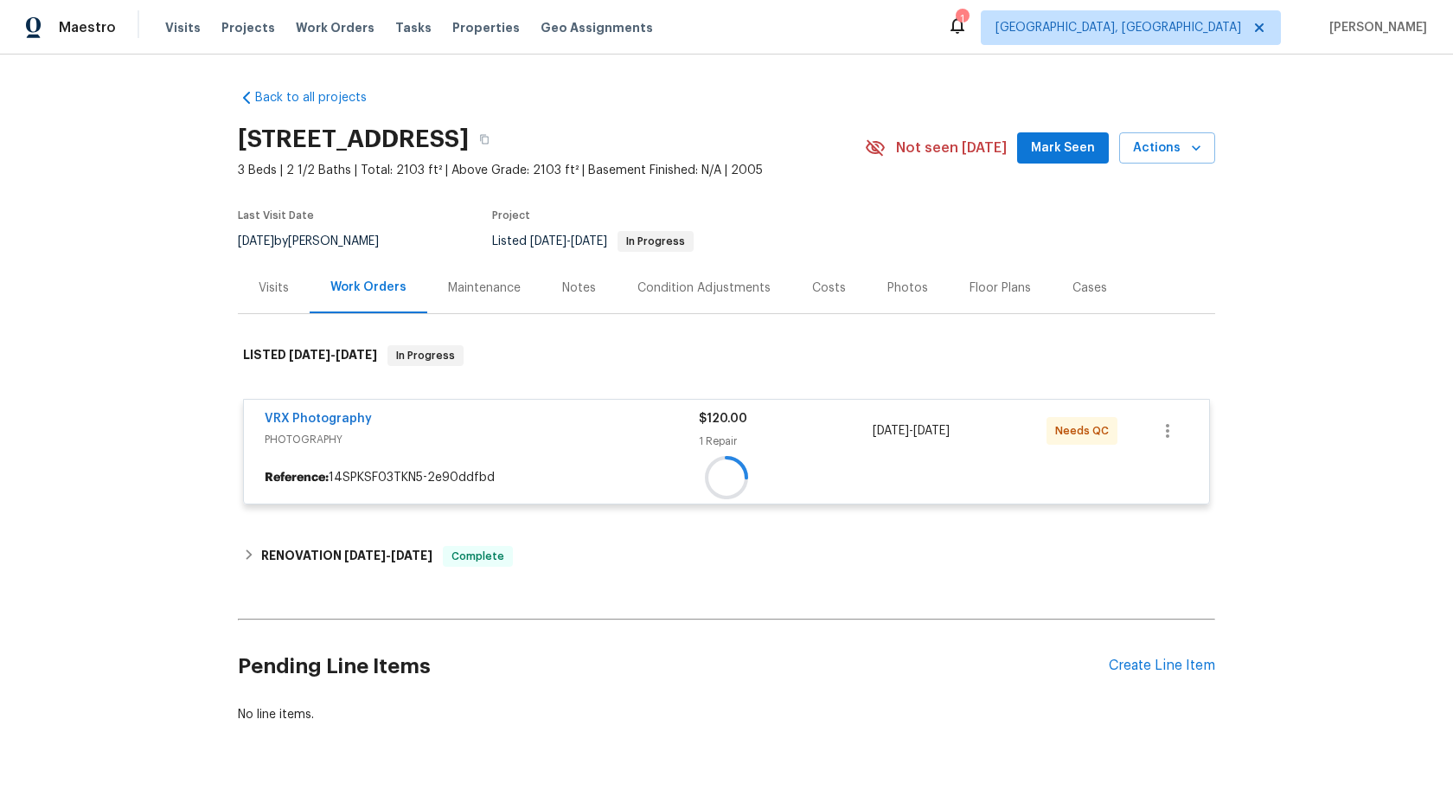
scroll to position [52, 0]
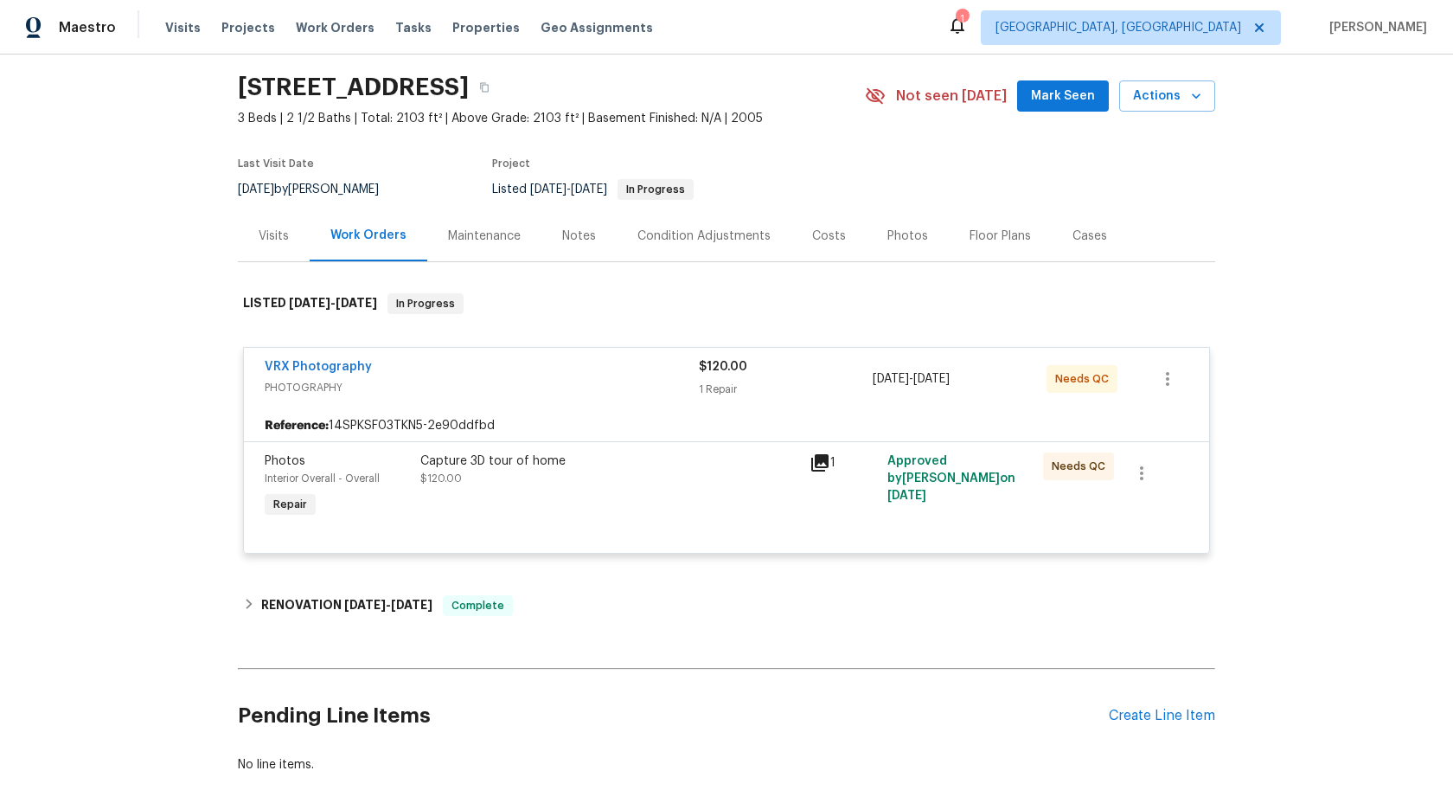
click at [716, 485] on div "Capture 3D tour of home $120.00" at bounding box center [609, 469] width 379 height 35
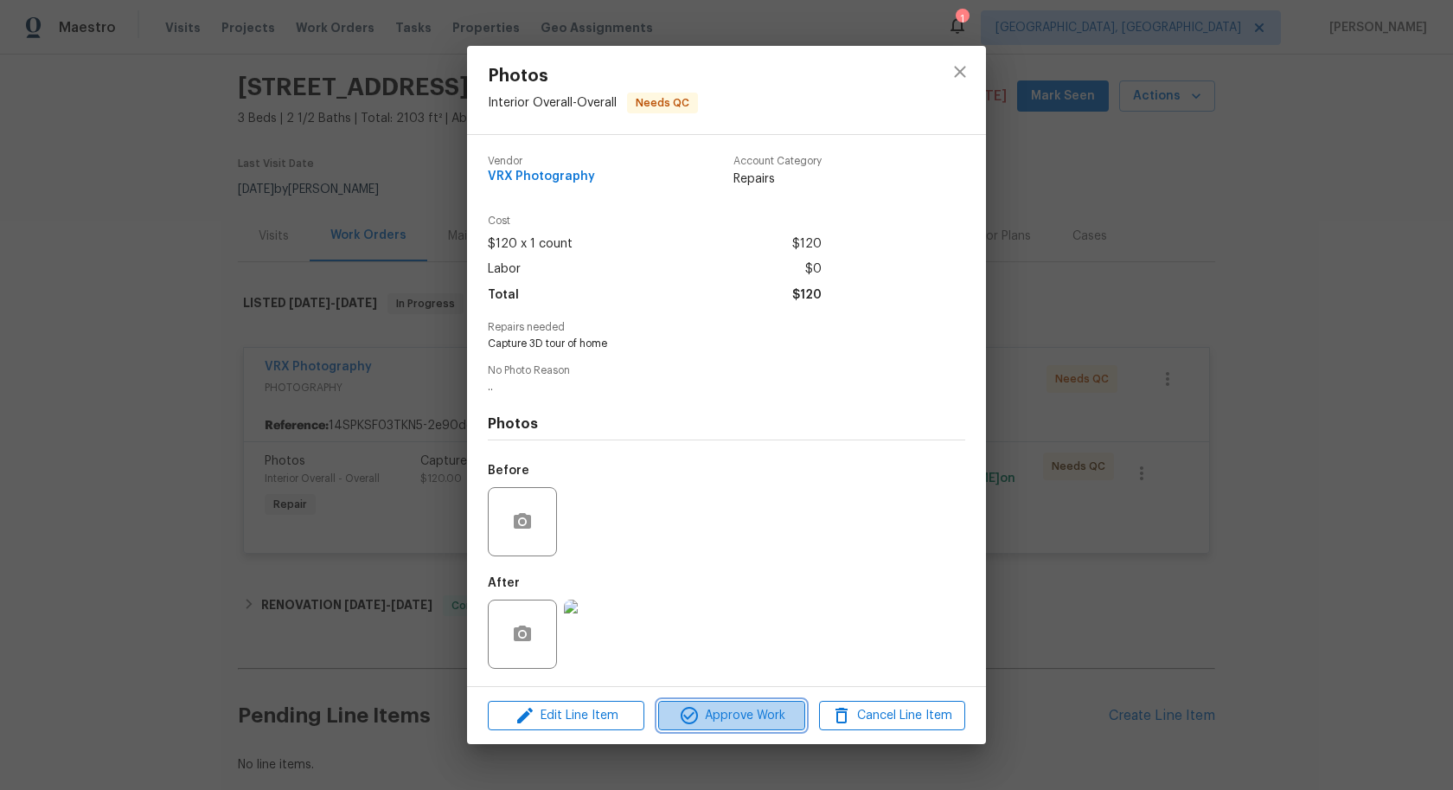
click at [730, 723] on span "Approve Work" at bounding box center [731, 716] width 136 height 22
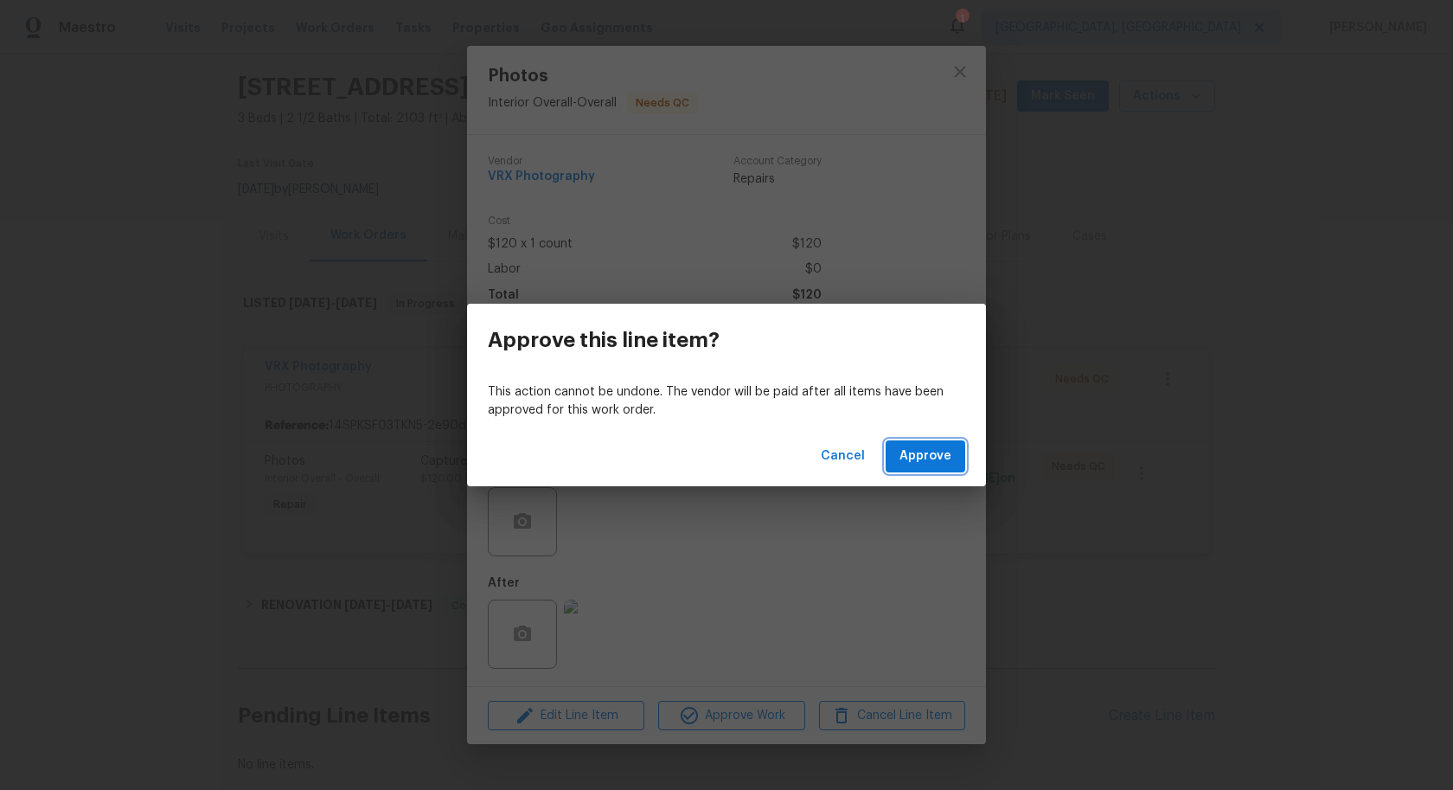
click at [925, 454] on span "Approve" at bounding box center [925, 456] width 52 height 22
